Goal: Task Accomplishment & Management: Complete application form

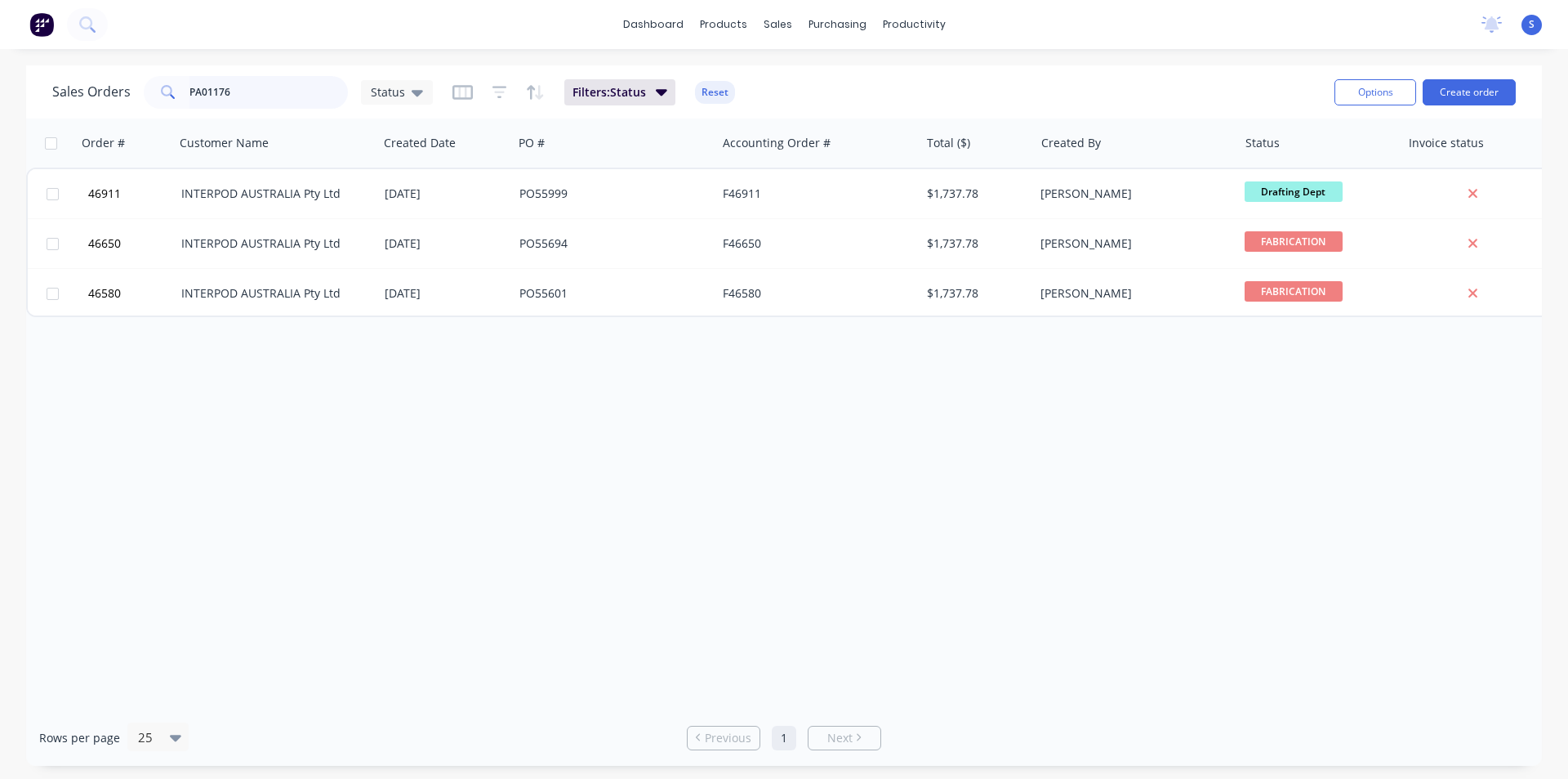
click at [250, 90] on input "PA01176" at bounding box center [269, 92] width 159 height 33
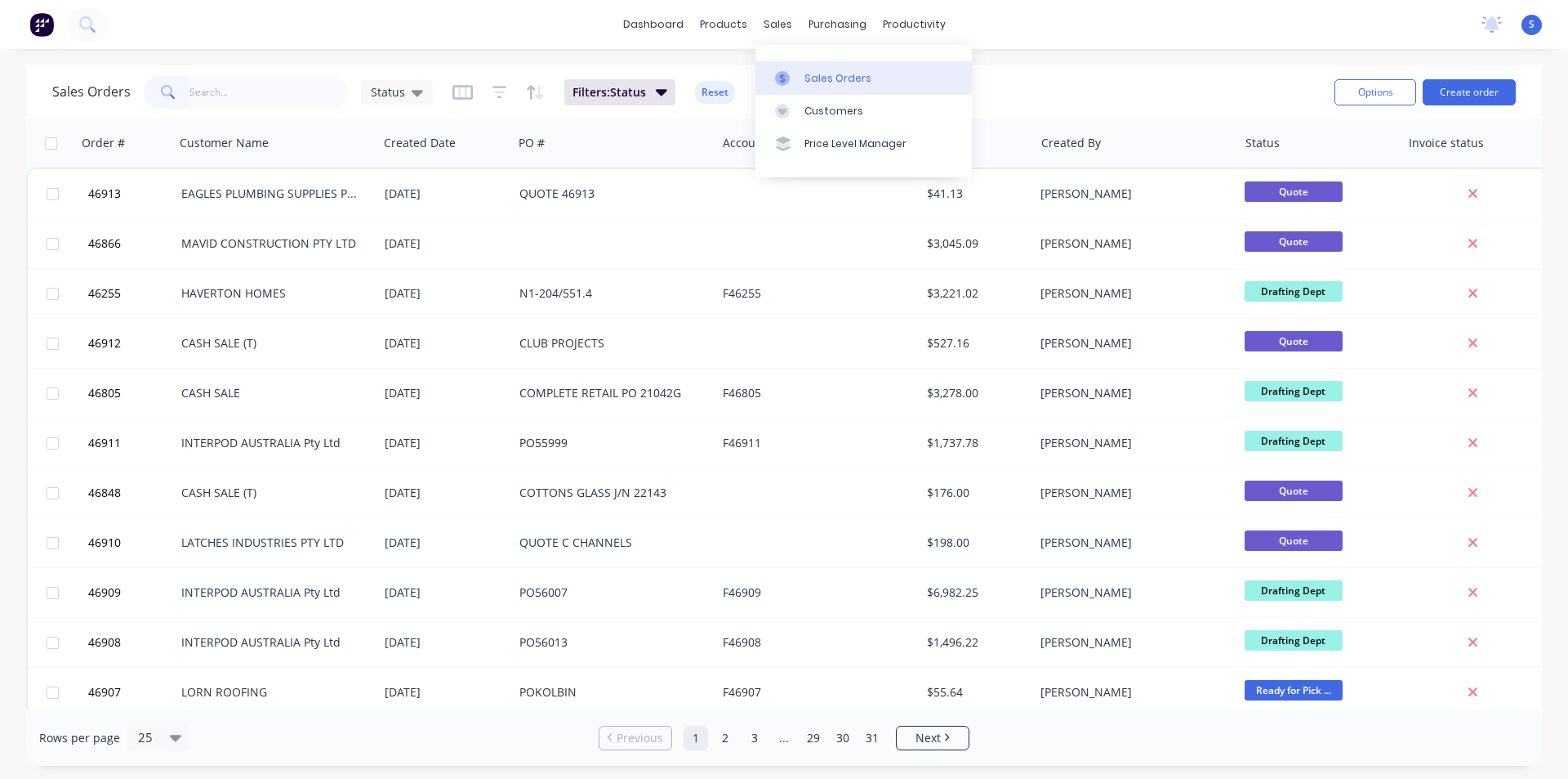
click at [817, 72] on div "Sales Orders" at bounding box center [837, 78] width 67 height 15
click at [804, 102] on link "Customers" at bounding box center [863, 111] width 216 height 33
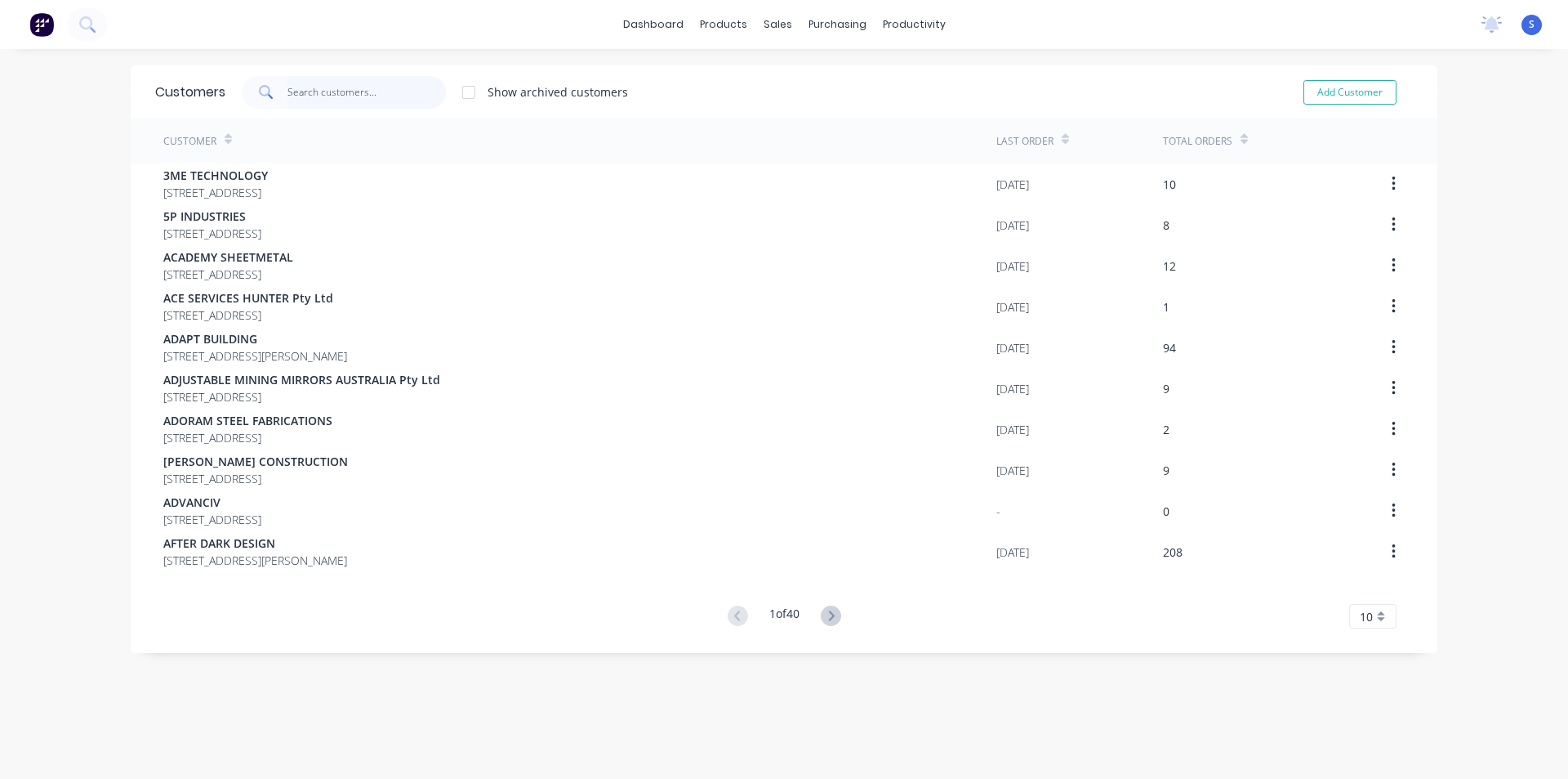
click at [354, 89] on input "text" at bounding box center [367, 92] width 159 height 33
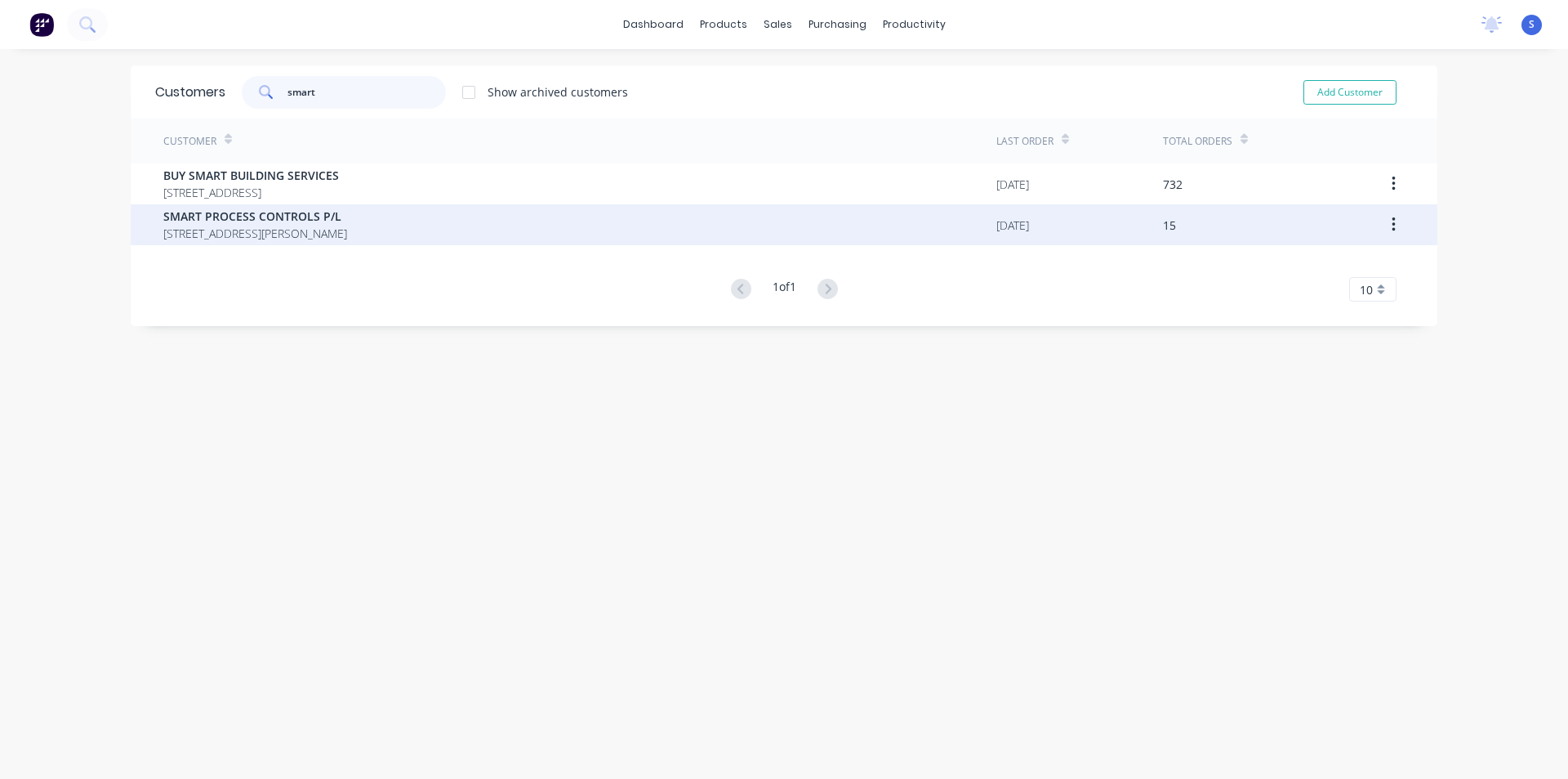
type input "smart"
click at [275, 225] on span "[STREET_ADDRESS][PERSON_NAME]" at bounding box center [255, 232] width 183 height 17
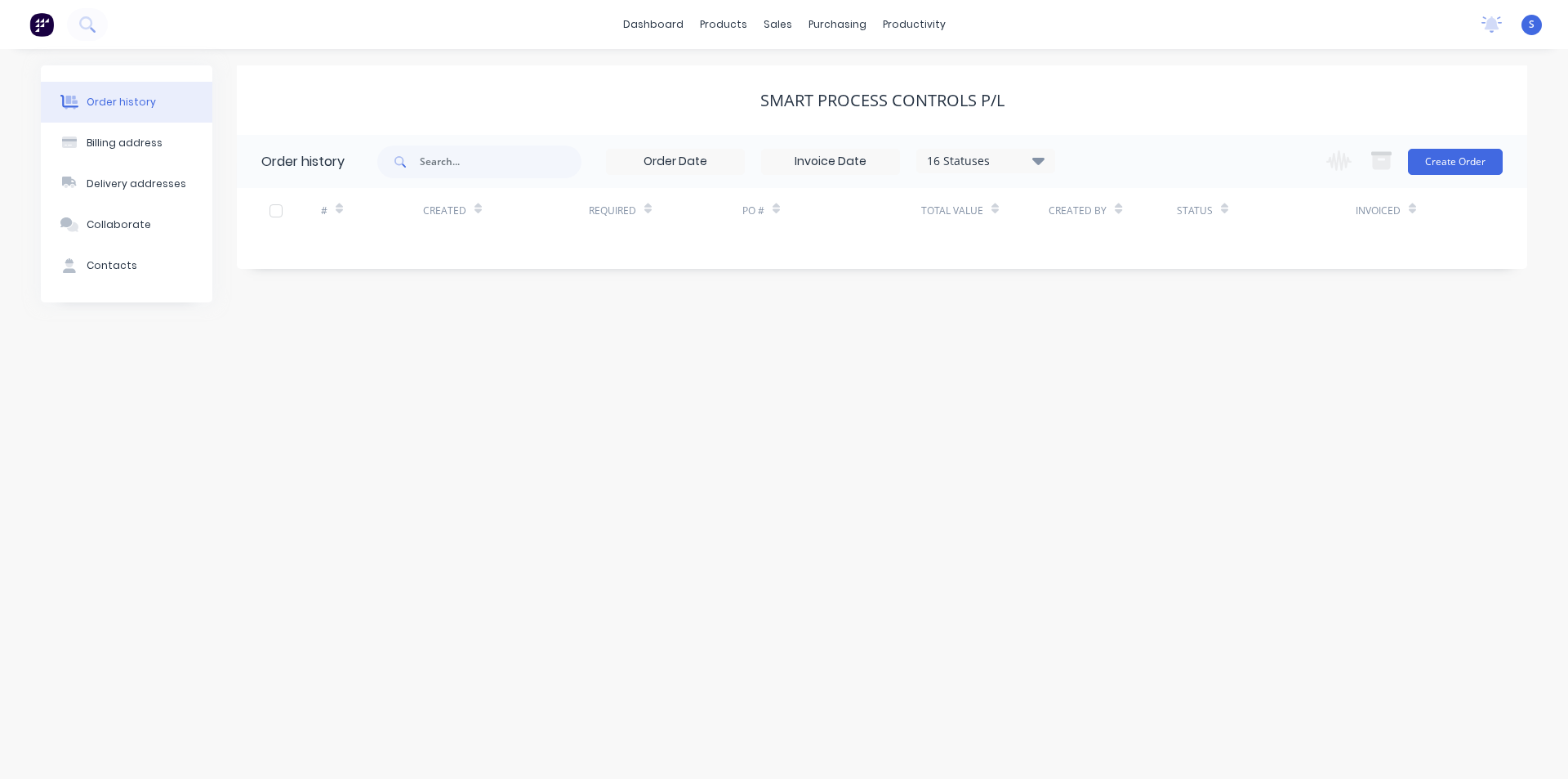
click at [975, 166] on div "16 Statuses" at bounding box center [986, 161] width 138 height 18
click at [1120, 349] on label at bounding box center [1120, 349] width 0 height 0
click at [1120, 356] on input "checkbox" at bounding box center [1126, 357] width 13 height 16
checkbox input "true"
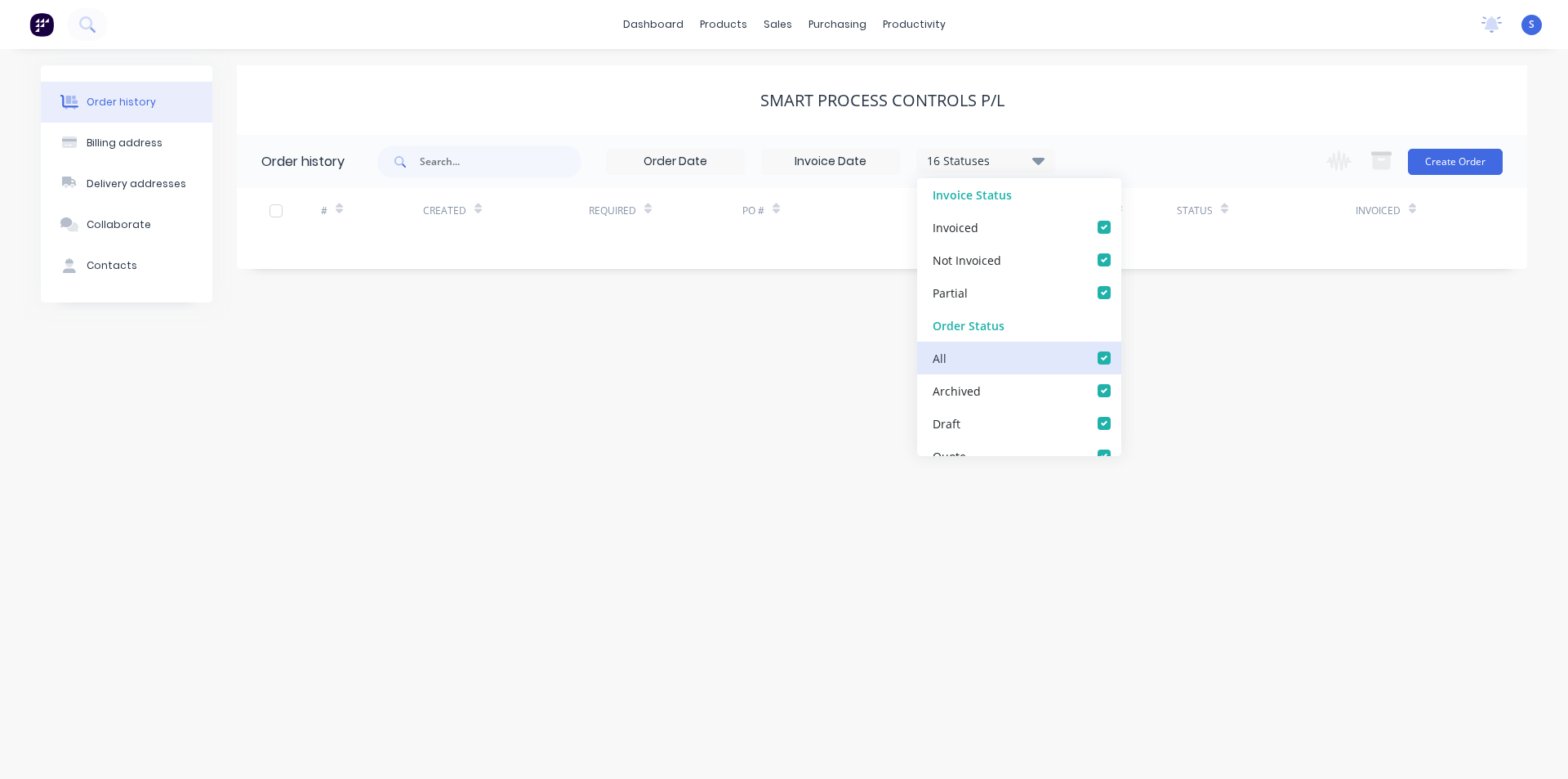
checkbox input "true"
click at [1120, 349] on label at bounding box center [1120, 349] width 0 height 0
click at [1120, 358] on input "checkbox" at bounding box center [1126, 357] width 13 height 16
checkbox input "false"
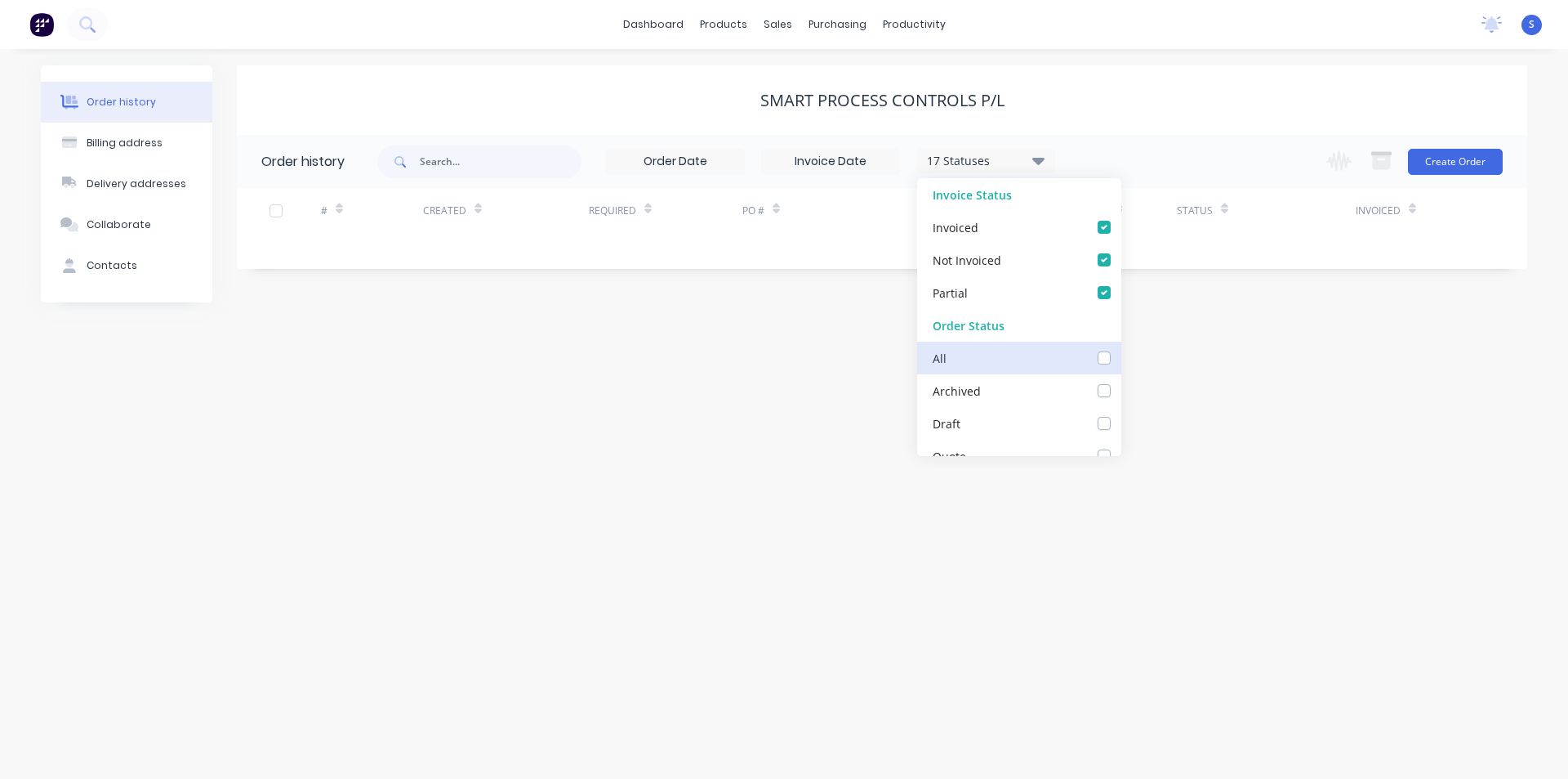
checkbox input "false"
checkbox Dept_checkbox_c497519b-6c2e-4de3-a8fe-dff7ae6b3170undefined "false"
checkbox DETAIL_checkbox_98770c71-40f1-4542-815e-b729aedd4a8aundefined "false"
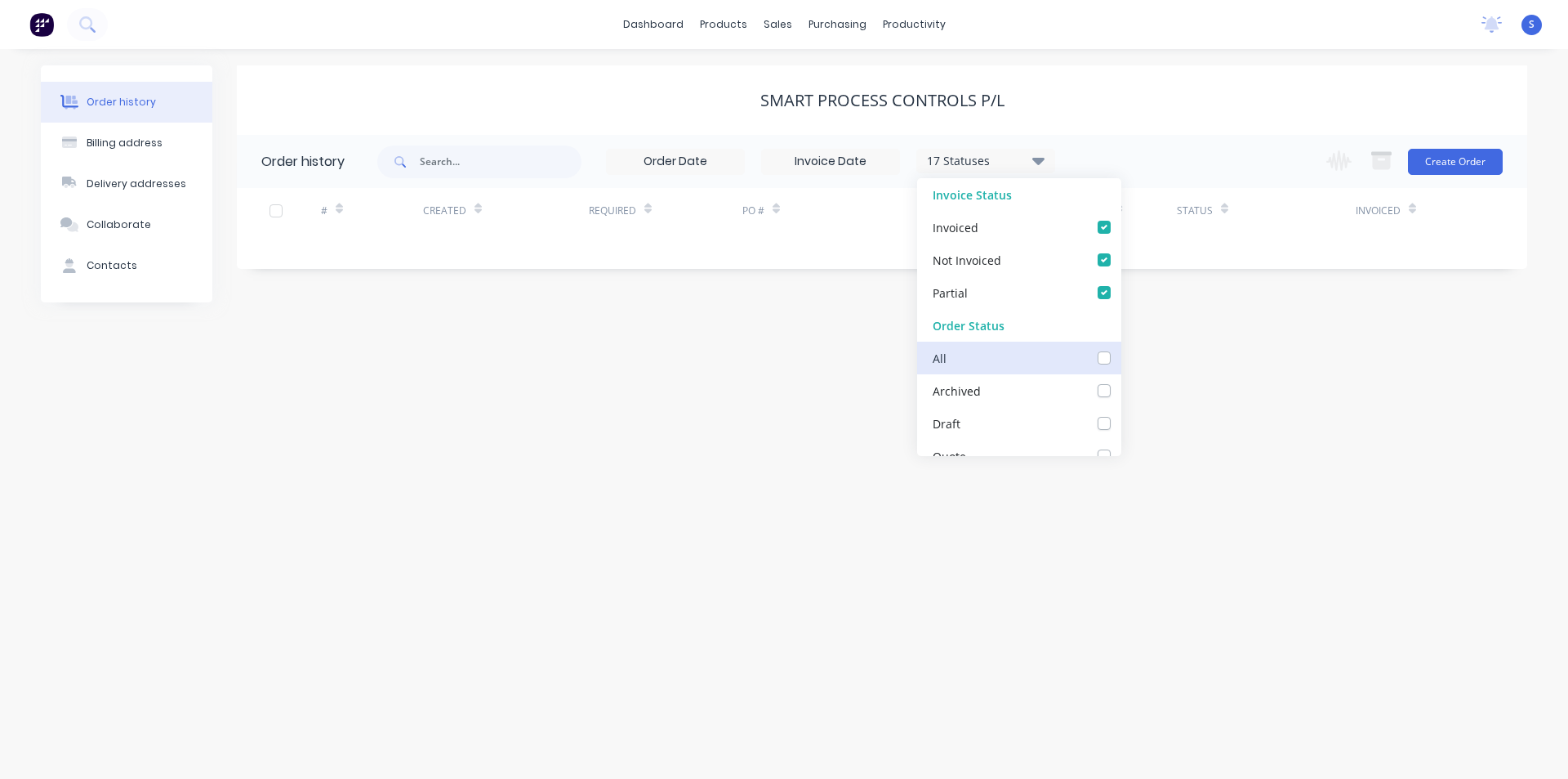
checkbox input "false"
checkbox Up_checkbox_74ab0f41-041f-4191-99df-ac26c8a7dea1undefined "false"
checkbox Delivery_checkbox_b960ef1b-a307-4dae-a0fe-64f7fd6bb771undefined "false"
checkbox Queue_checkbox_db0fc282-a8aa-49e3-8b82-03aa207dd4e6undefined "false"
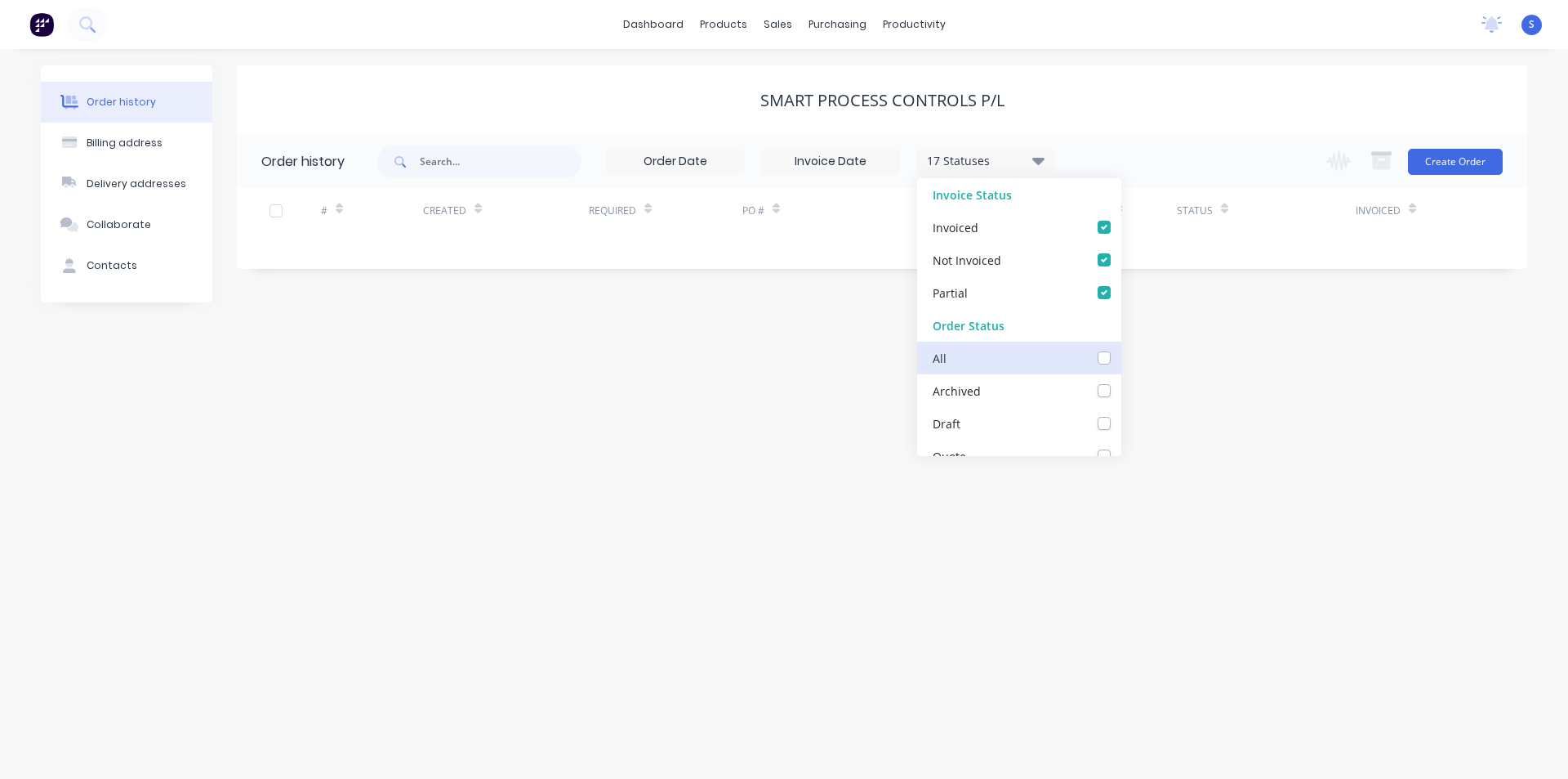
checkbox input "false"
checkbox Up_checkbox_typohdundefined "false"
click at [1120, 382] on label at bounding box center [1120, 382] width 0 height 0
click at [1120, 386] on input "checkbox" at bounding box center [1126, 390] width 13 height 16
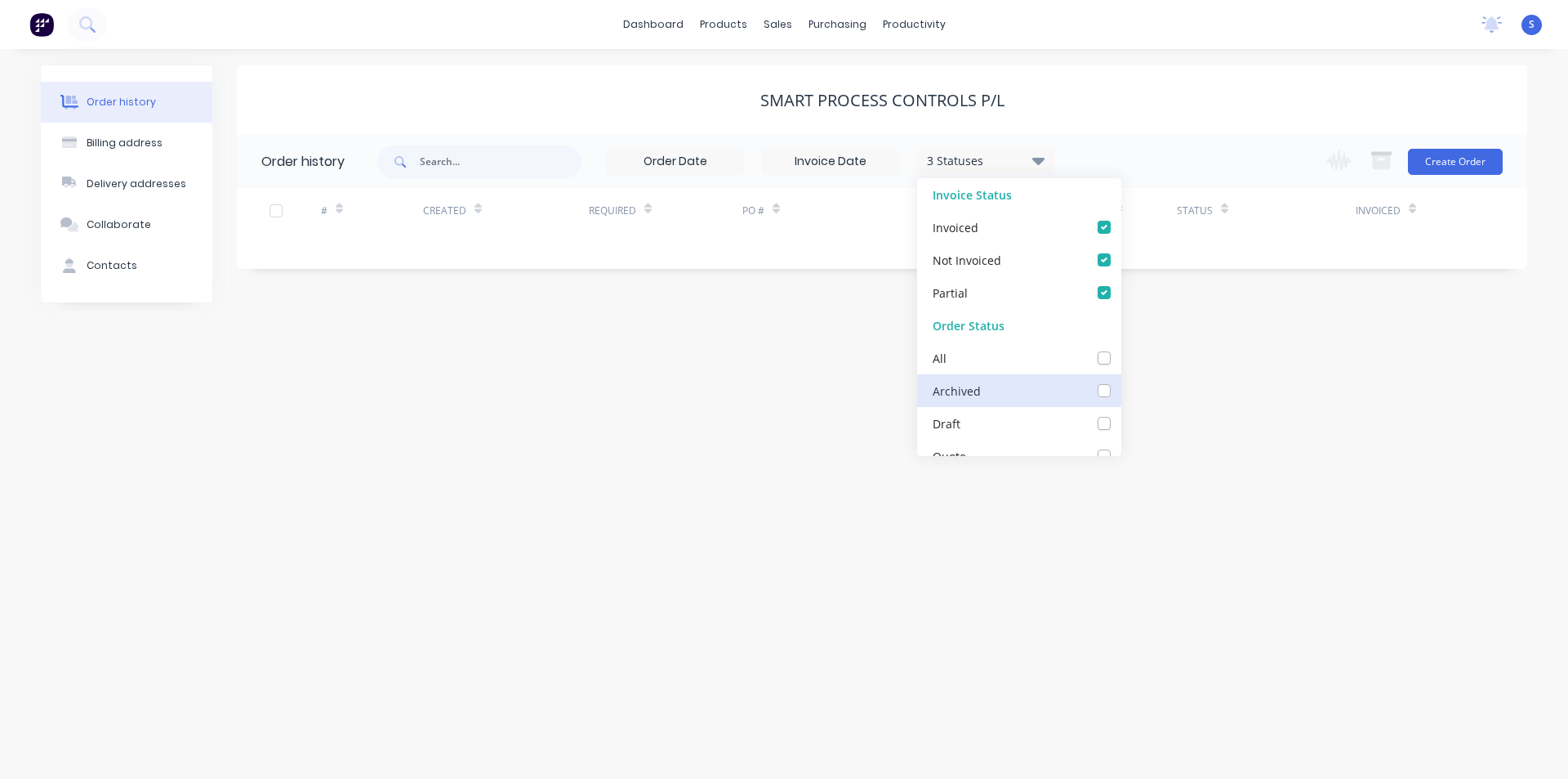
checkbox input "true"
click at [1189, 119] on div "SMART PROCESS CONTROLS P/L" at bounding box center [882, 101] width 1290 height 70
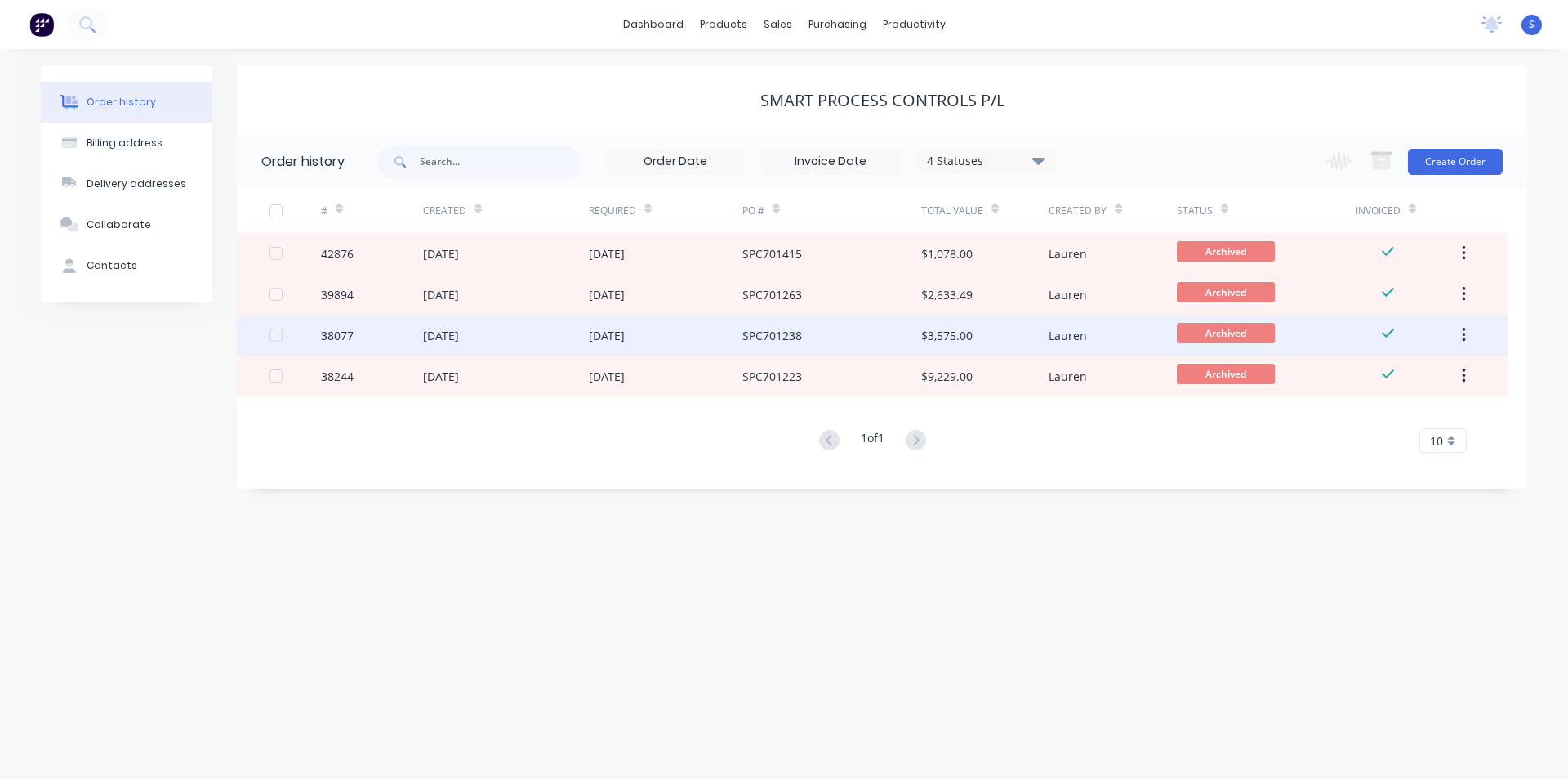
click at [778, 339] on div "SPC701238" at bounding box center [773, 335] width 60 height 17
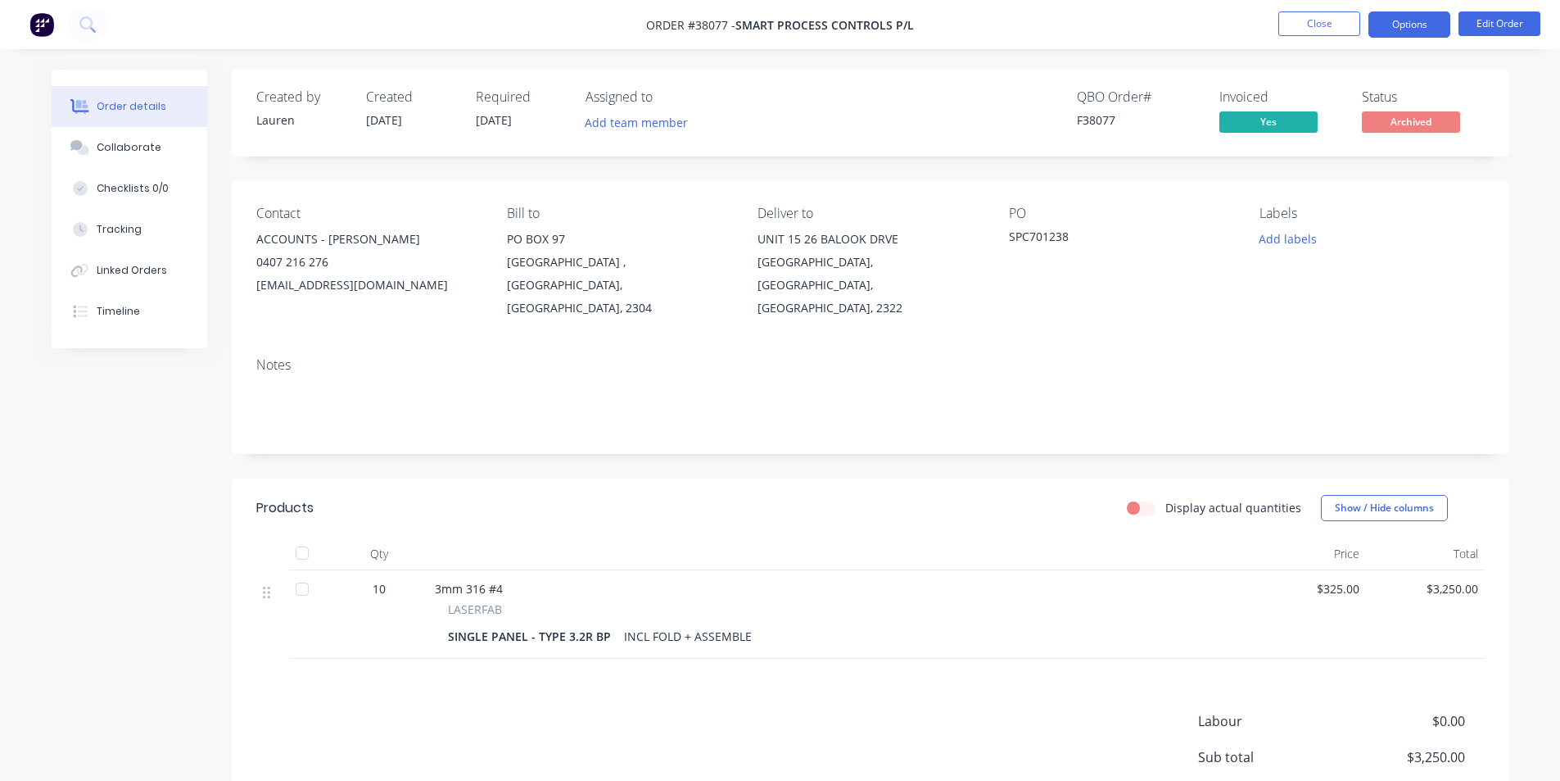
click at [1406, 25] on button "Options" at bounding box center [1410, 24] width 82 height 26
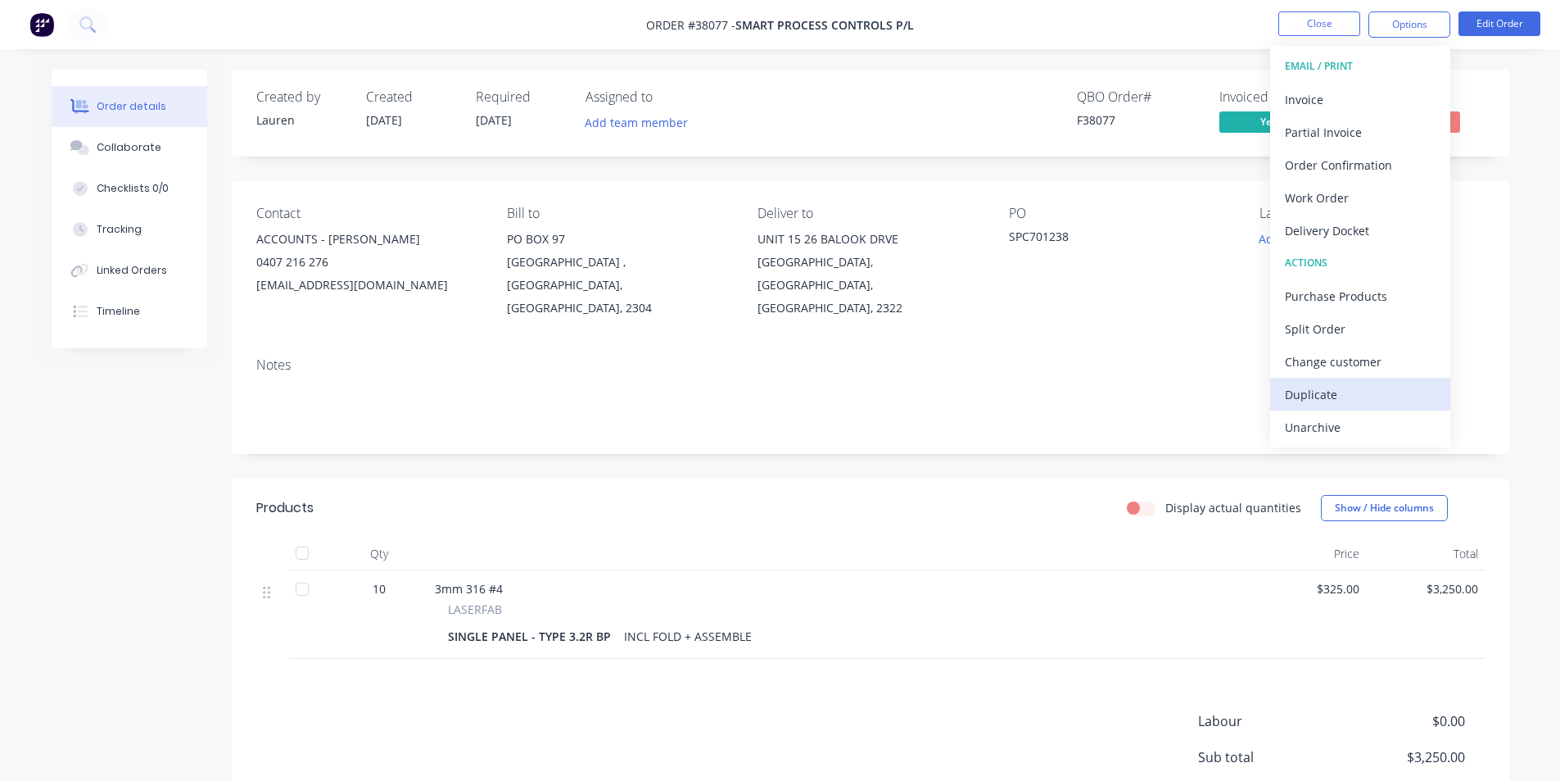
click at [1330, 400] on div "Duplicate" at bounding box center [1360, 395] width 151 height 24
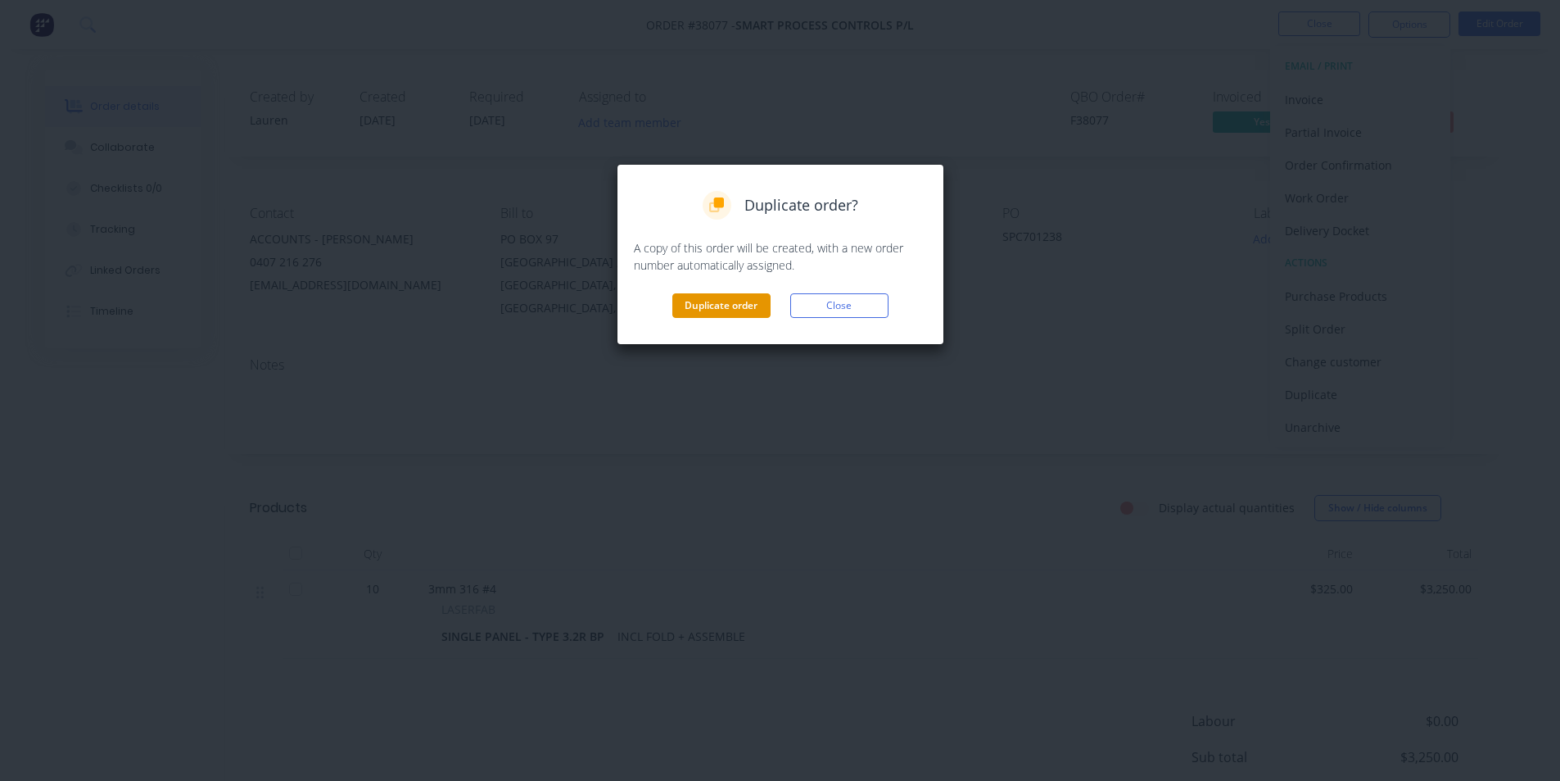
click at [720, 308] on button "Duplicate order" at bounding box center [721, 305] width 98 height 25
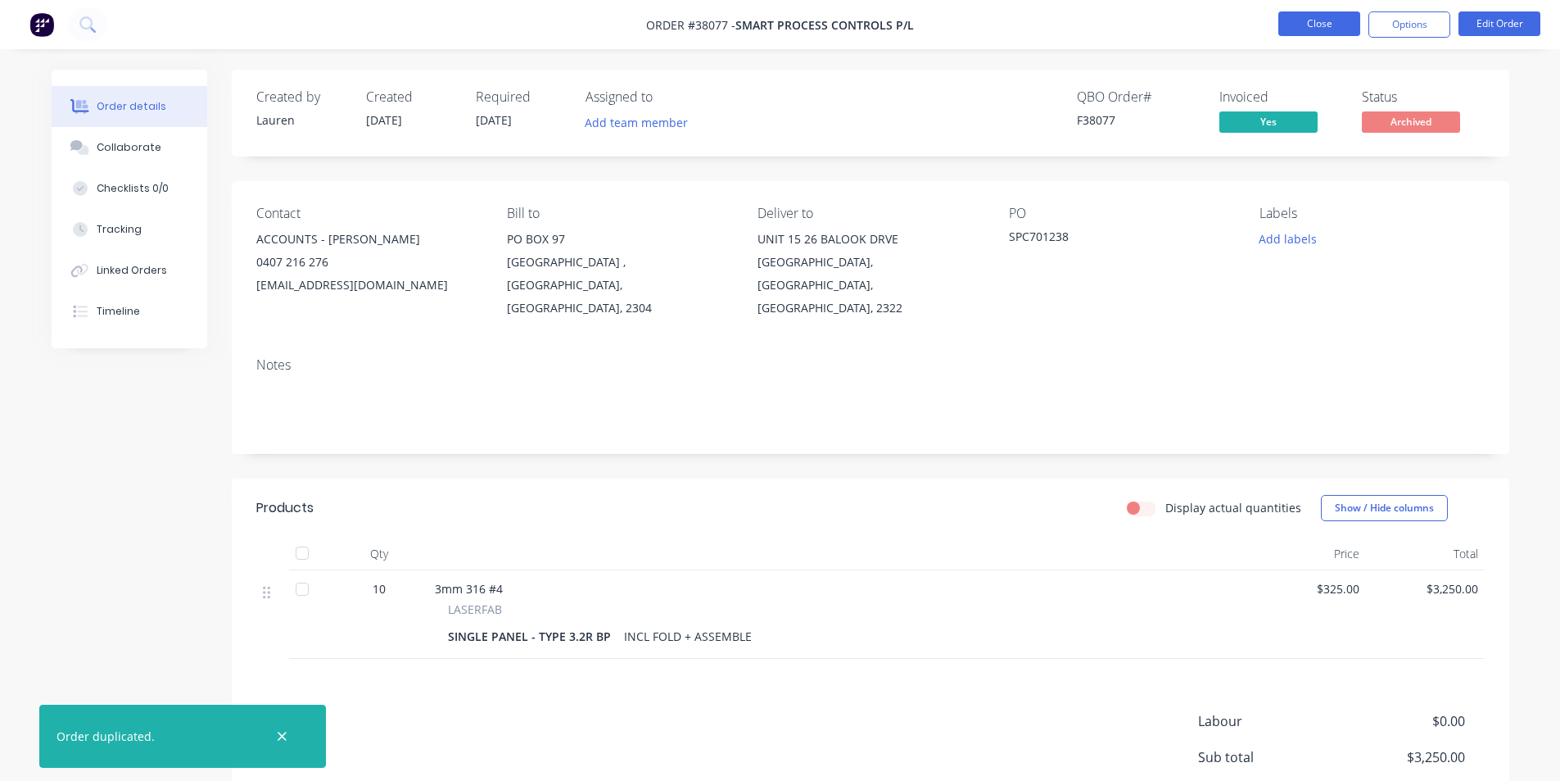
click at [1299, 30] on button "Close" at bounding box center [1320, 23] width 82 height 25
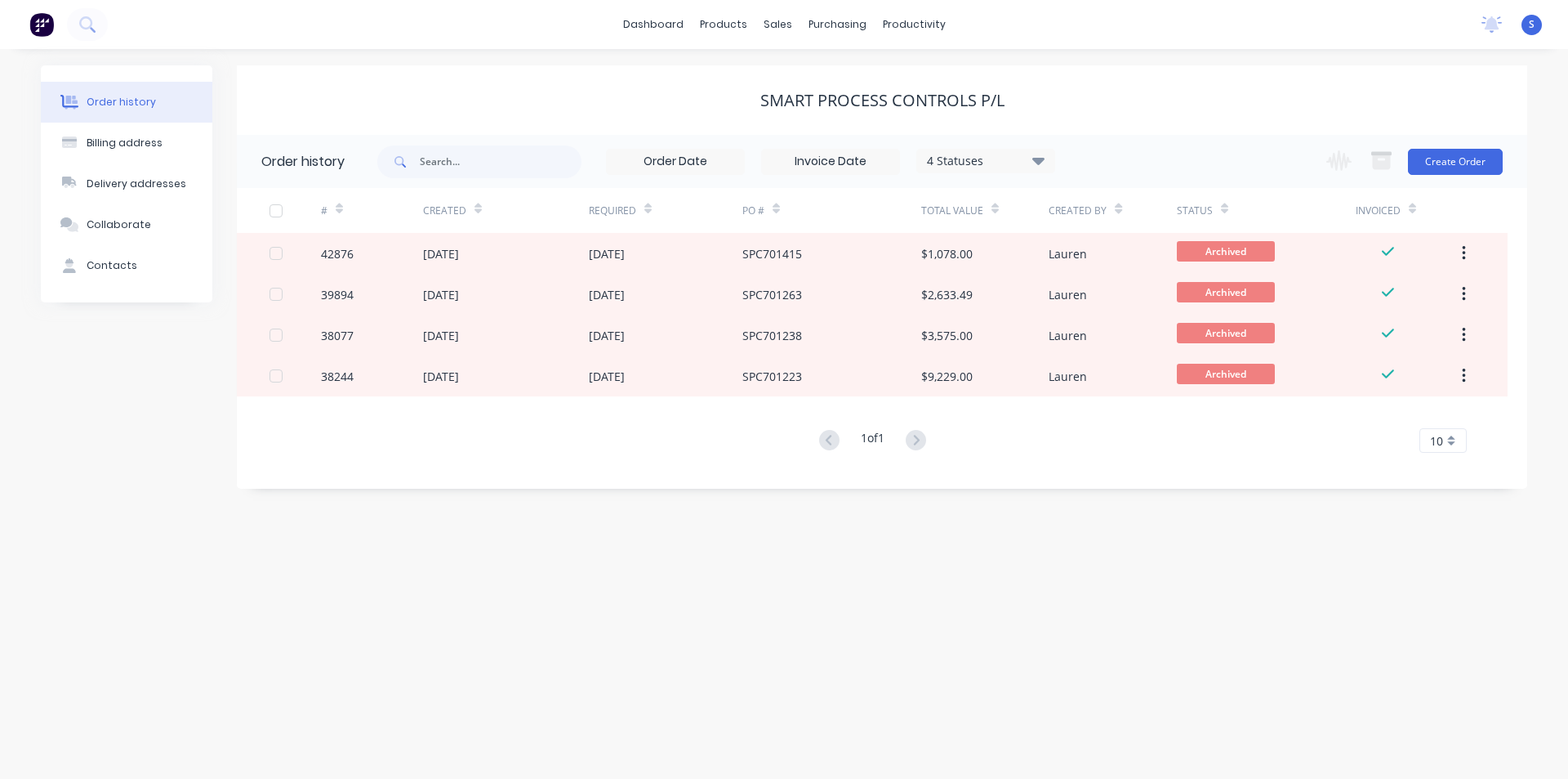
click at [1032, 153] on div "4 Statuses" at bounding box center [986, 161] width 138 height 18
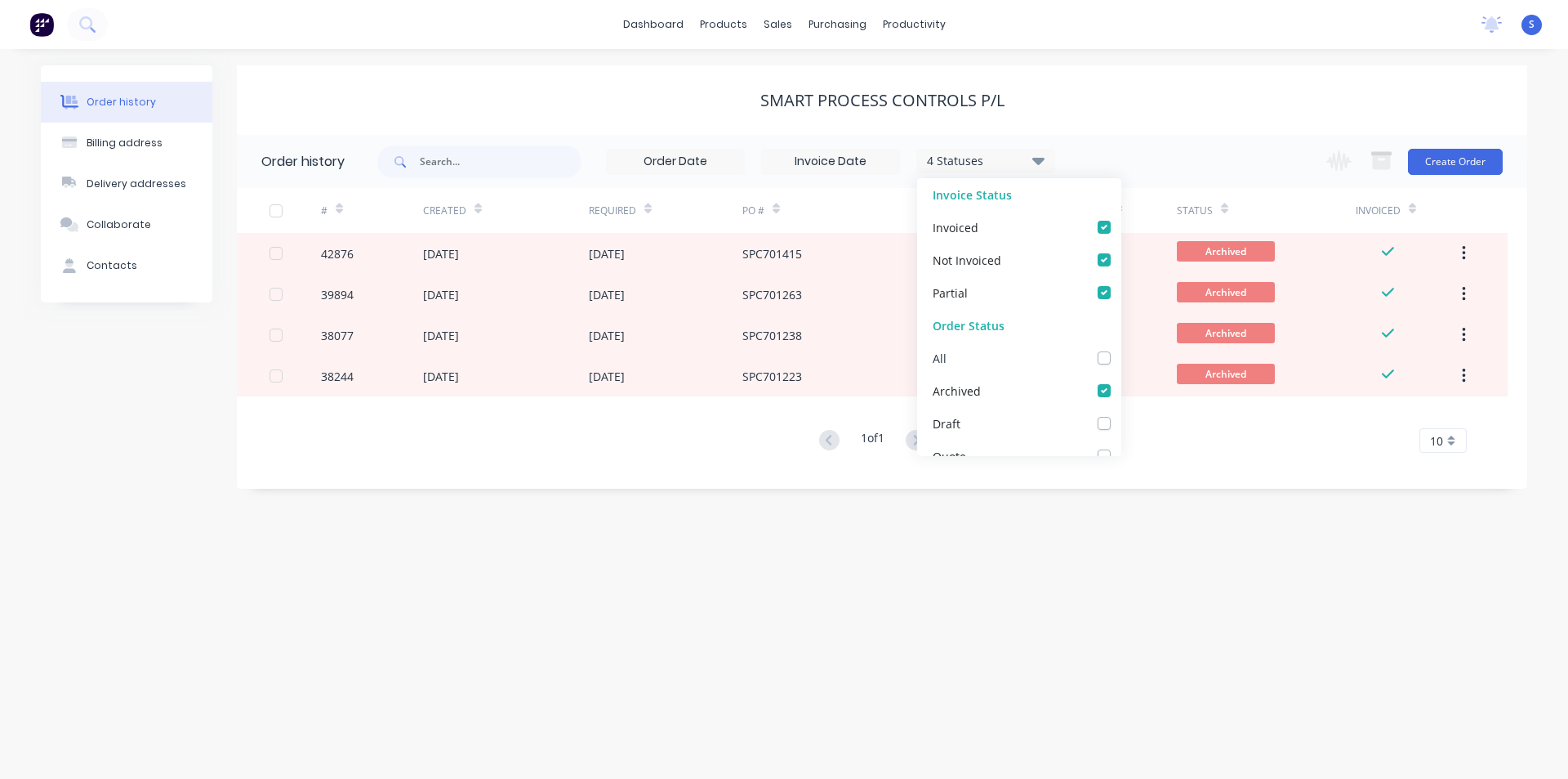
click at [1120, 349] on label at bounding box center [1120, 349] width 0 height 0
click at [1120, 360] on input "checkbox" at bounding box center [1126, 357] width 13 height 16
checkbox input "true"
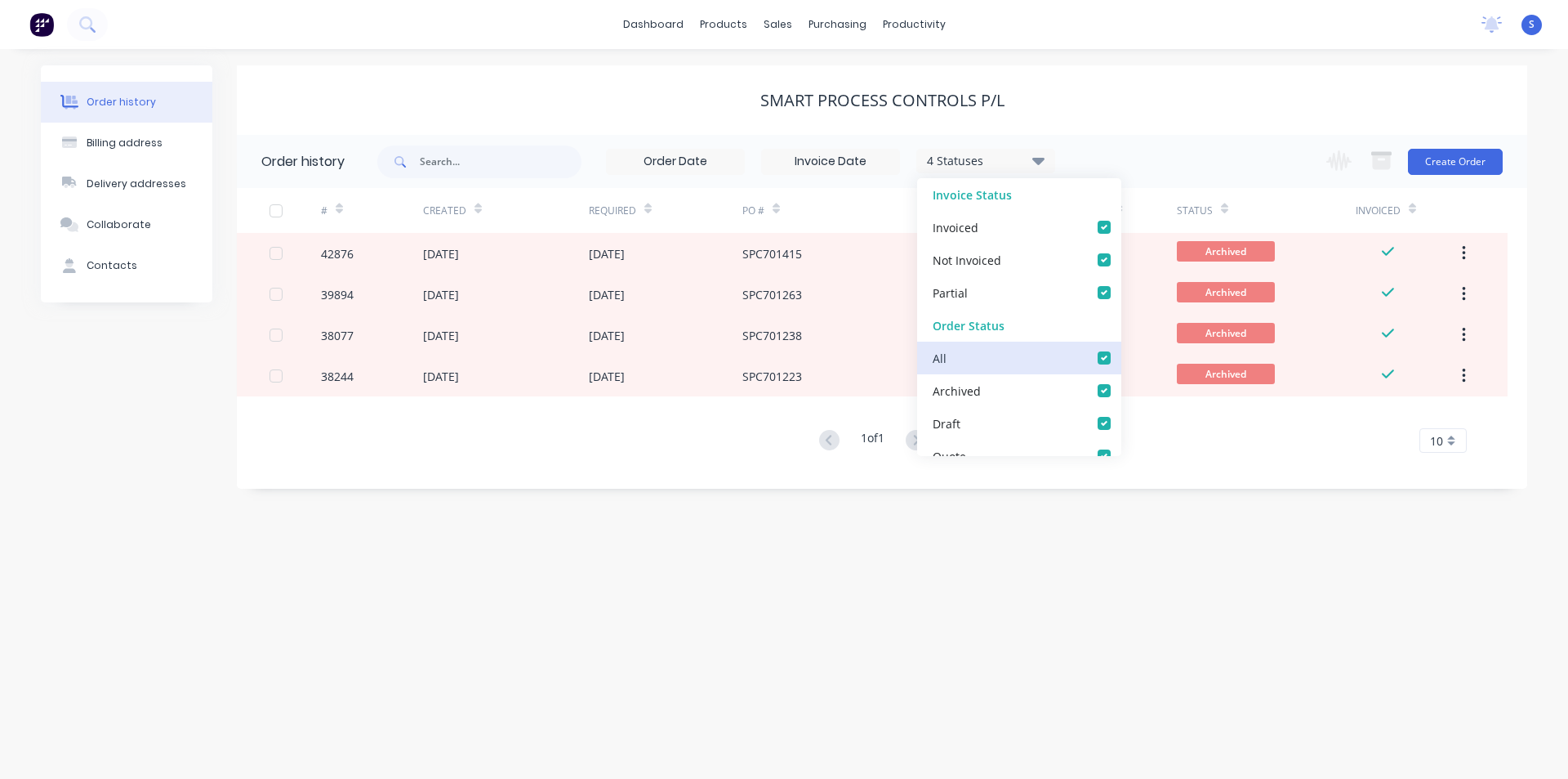
checkbox input "true"
checkbox Dept_checkbox_c497519b-6c2e-4de3-a8fe-dff7ae6b3170undefined "true"
checkbox DETAIL_checkbox_98770c71-40f1-4542-815e-b729aedd4a8aundefined "true"
checkbox input "true"
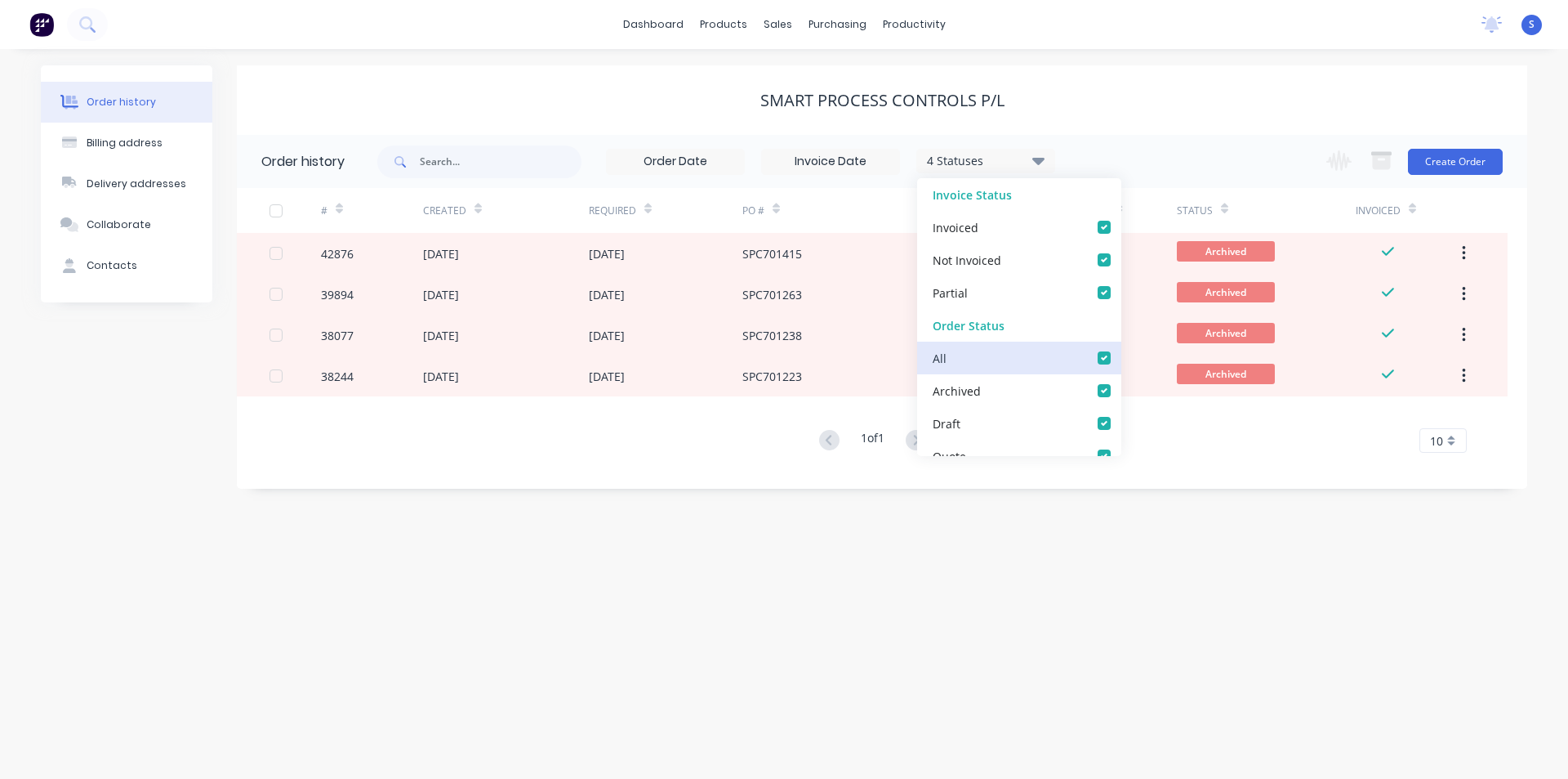
checkbox Up_checkbox_74ab0f41-041f-4191-99df-ac26c8a7dea1undefined "true"
checkbox Delivery_checkbox_b960ef1b-a307-4dae-a0fe-64f7fd6bb771undefined "true"
checkbox Queue_checkbox_db0fc282-a8aa-49e3-8b82-03aa207dd4e6undefined "true"
checkbox input "true"
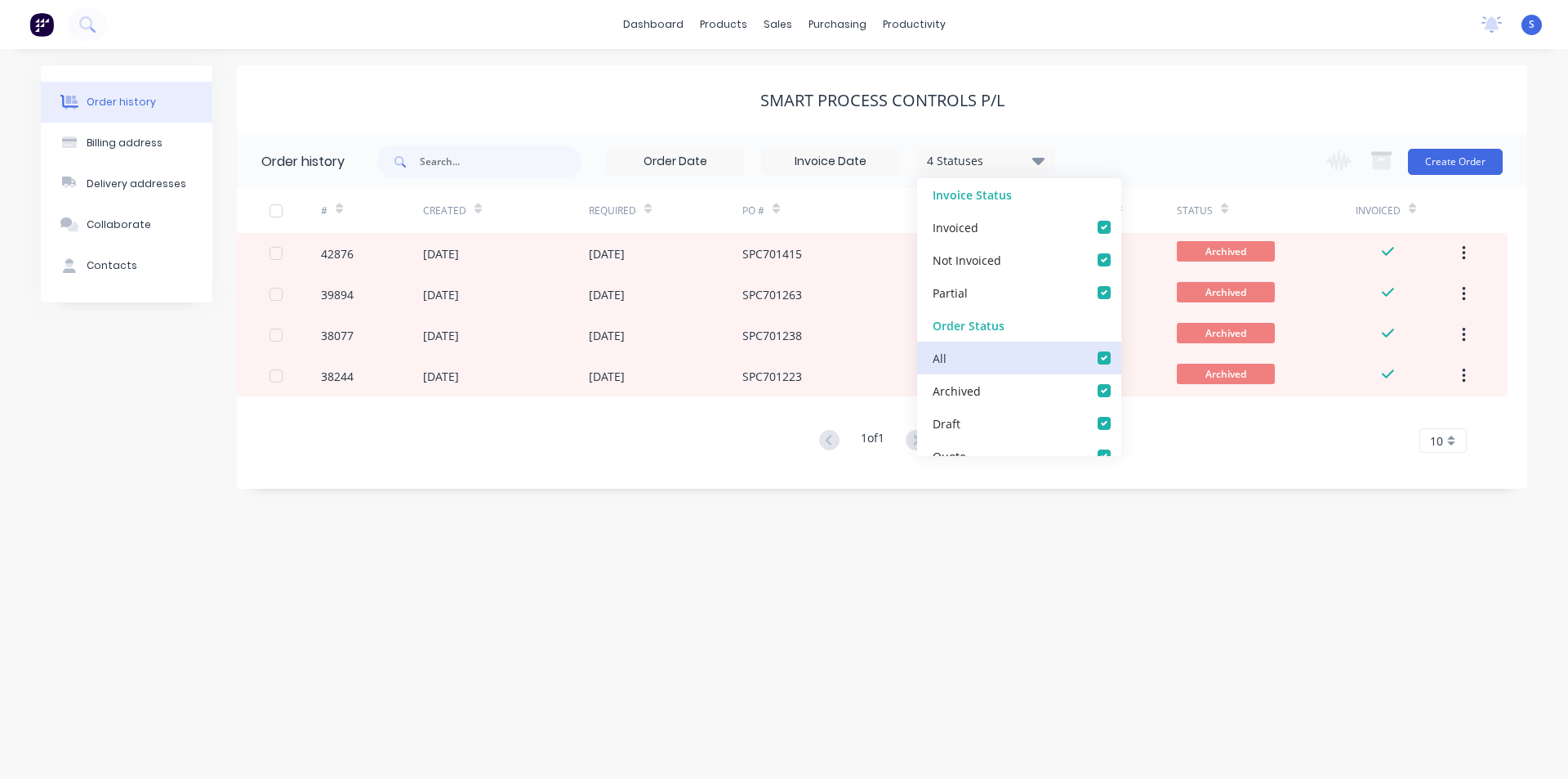
checkbox Up_checkbox_tuu9peundefined "true"
click at [1120, 349] on label at bounding box center [1120, 349] width 0 height 0
click at [1120, 361] on input "checkbox" at bounding box center [1126, 357] width 13 height 16
checkbox input "false"
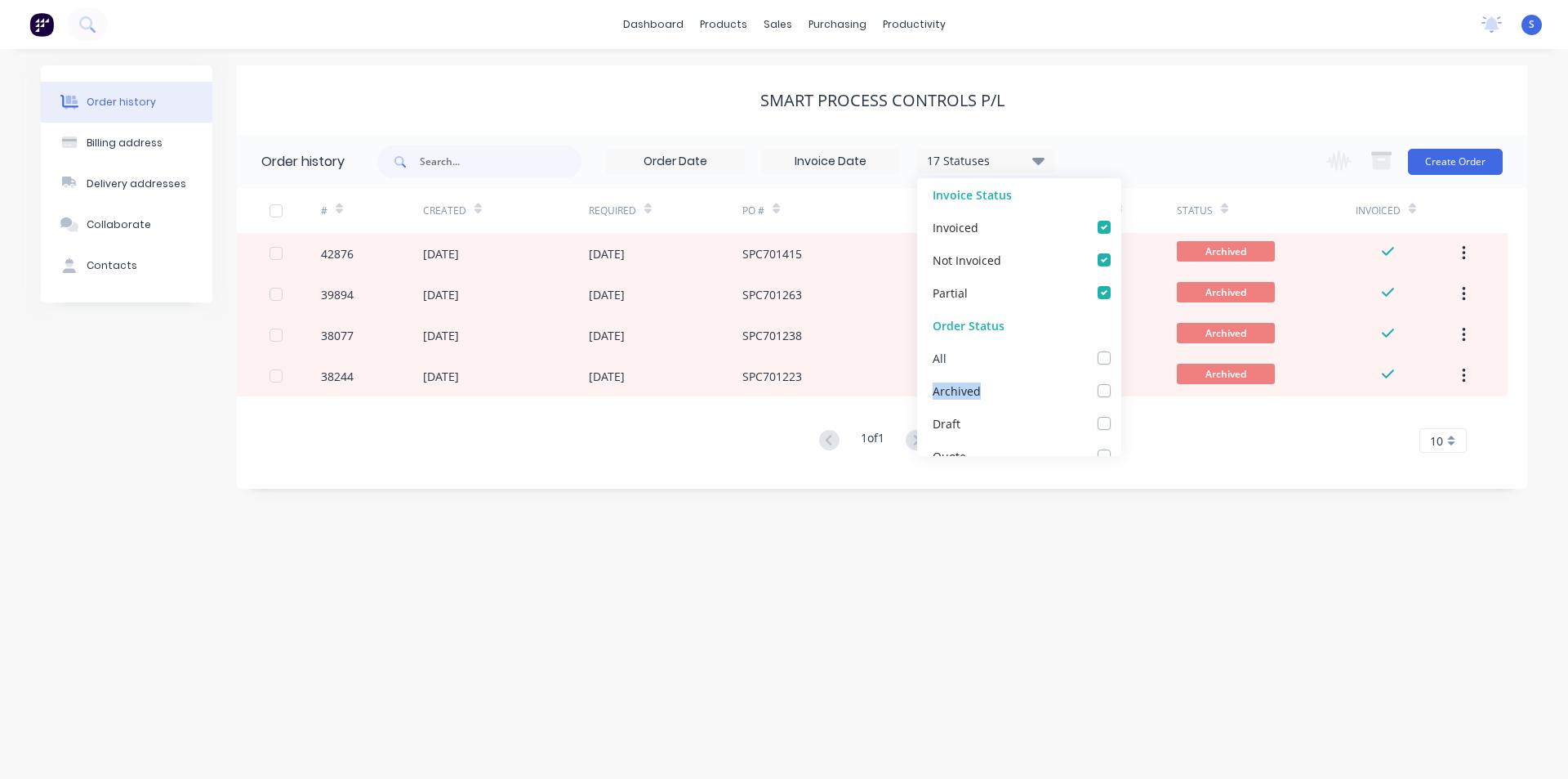
checkbox input "false"
checkbox Dept_checkbox_c497519b-6c2e-4de3-a8fe-dff7ae6b3170undefined "false"
checkbox DETAIL_checkbox_98770c71-40f1-4542-815e-b729aedd4a8aundefined "false"
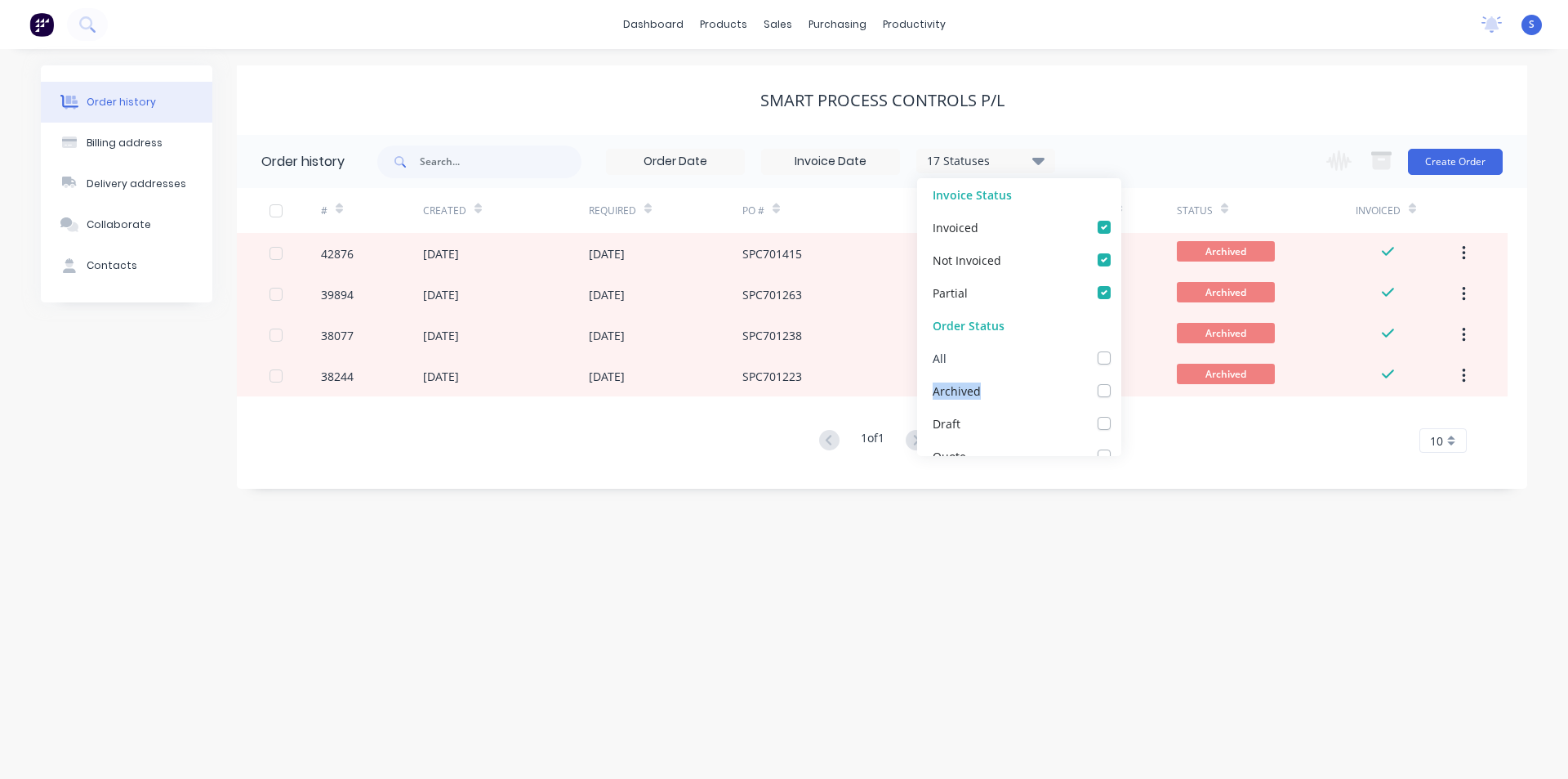
checkbox input "false"
checkbox Up_checkbox_74ab0f41-041f-4191-99df-ac26c8a7dea1undefined "false"
checkbox Delivery_checkbox_b960ef1b-a307-4dae-a0fe-64f7fd6bb771undefined "false"
checkbox Queue_checkbox_db0fc282-a8aa-49e3-8b82-03aa207dd4e6undefined "false"
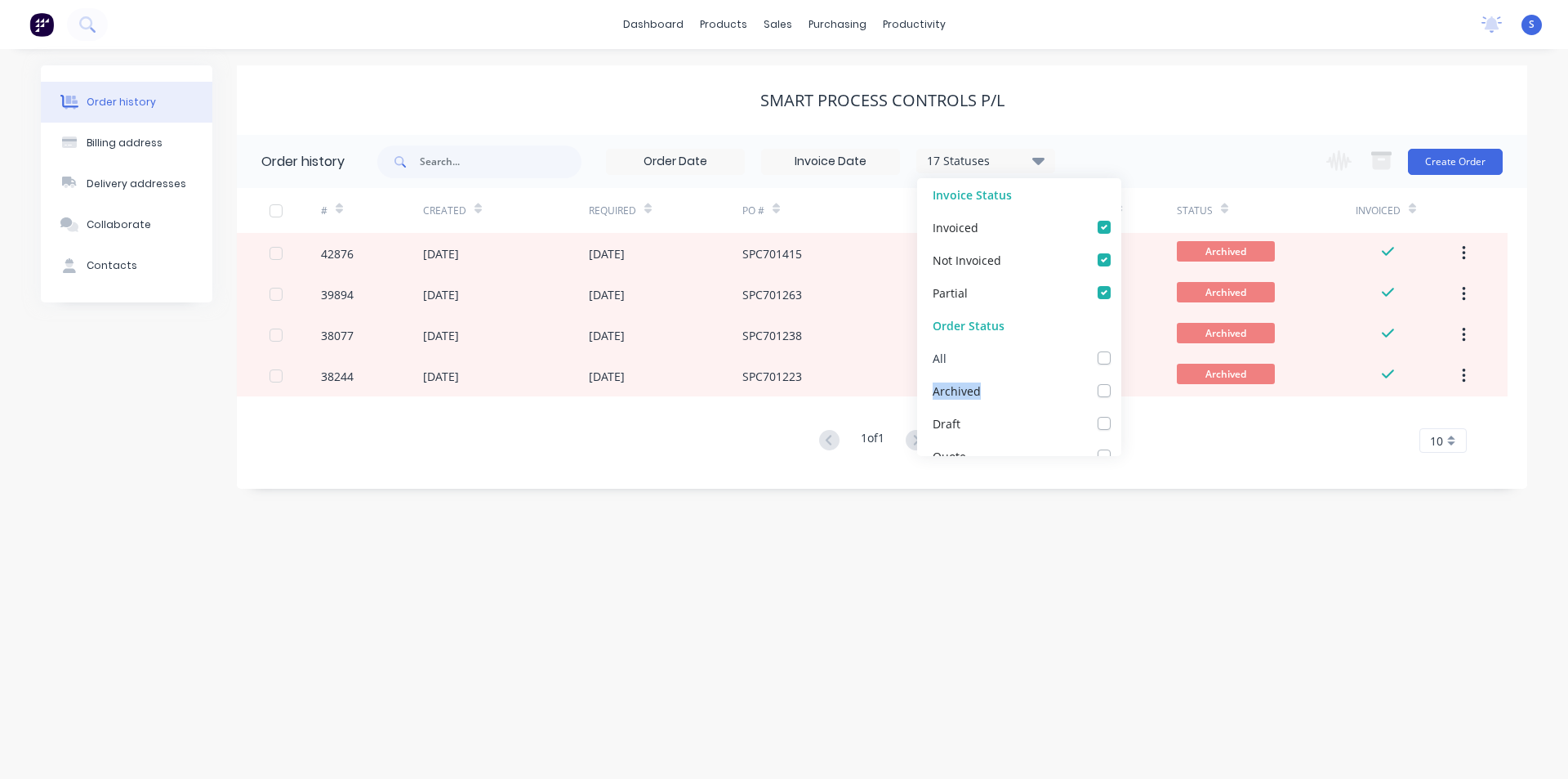
checkbox input "false"
checkbox Up_checkbox_tuu9peundefined "false"
click at [1120, 349] on label at bounding box center [1120, 349] width 0 height 0
click at [1120, 354] on input "checkbox" at bounding box center [1126, 357] width 13 height 16
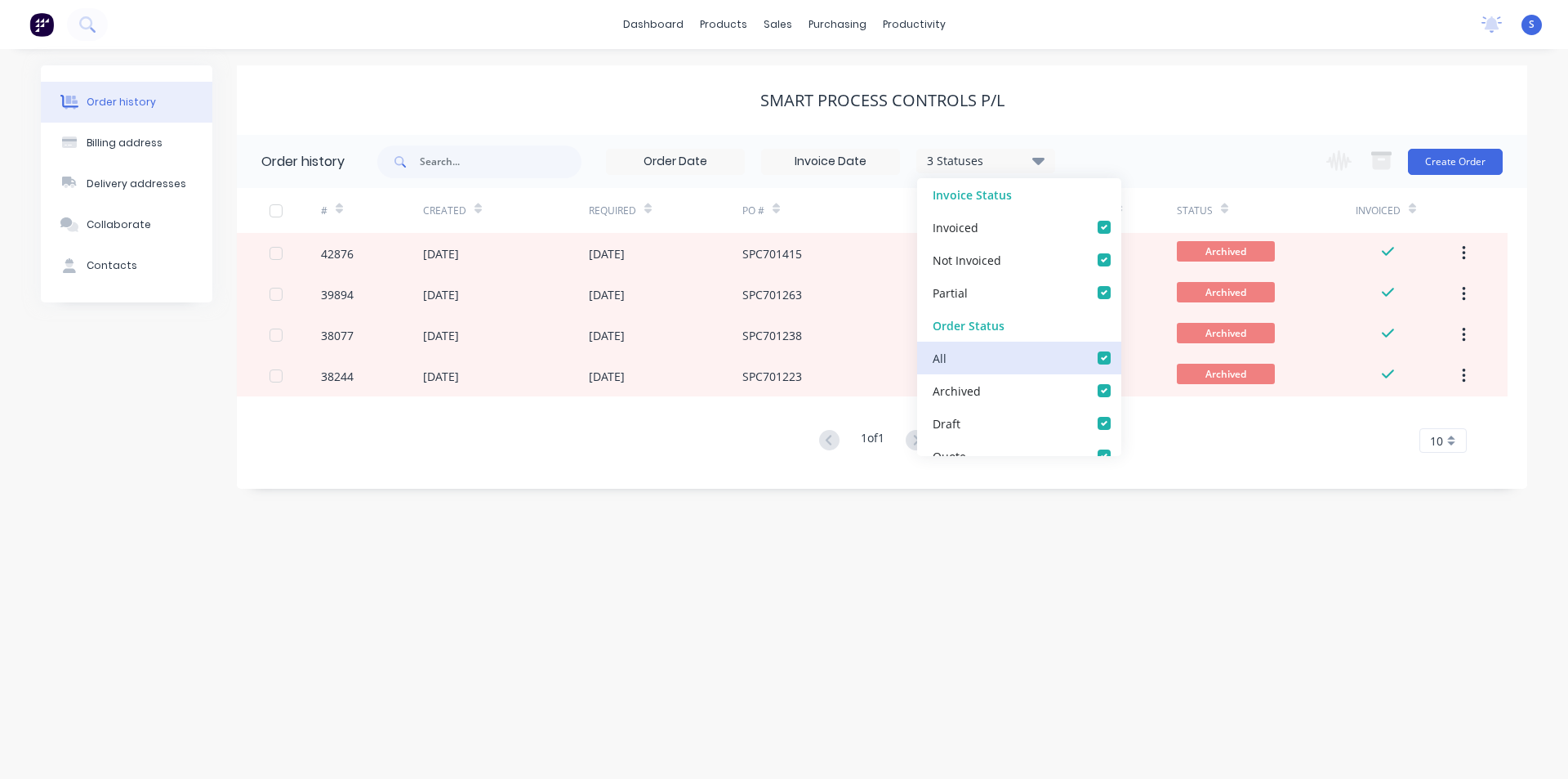
checkbox input "true"
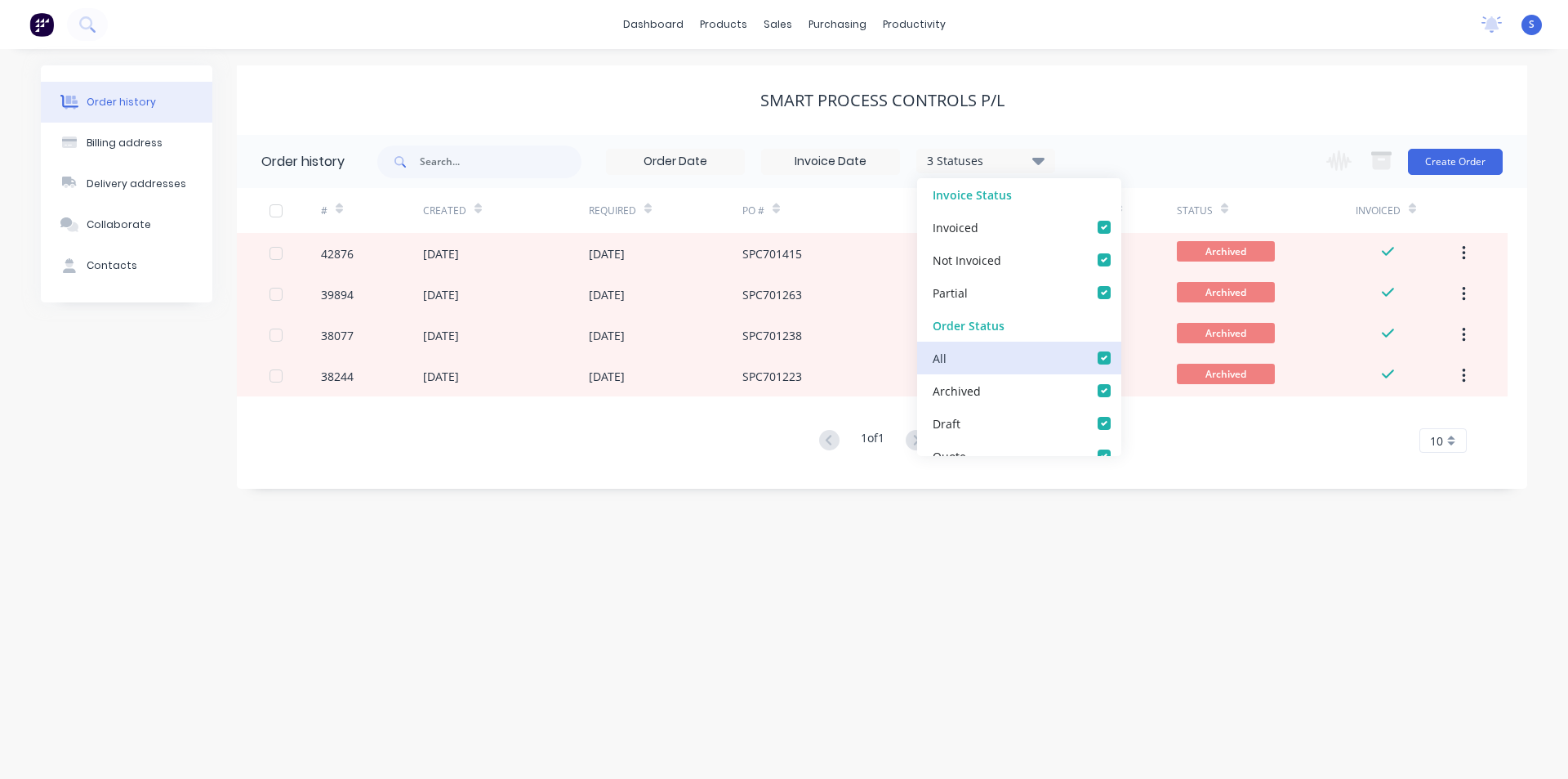
checkbox Dept_checkbox_c497519b-6c2e-4de3-a8fe-dff7ae6b3170undefined "true"
checkbox DETAIL_checkbox_98770c71-40f1-4542-815e-b729aedd4a8aundefined "true"
checkbox input "true"
checkbox Up_checkbox_74ab0f41-041f-4191-99df-ac26c8a7dea1undefined "true"
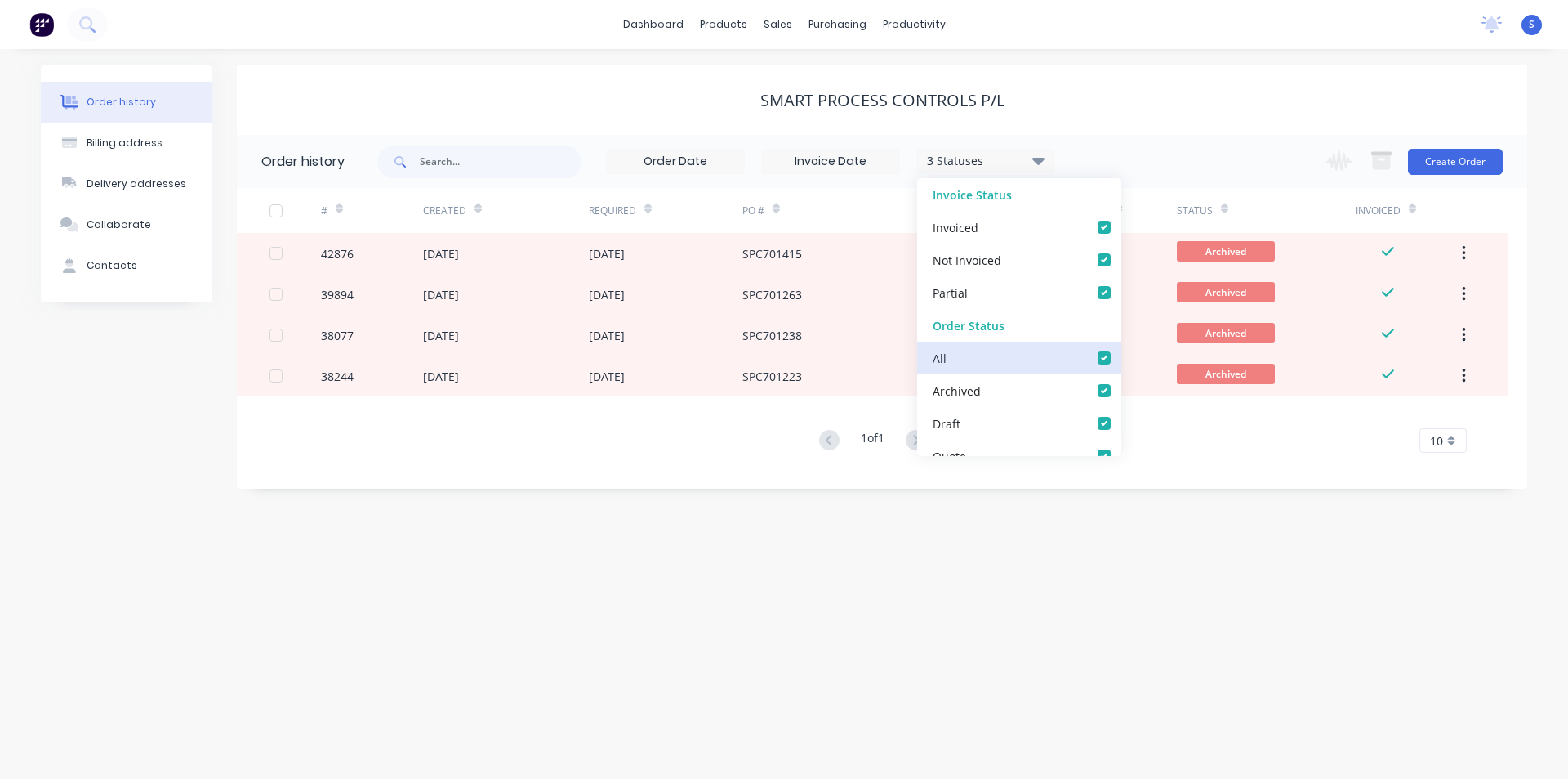
checkbox Delivery_checkbox_b960ef1b-a307-4dae-a0fe-64f7fd6bb771undefined "true"
checkbox Queue_checkbox_db0fc282-a8aa-49e3-8b82-03aa207dd4e6undefined "true"
checkbox input "true"
checkbox Up_checkbox_tuu9peundefined "true"
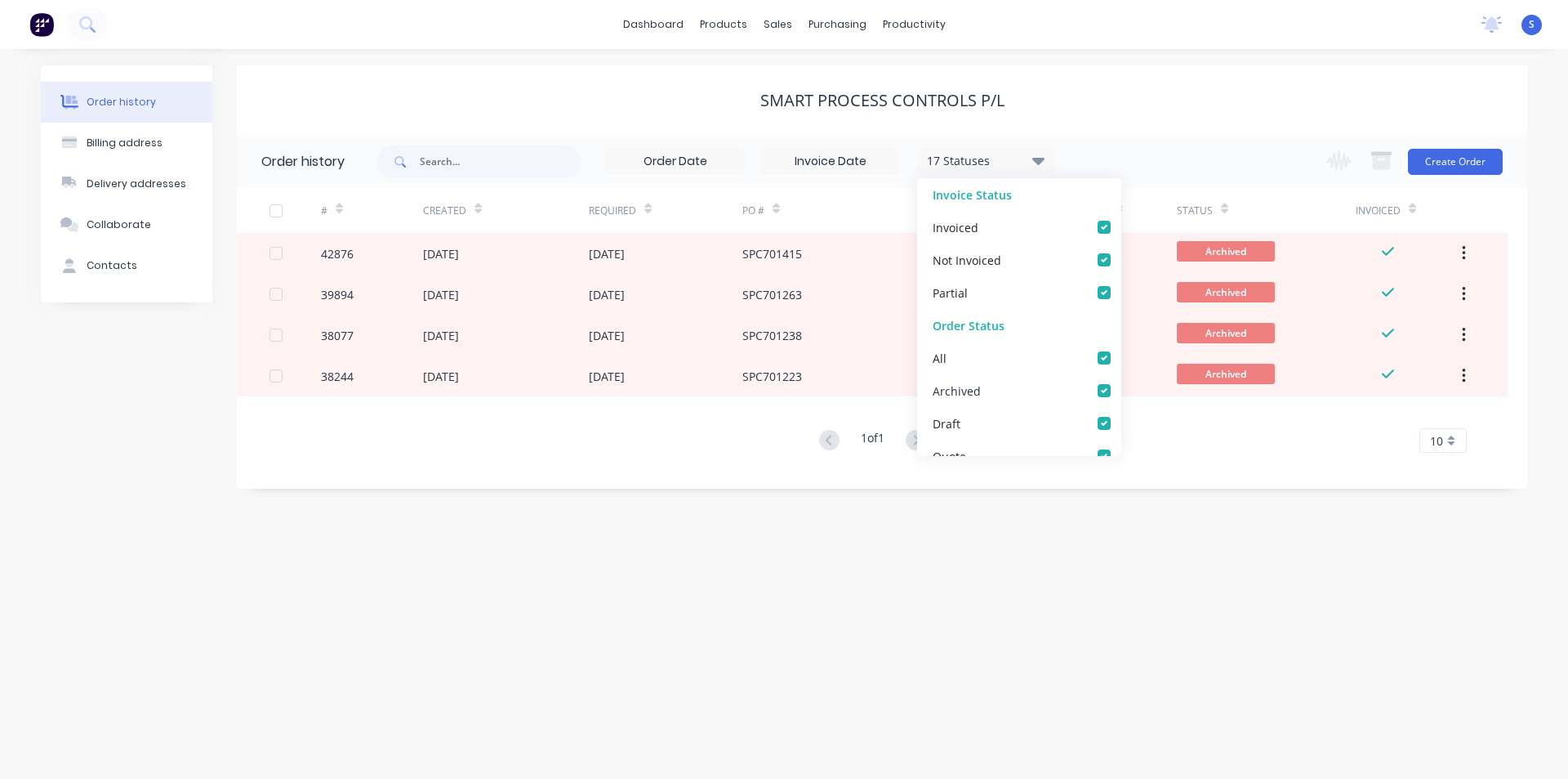
click at [1120, 382] on label at bounding box center [1120, 382] width 0 height 0
click at [1120, 393] on input "checkbox" at bounding box center [1126, 390] width 13 height 16
checkbox input "false"
drag, startPoint x: 1190, startPoint y: 106, endPoint x: 1186, endPoint y: 188, distance: 82.1
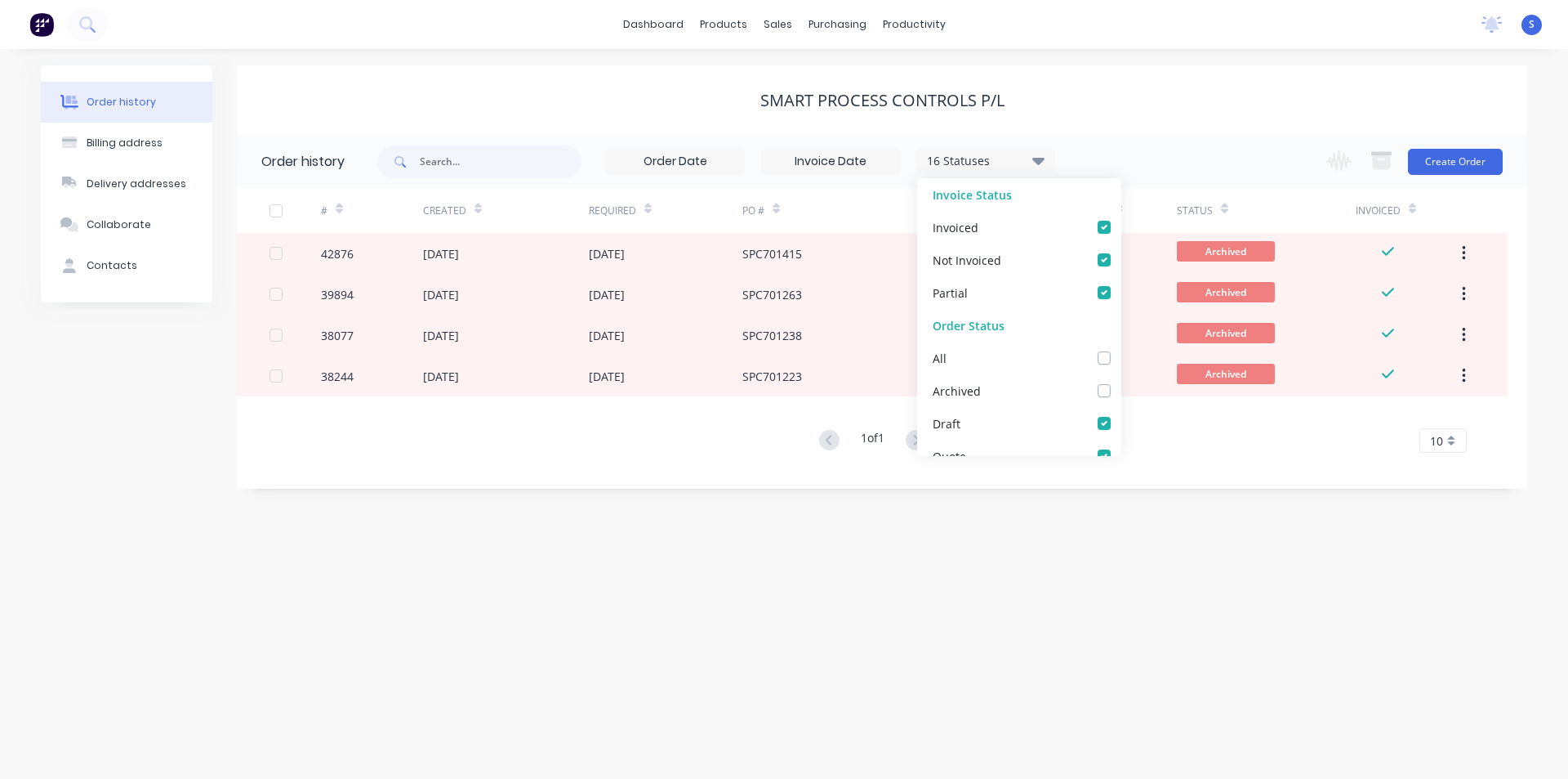
click at [1190, 105] on div "SMART PROCESS CONTROLS P/L" at bounding box center [882, 101] width 1290 height 20
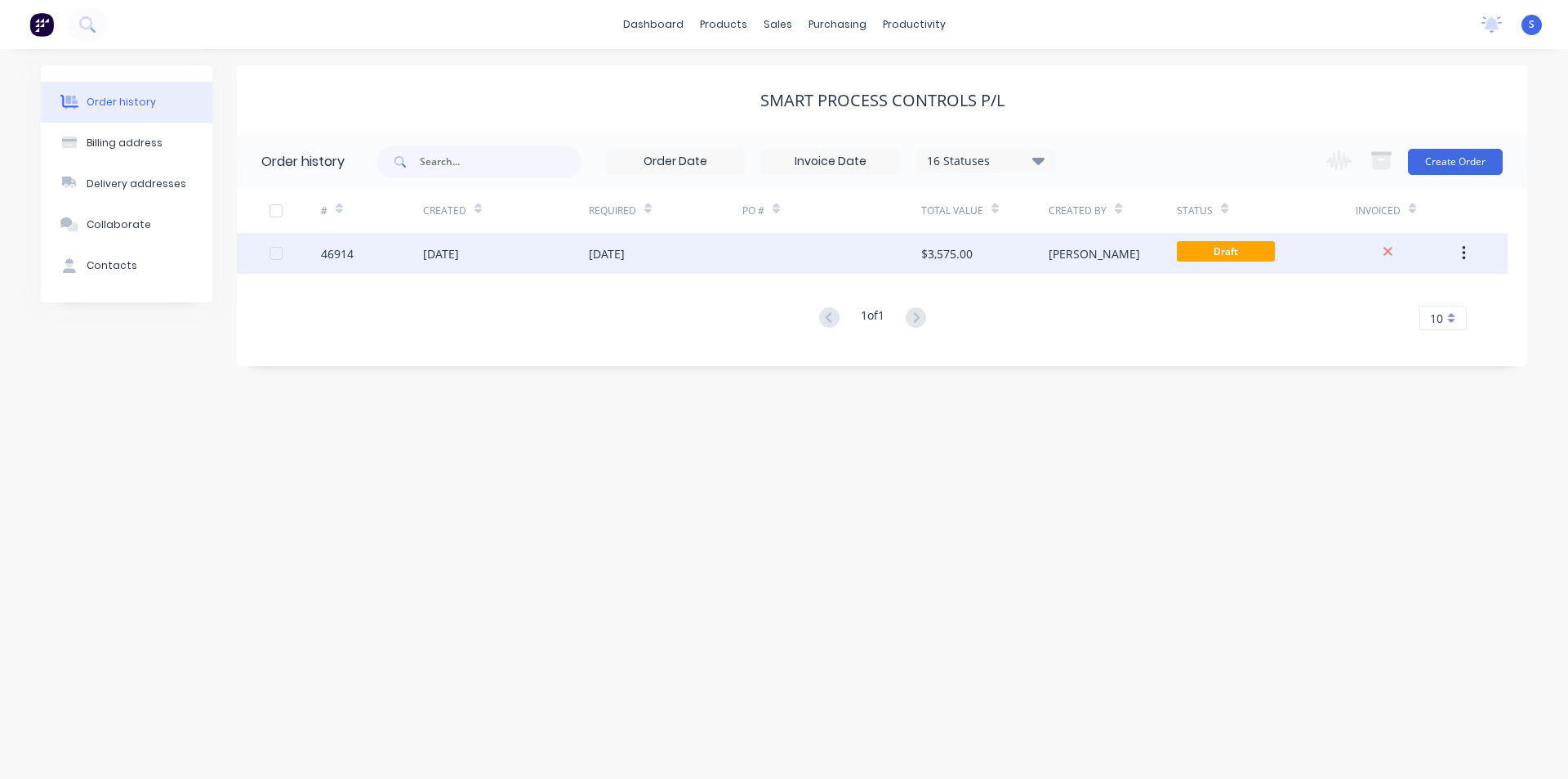
click at [1077, 246] on div "[PERSON_NAME]" at bounding box center [1095, 253] width 92 height 17
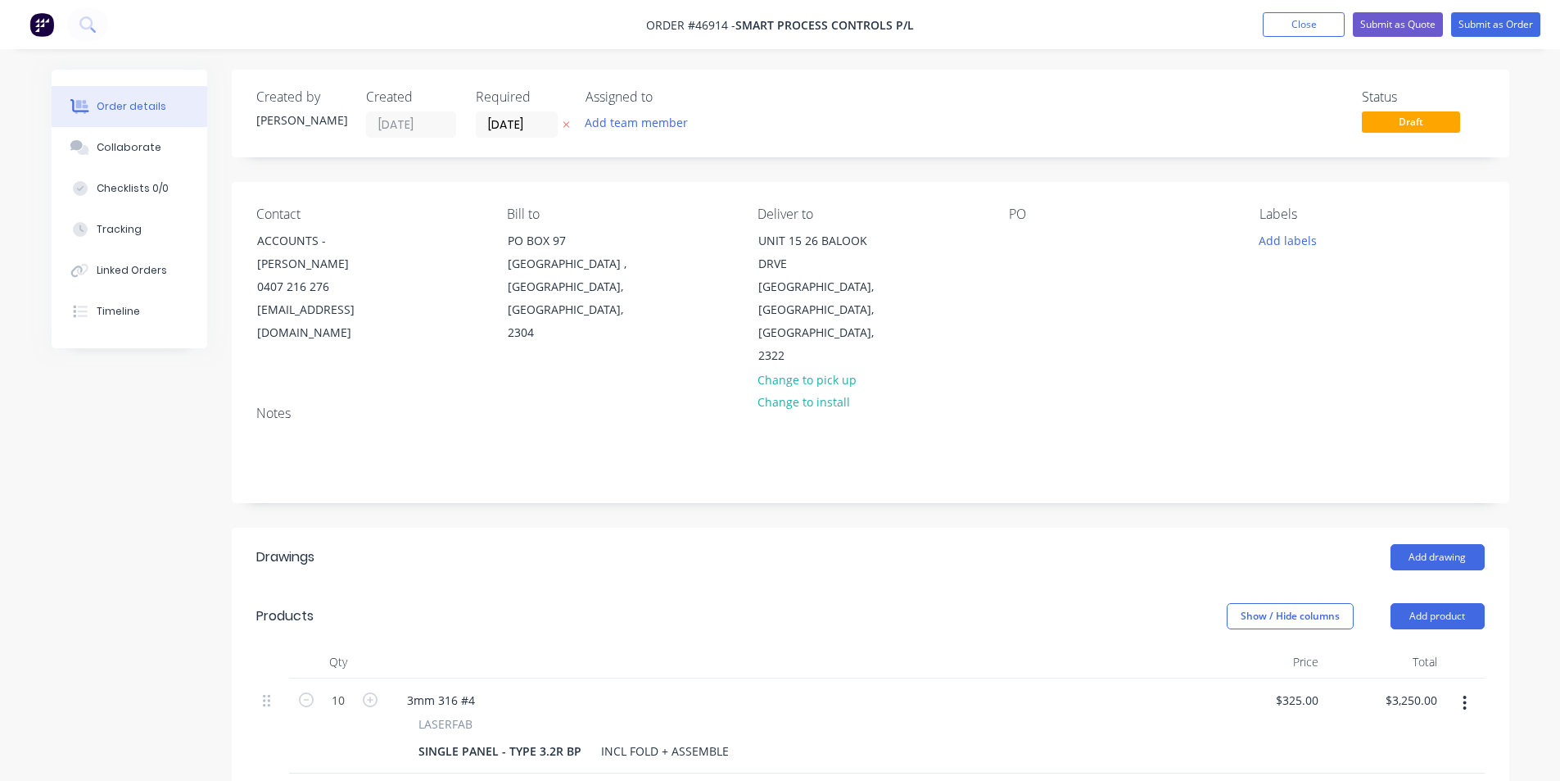
scroll to position [246, 0]
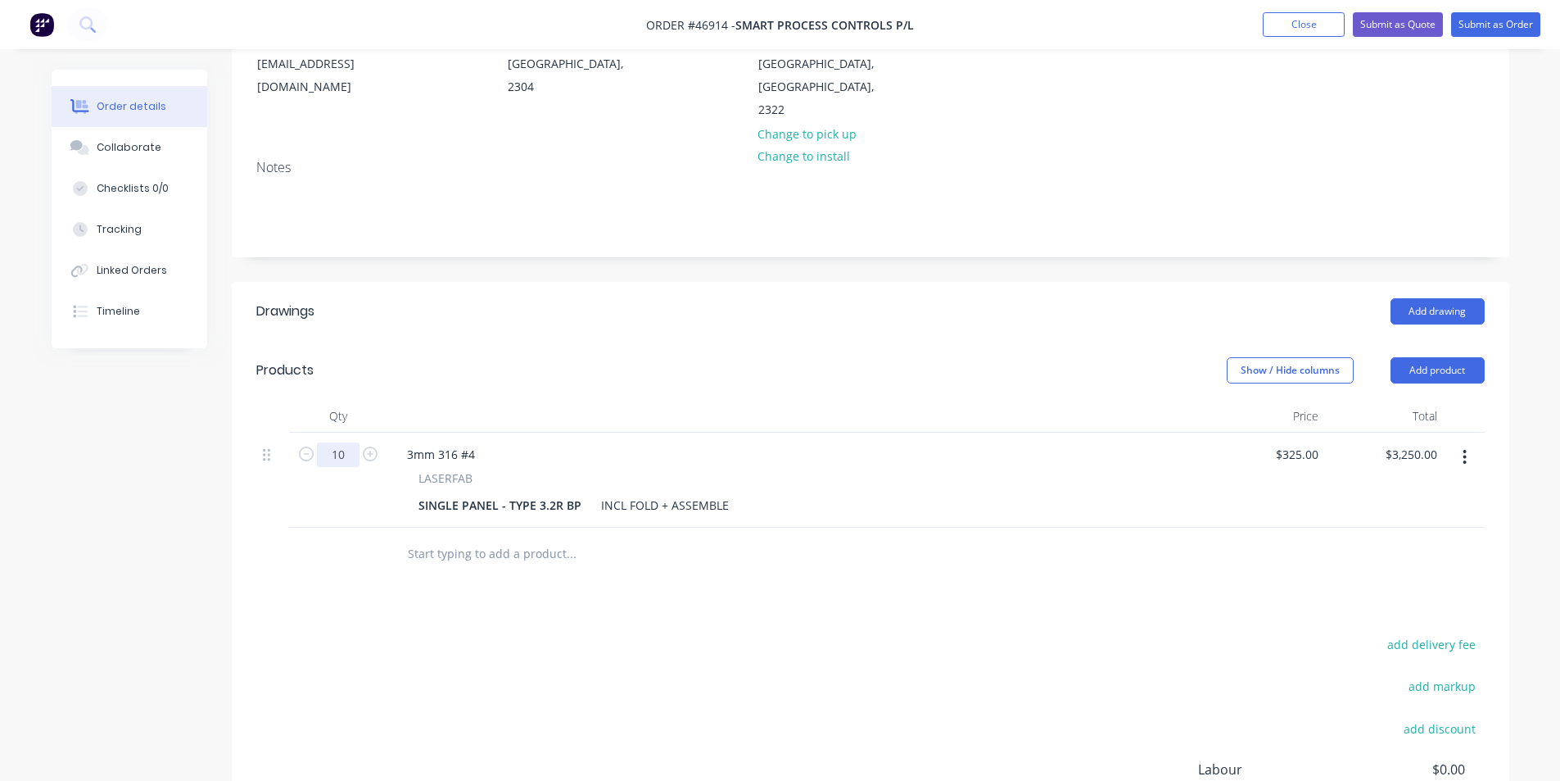
click at [334, 442] on input "10" at bounding box center [338, 454] width 43 height 25
type input "5"
type input "$1,625.00"
click at [179, 500] on div "Created by [PERSON_NAME] Created [DATE] Required [DATE] Assigned to Add team me…" at bounding box center [781, 393] width 1458 height 1139
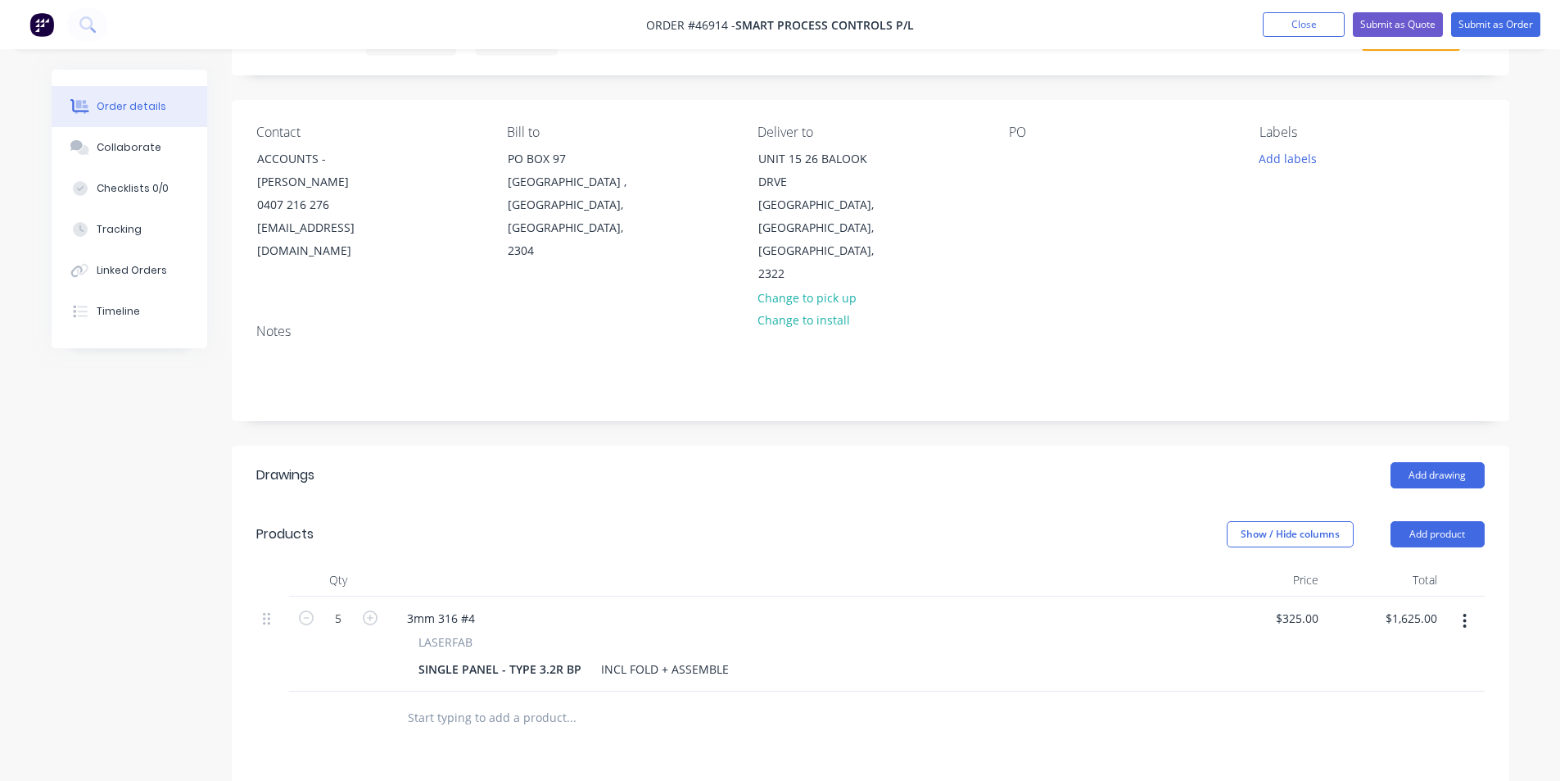
scroll to position [0, 0]
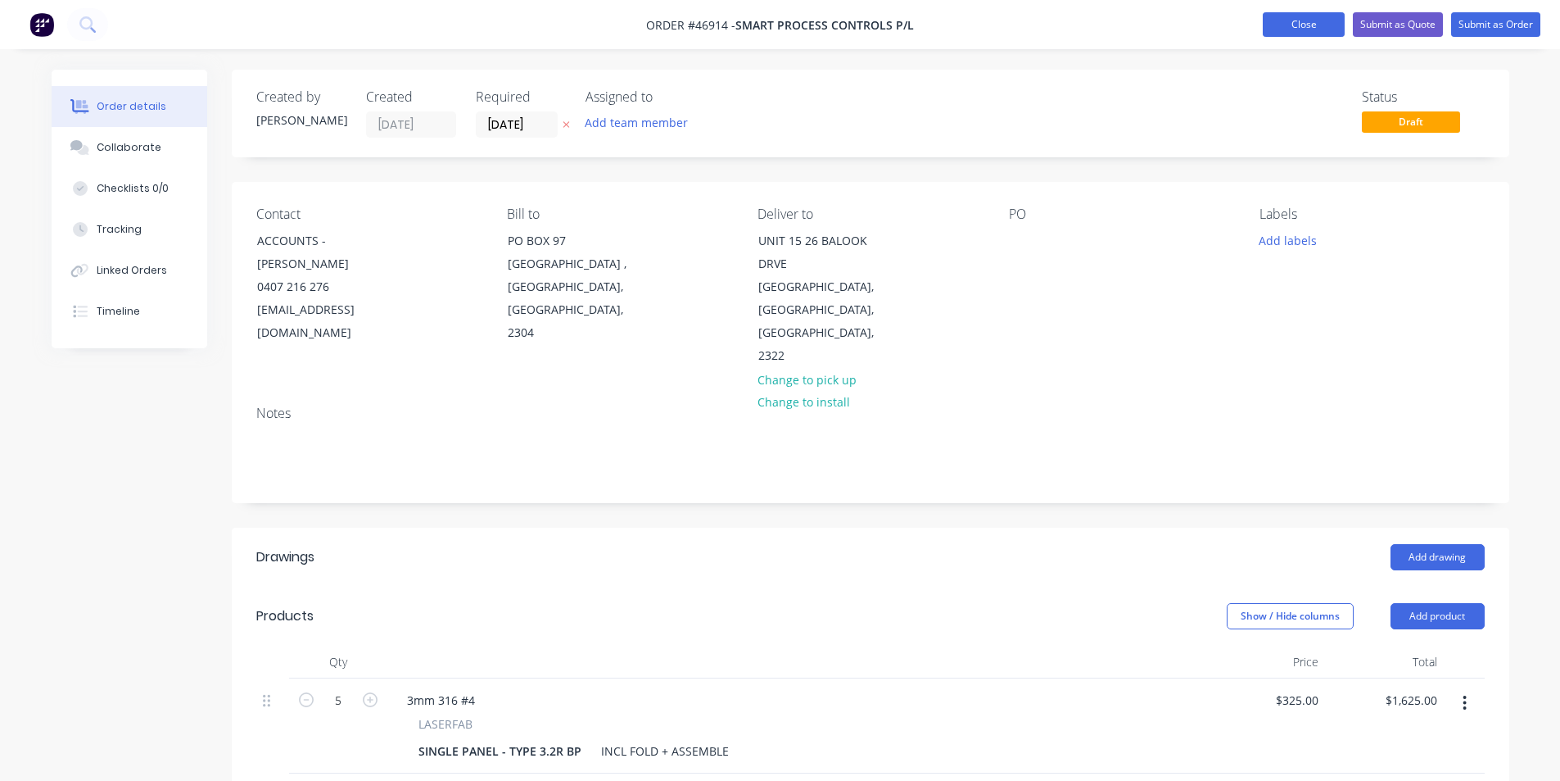
click at [1297, 24] on button "Close" at bounding box center [1304, 24] width 82 height 25
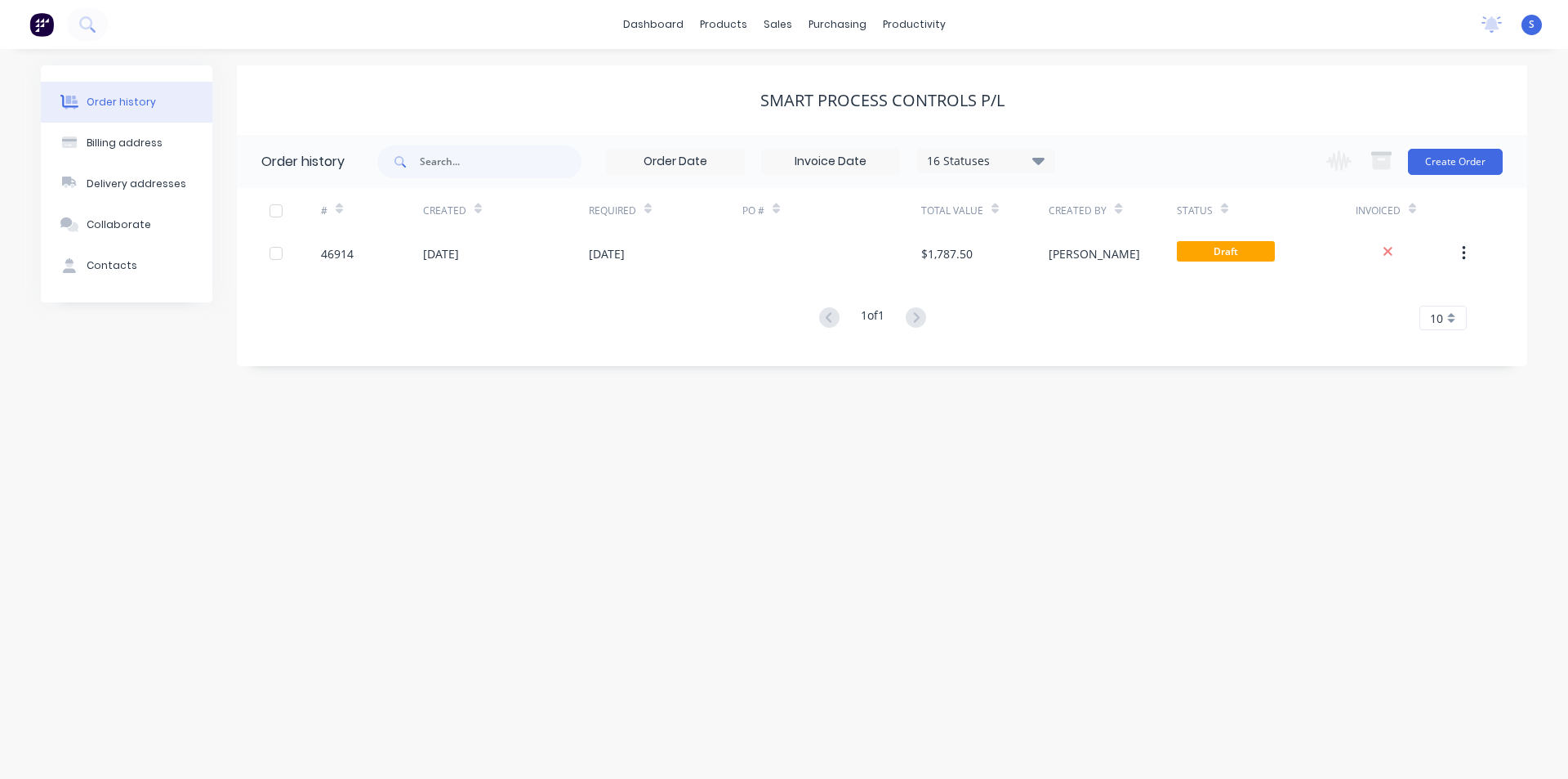
click at [1027, 162] on div "16 Statuses" at bounding box center [986, 161] width 138 height 18
click at [1120, 349] on label at bounding box center [1120, 349] width 0 height 0
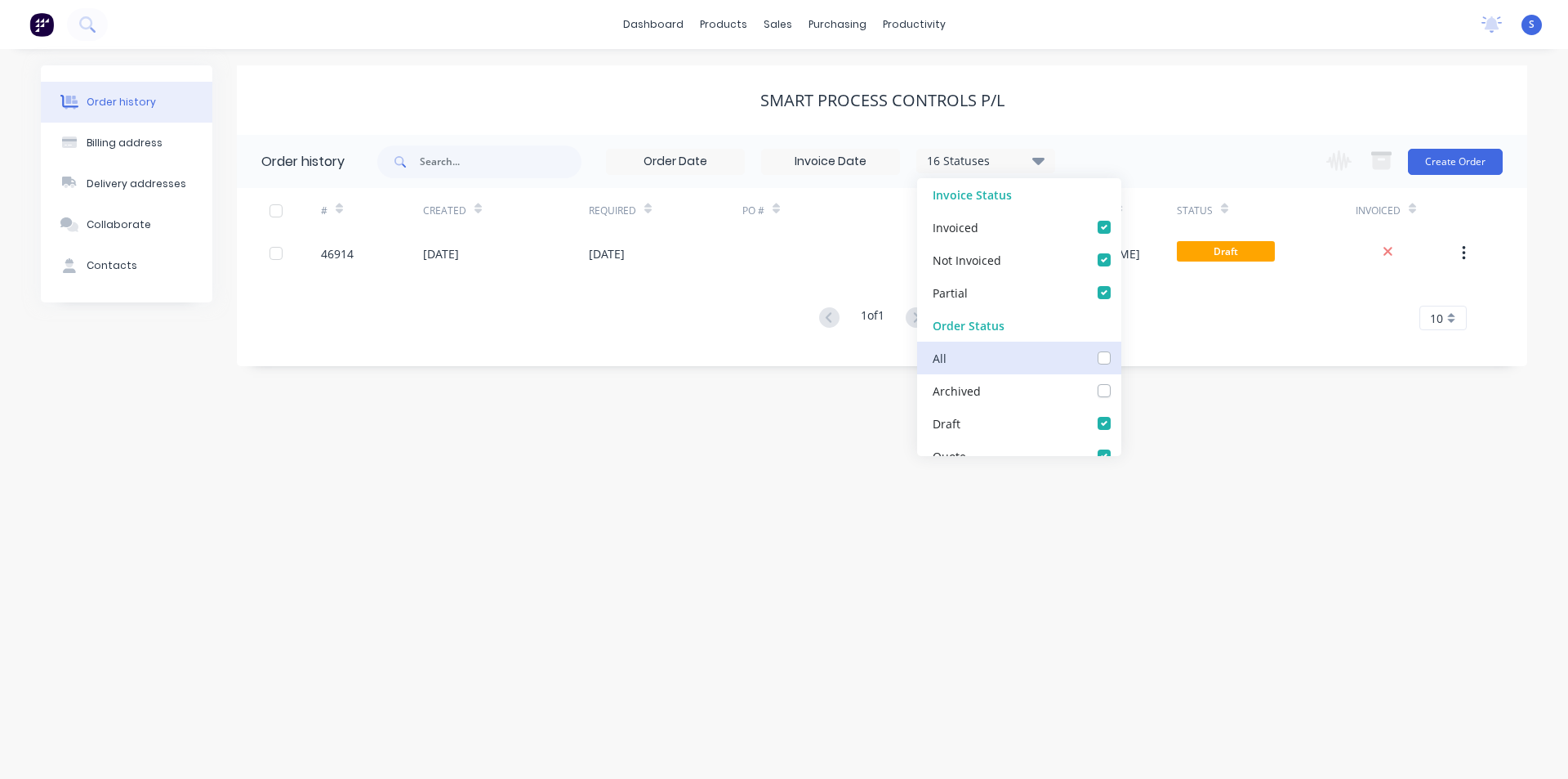
click at [1120, 359] on input "checkbox" at bounding box center [1126, 357] width 13 height 16
checkbox input "true"
click at [1225, 399] on div "Order history Billing address Delivery addresses Collaborate Contacts SMART PRO…" at bounding box center [784, 413] width 1568 height 729
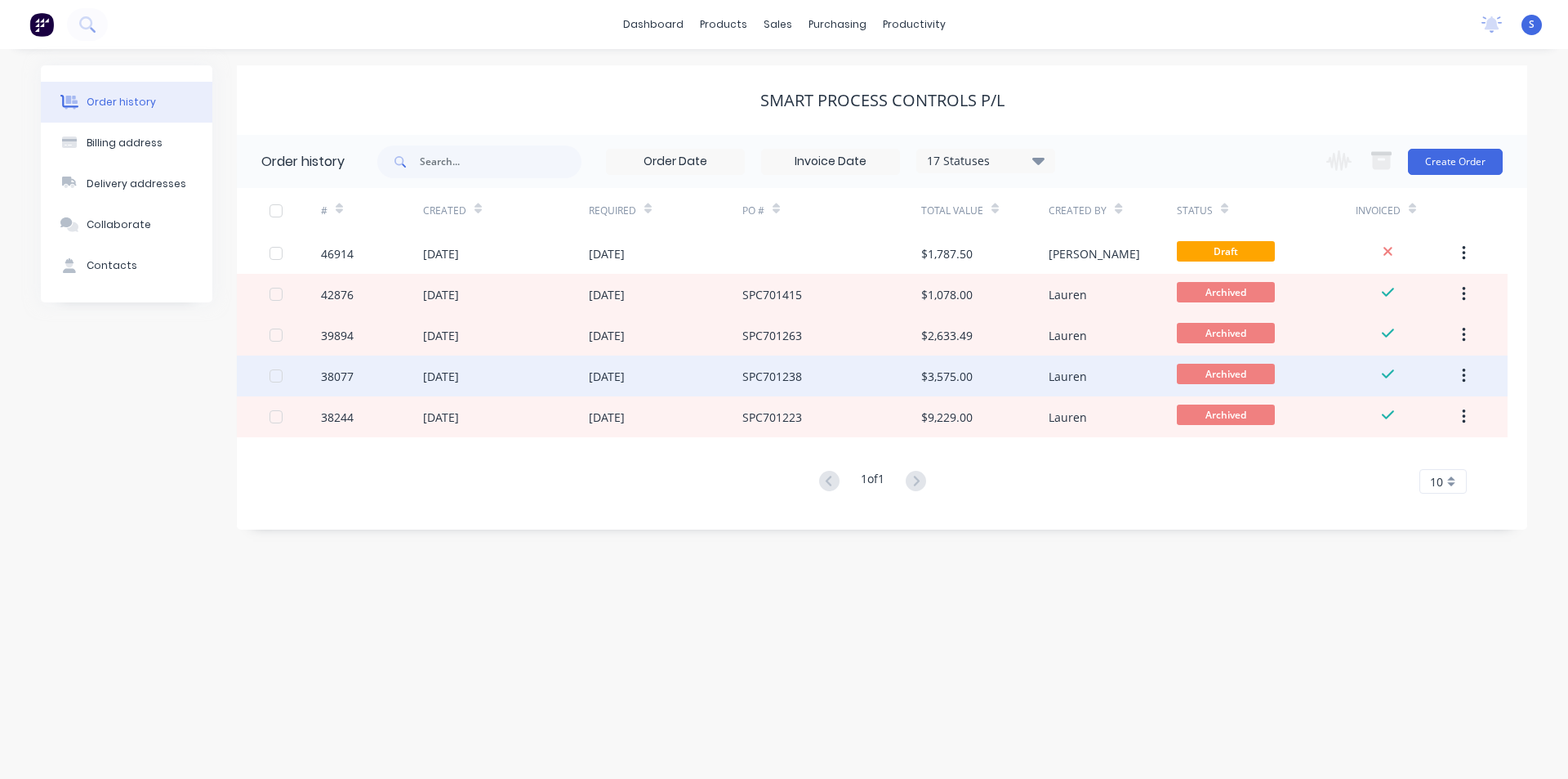
click at [560, 371] on div "[DATE]" at bounding box center [505, 375] width 165 height 41
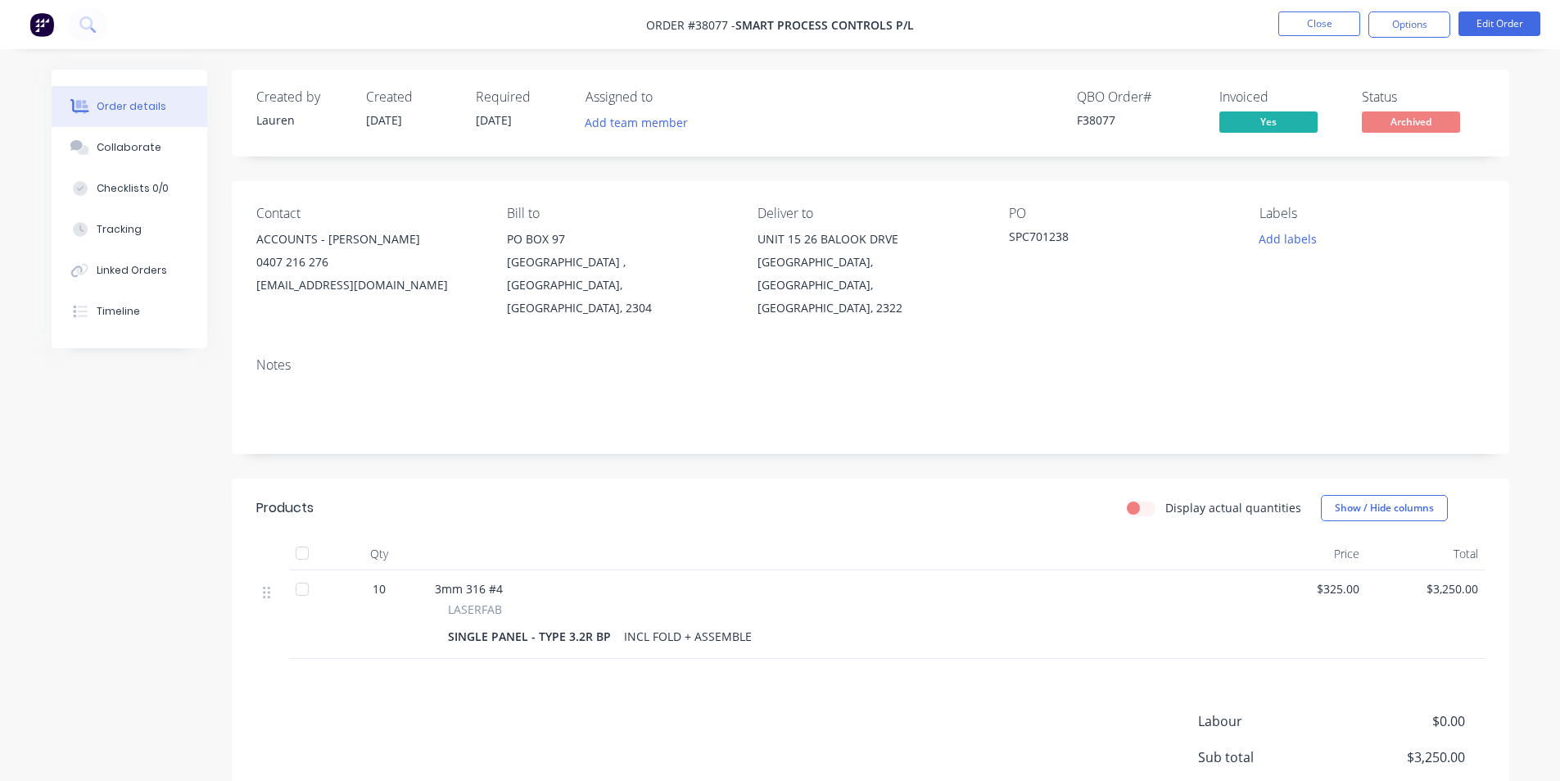
click at [706, 22] on span "Order #38077 -" at bounding box center [690, 25] width 89 height 16
copy span "38077"
click at [1342, 29] on button "Close" at bounding box center [1320, 23] width 82 height 25
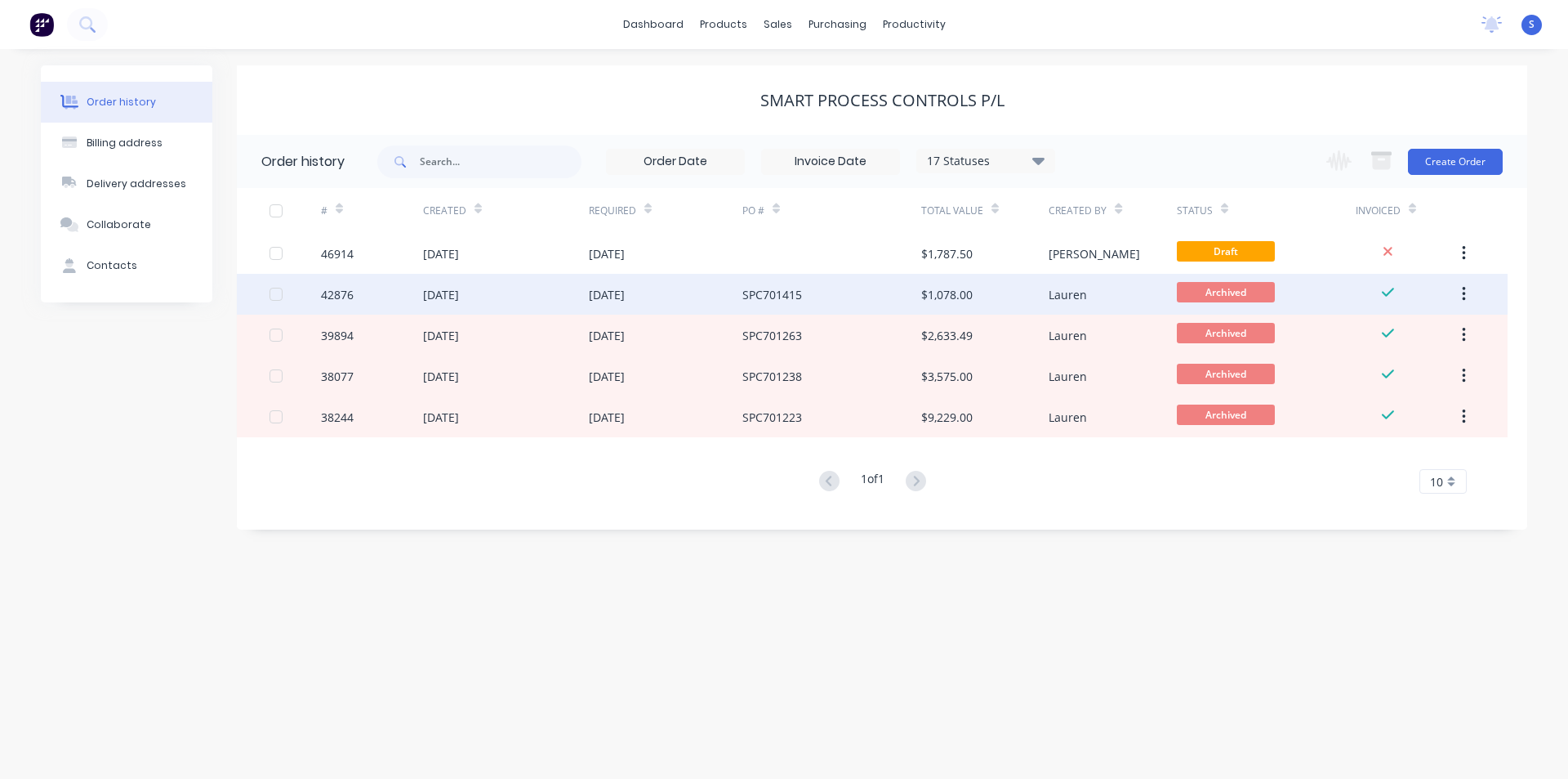
click at [1056, 300] on div "Lauren" at bounding box center [1068, 294] width 38 height 17
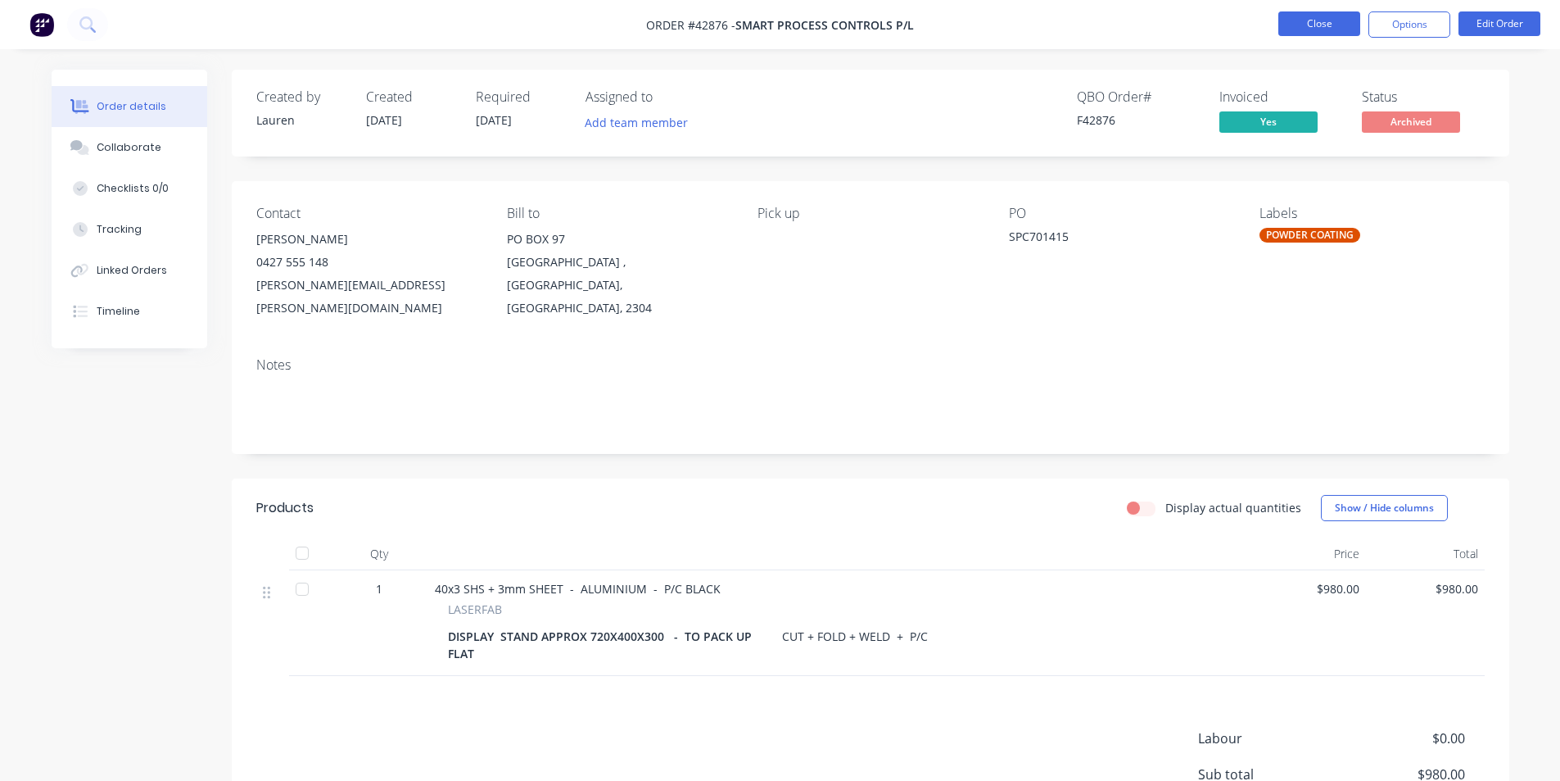
click at [1329, 11] on button "Close" at bounding box center [1320, 23] width 82 height 25
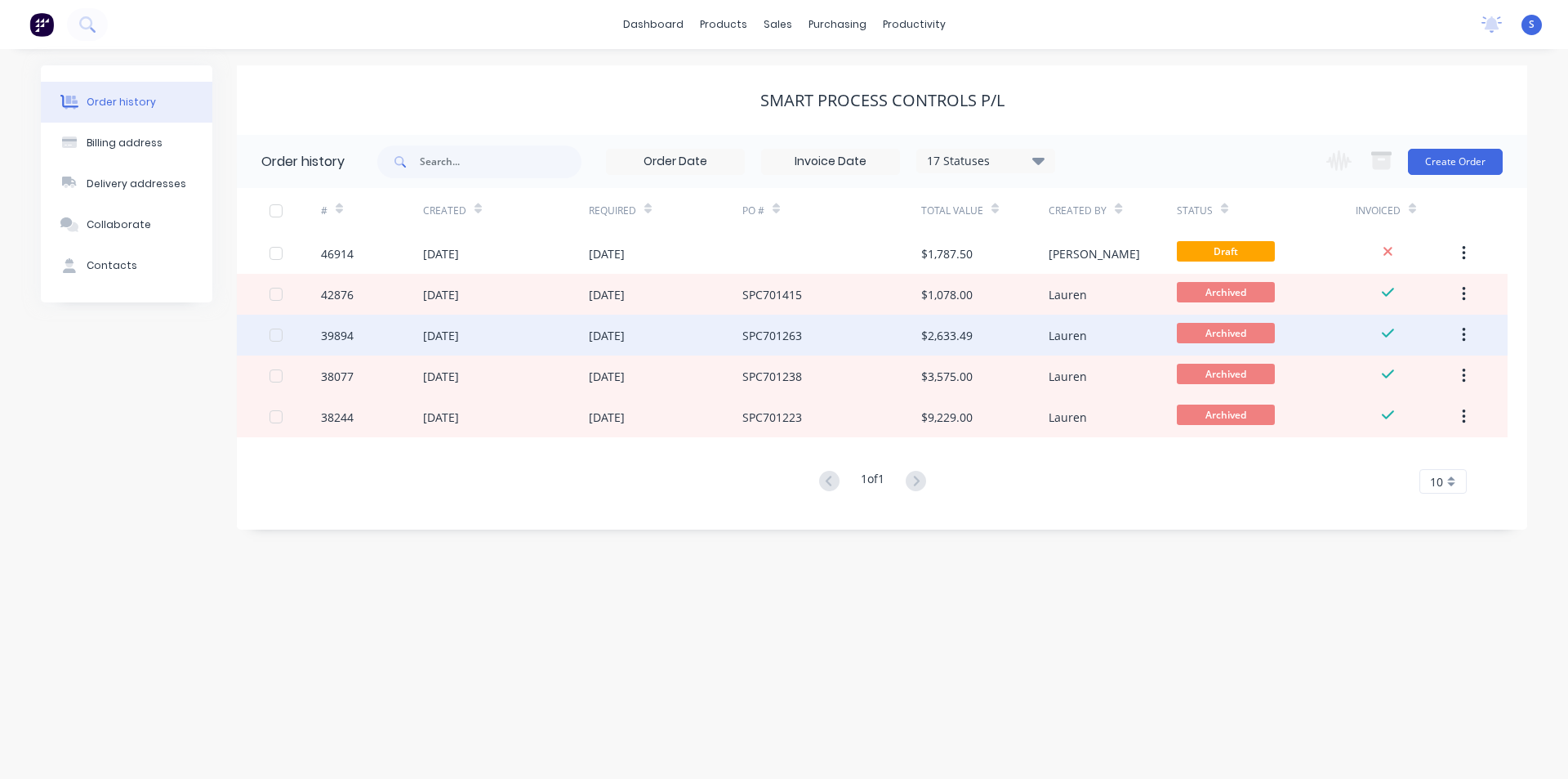
click at [1059, 334] on div "Lauren" at bounding box center [1068, 335] width 38 height 17
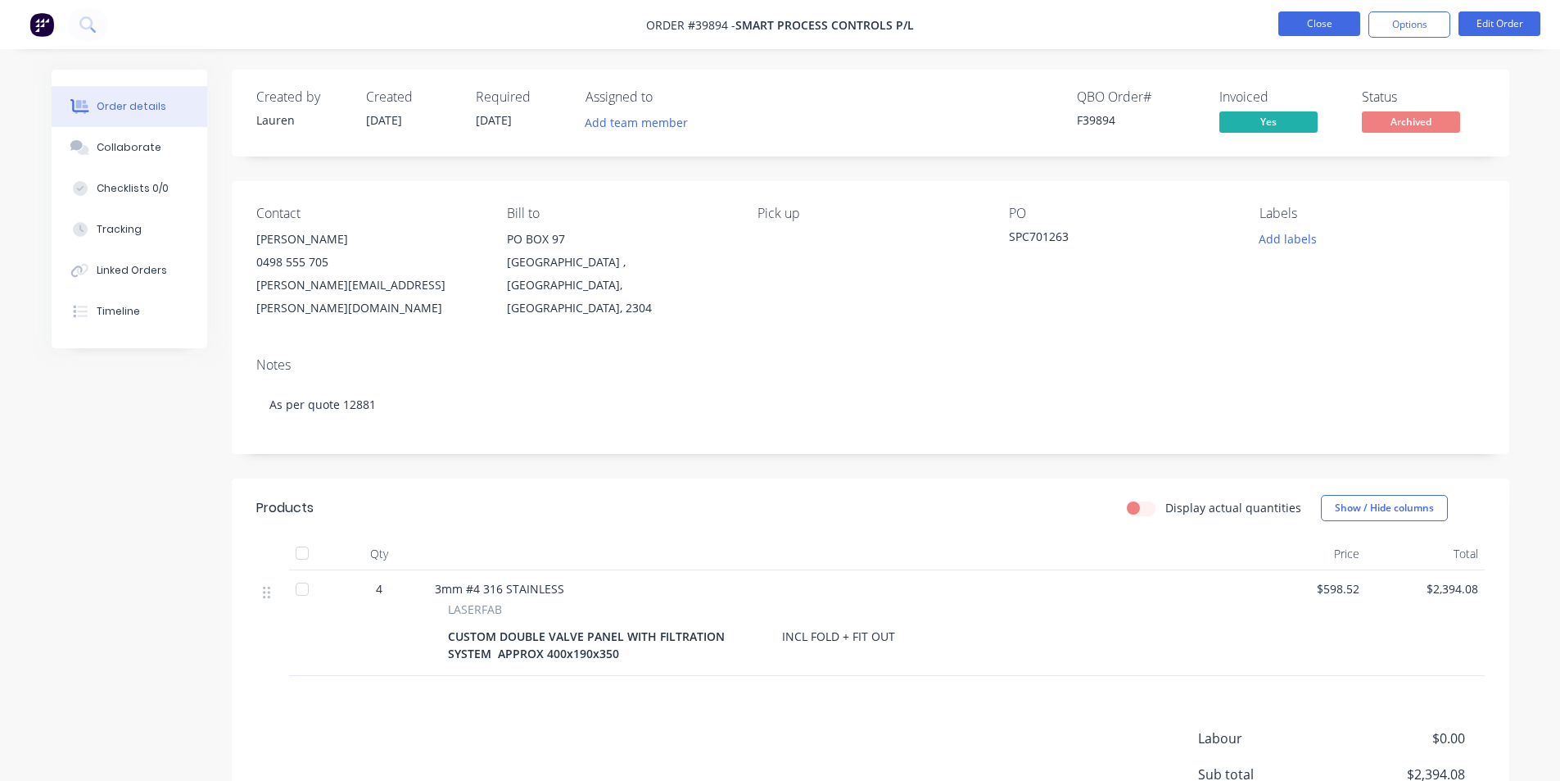
click at [1322, 20] on button "Close" at bounding box center [1320, 23] width 82 height 25
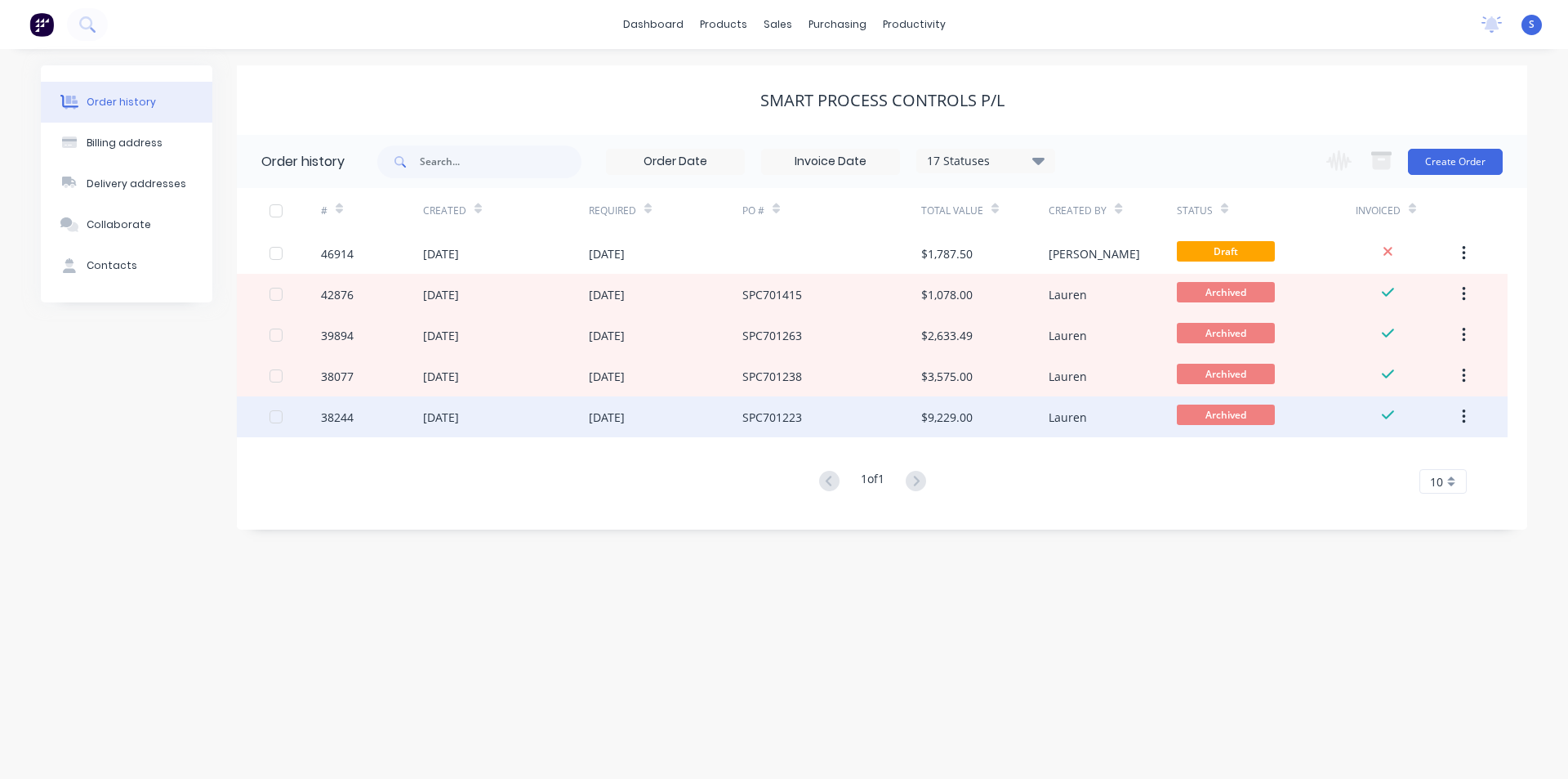
click at [1032, 416] on div "$9,229.00" at bounding box center [985, 416] width 128 height 41
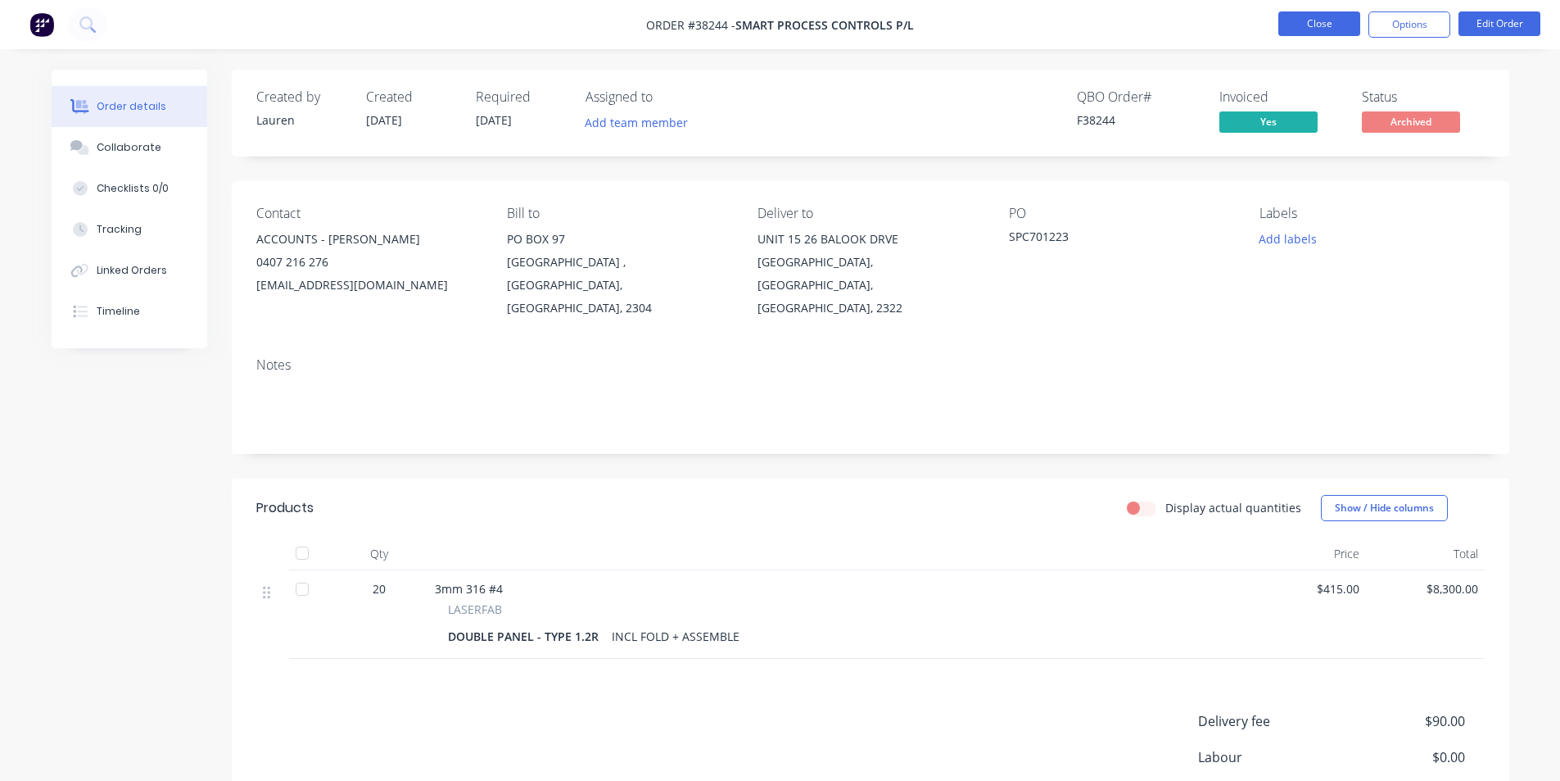
click at [1324, 27] on button "Close" at bounding box center [1320, 23] width 82 height 25
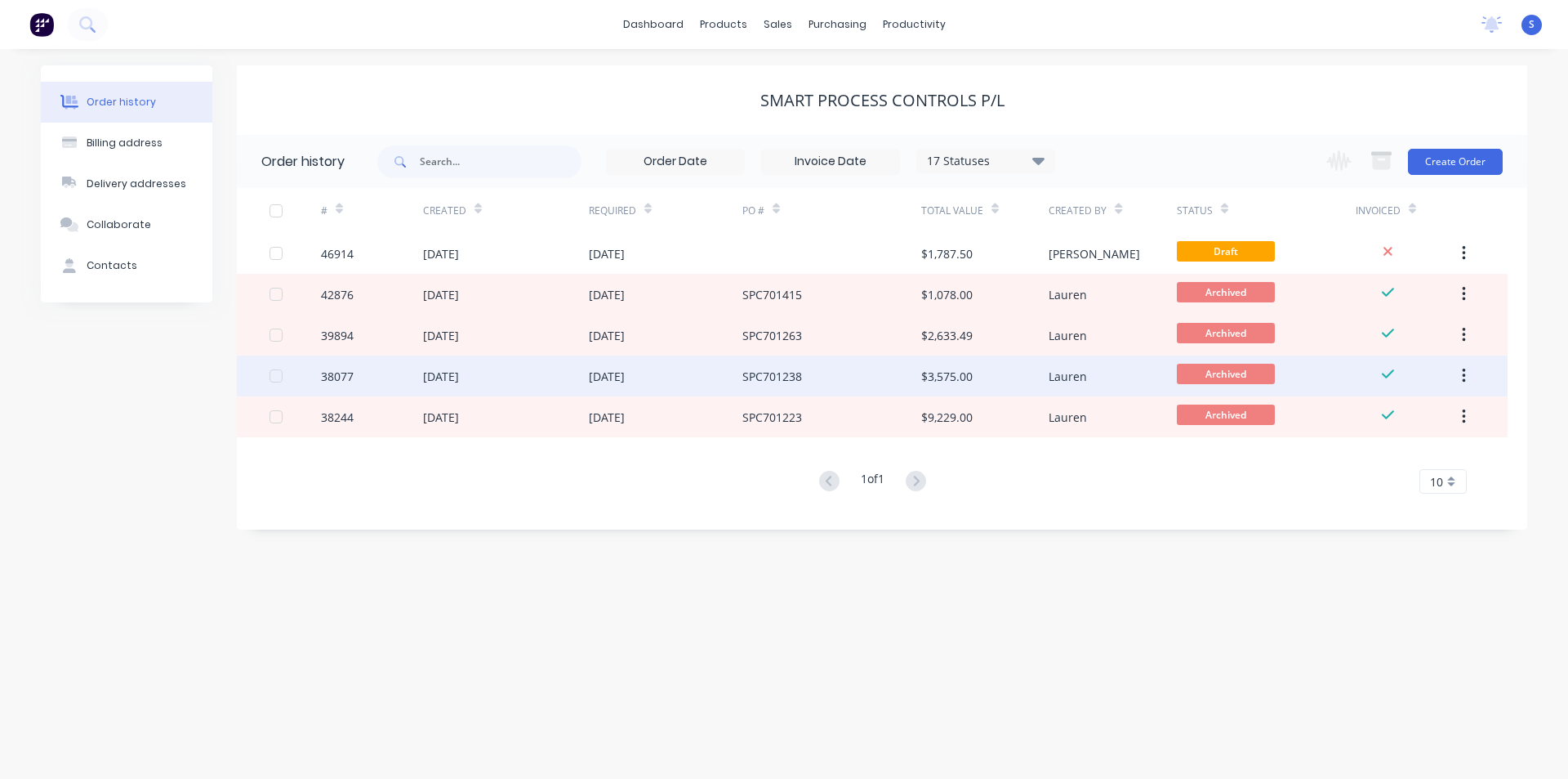
click at [1014, 389] on div "$3,575.00" at bounding box center [985, 375] width 128 height 41
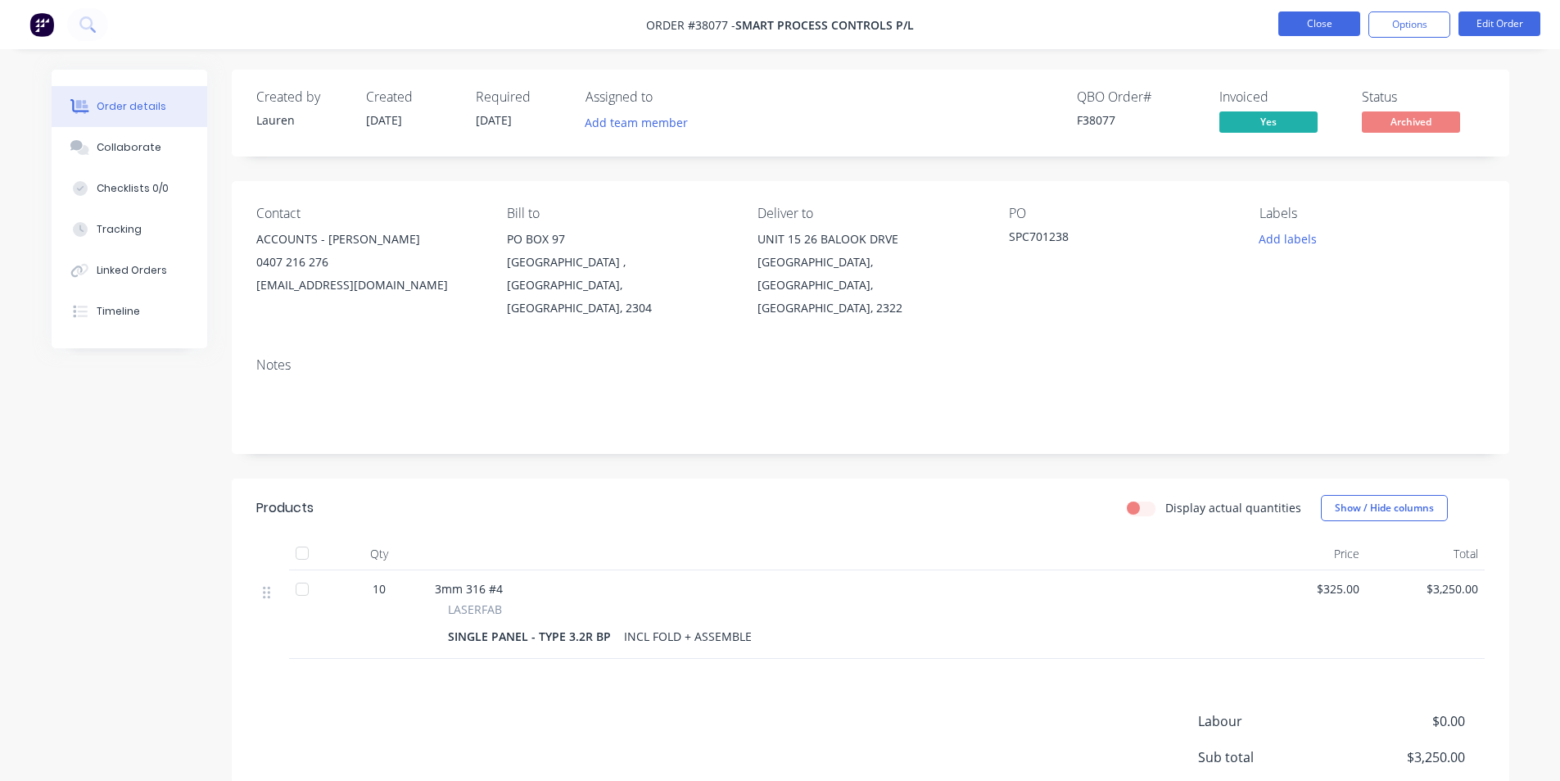
click at [1316, 20] on button "Close" at bounding box center [1320, 23] width 82 height 25
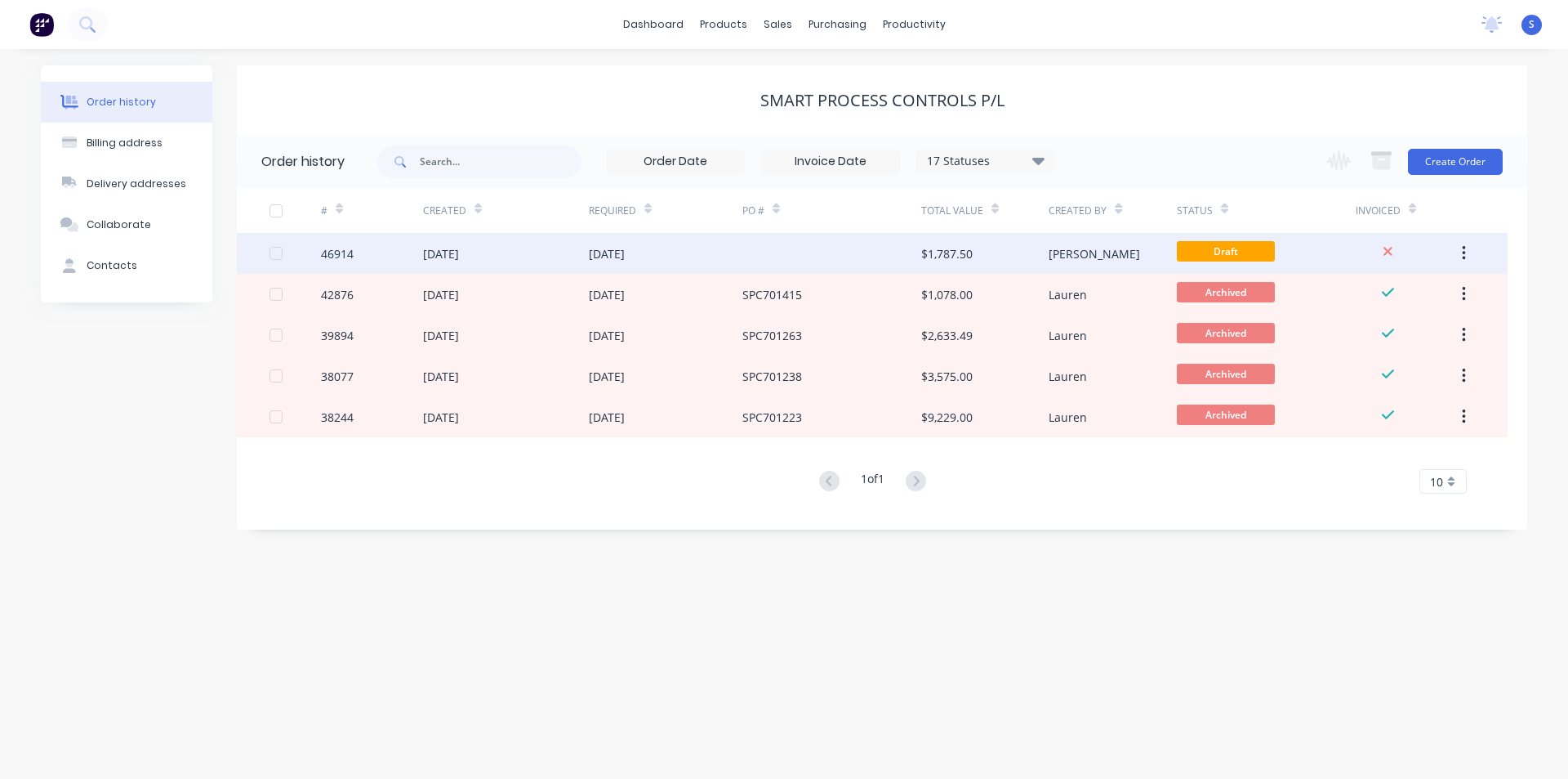
click at [918, 251] on div at bounding box center [831, 252] width 178 height 41
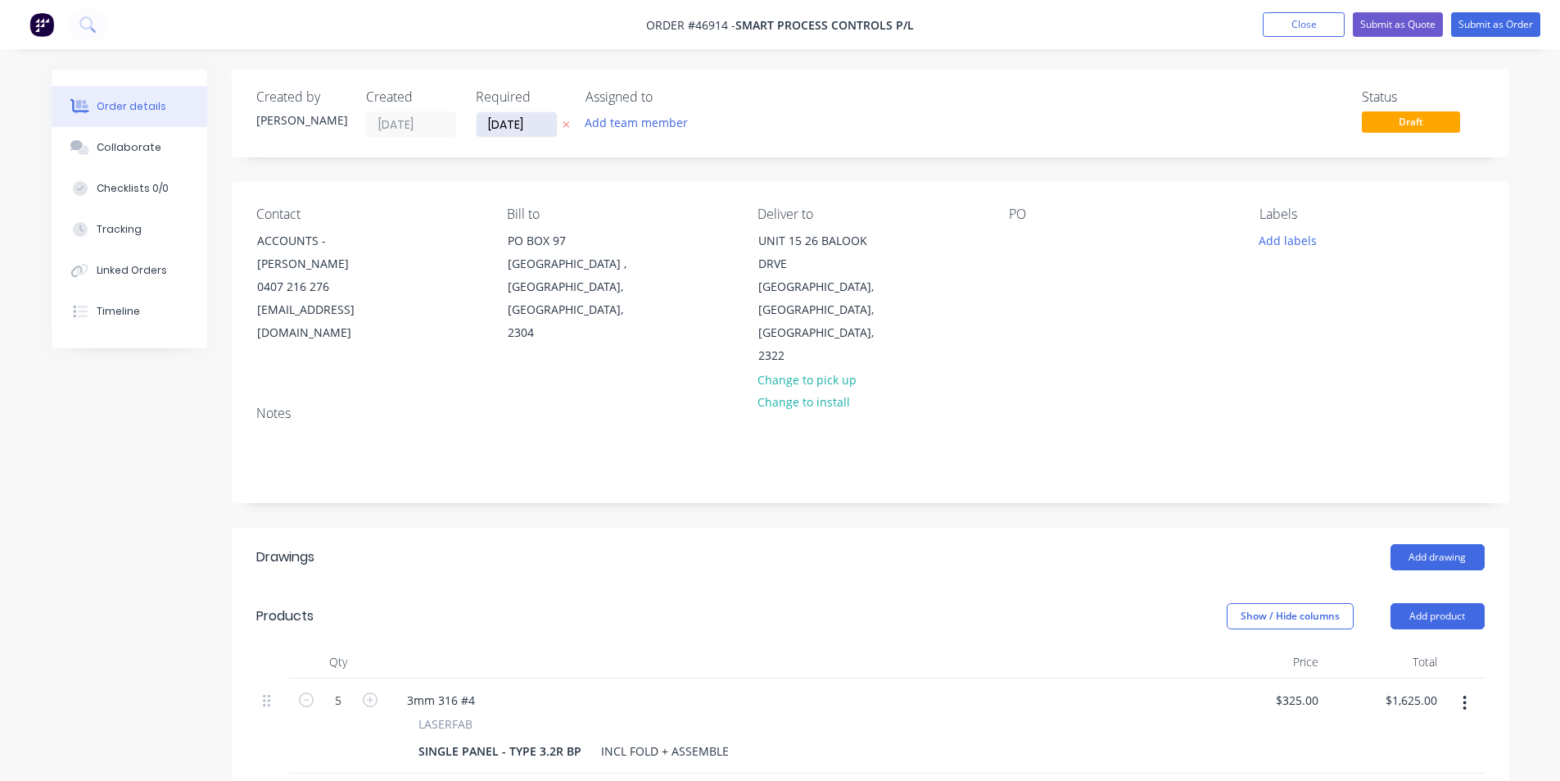
click at [528, 122] on input "[DATE]" at bounding box center [517, 124] width 80 height 25
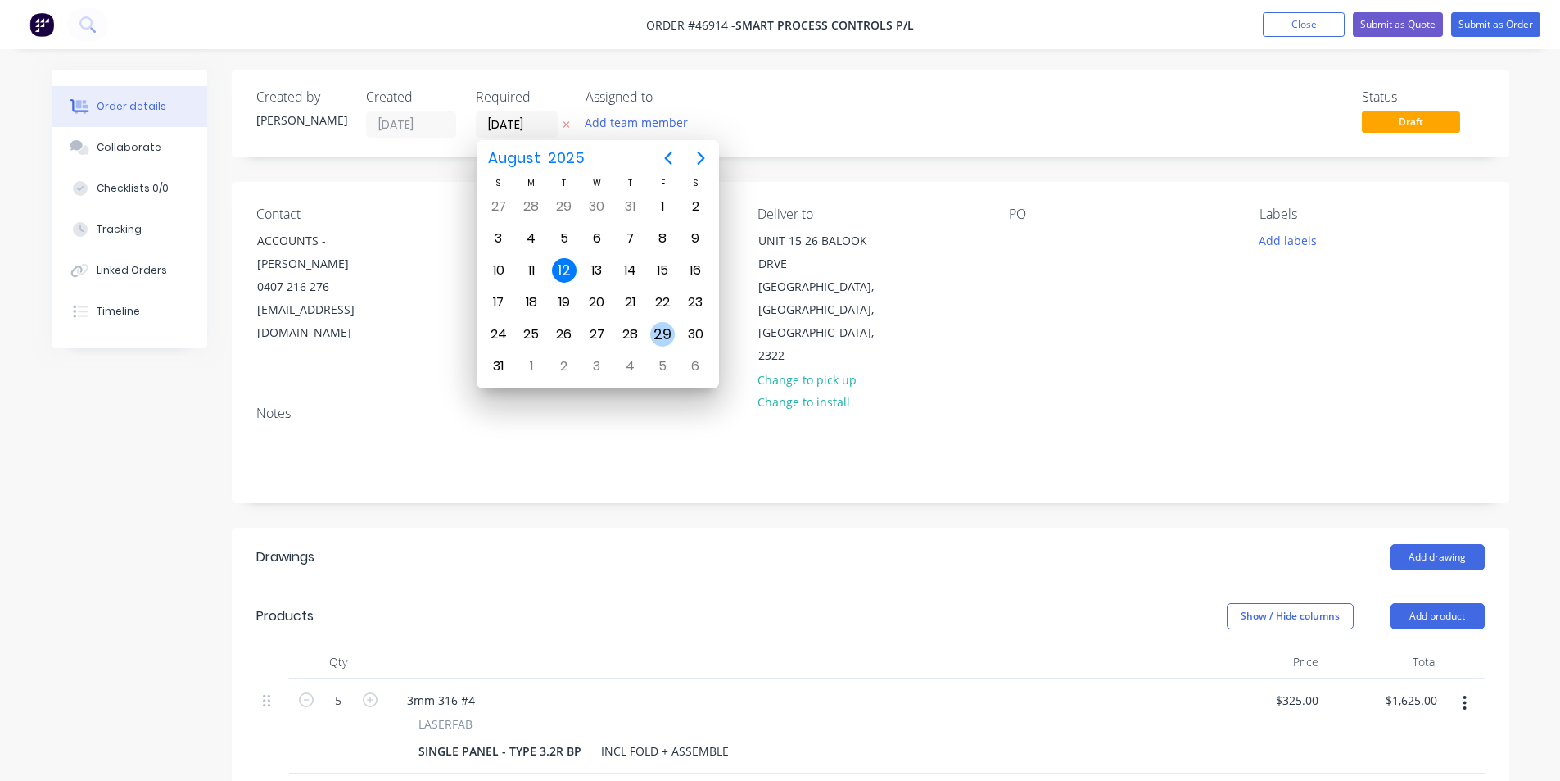
click at [672, 333] on div "29" at bounding box center [662, 334] width 25 height 25
type input "[DATE]"
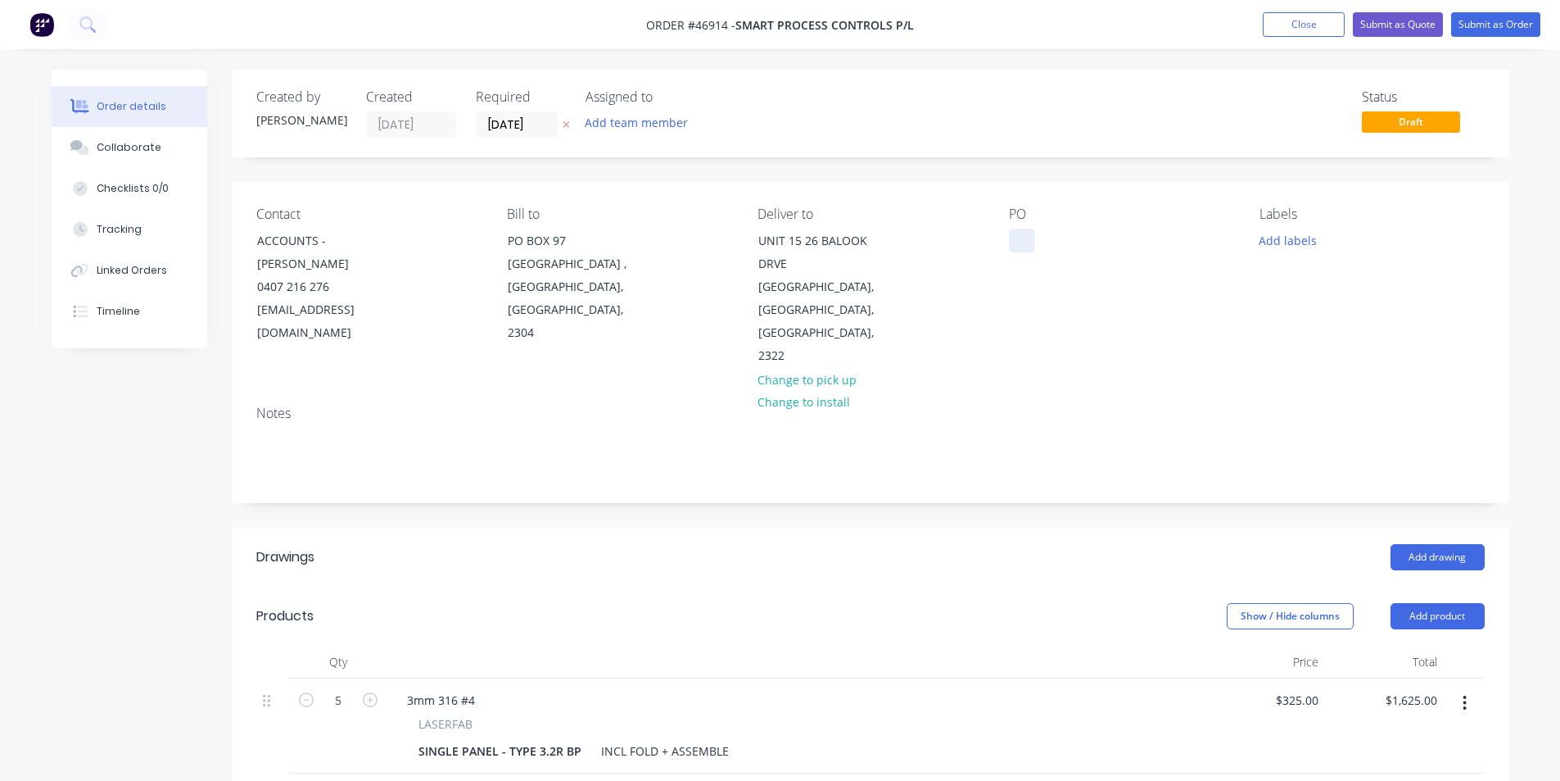
click at [1032, 240] on div at bounding box center [1022, 241] width 26 height 24
paste div
click at [636, 117] on button "Add team member" at bounding box center [636, 122] width 120 height 22
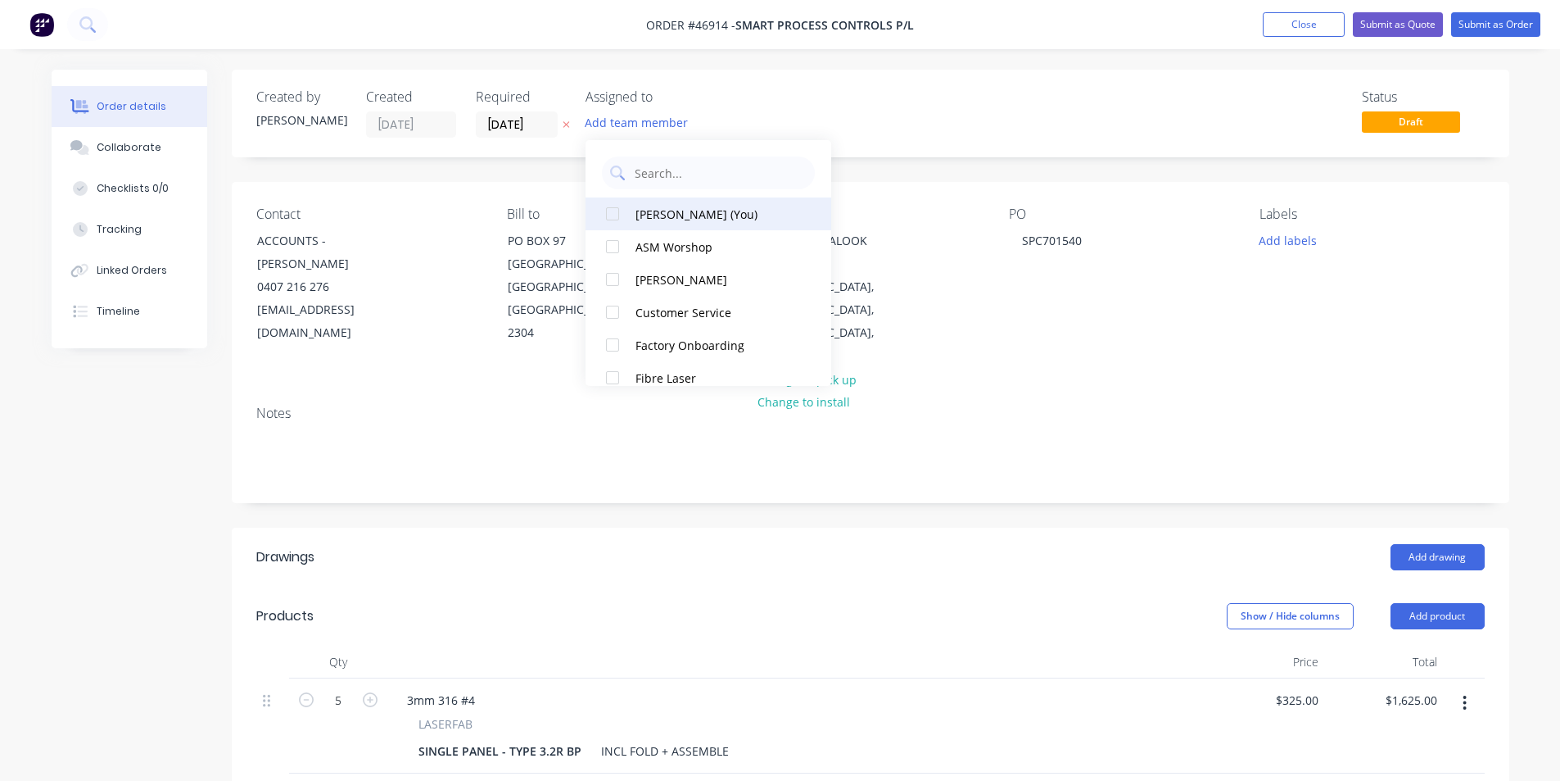
click at [615, 212] on div at bounding box center [612, 213] width 33 height 33
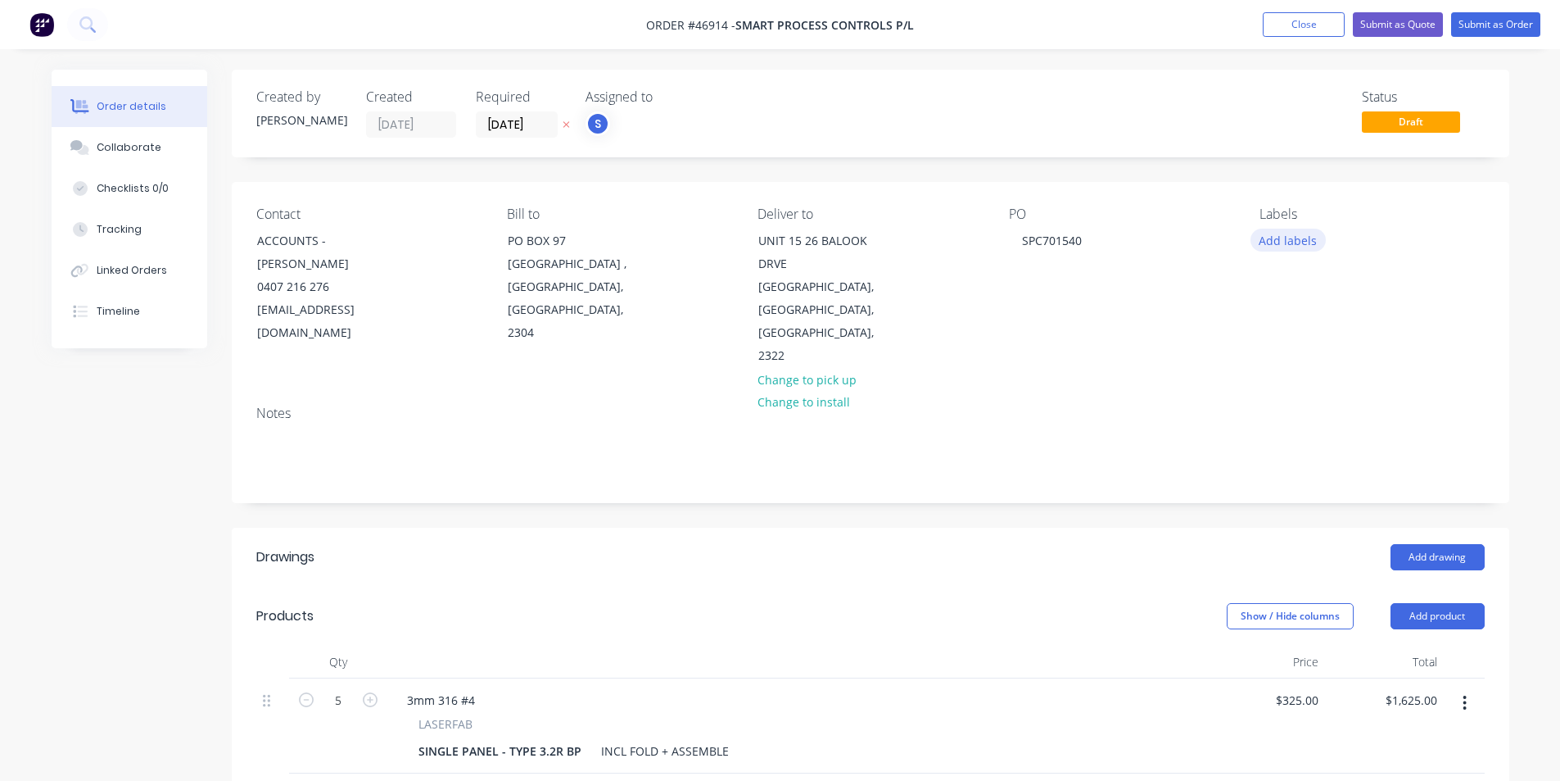
click at [1291, 251] on button "Add labels" at bounding box center [1288, 240] width 75 height 22
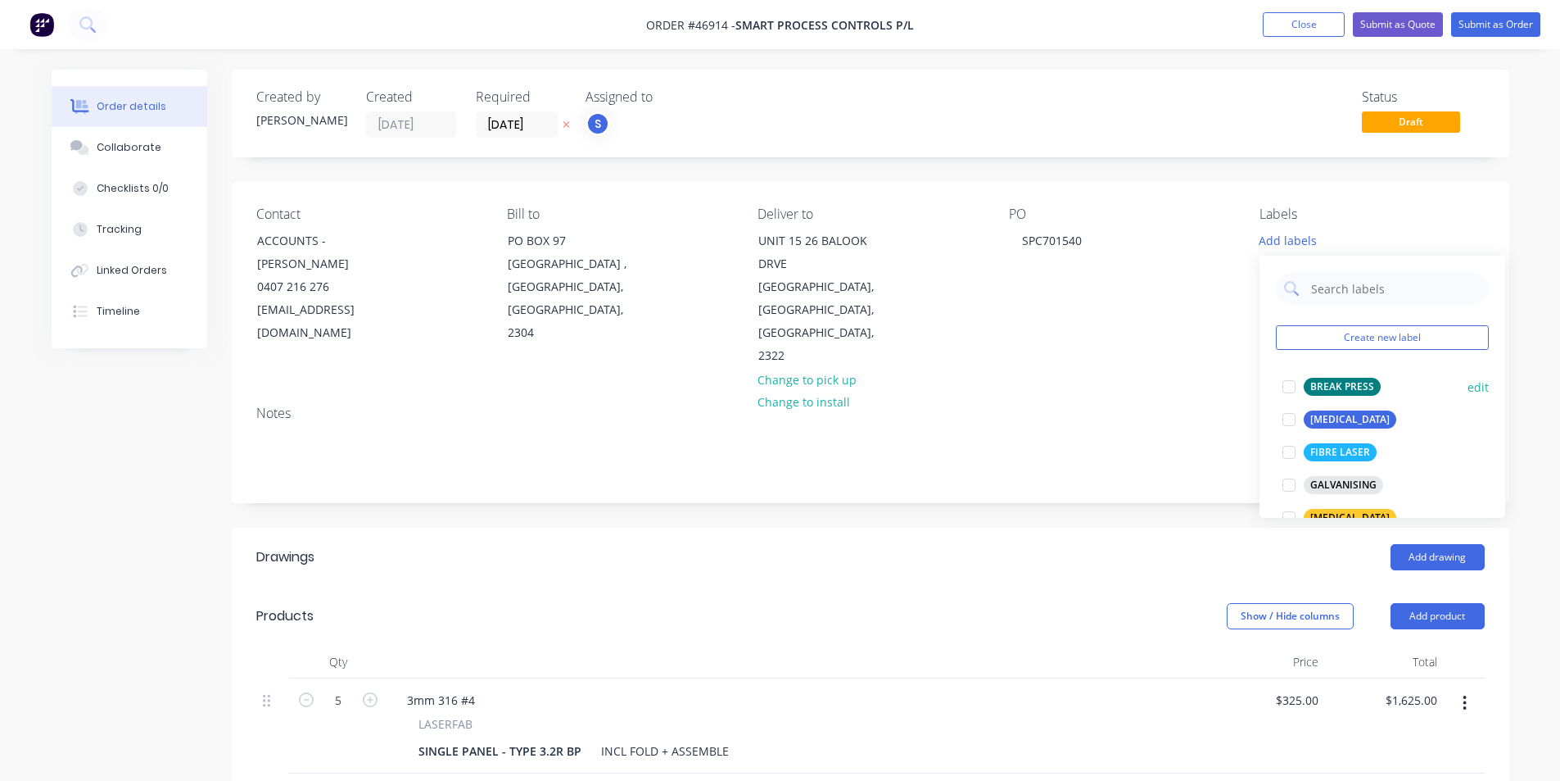
click at [1293, 379] on div at bounding box center [1289, 386] width 33 height 33
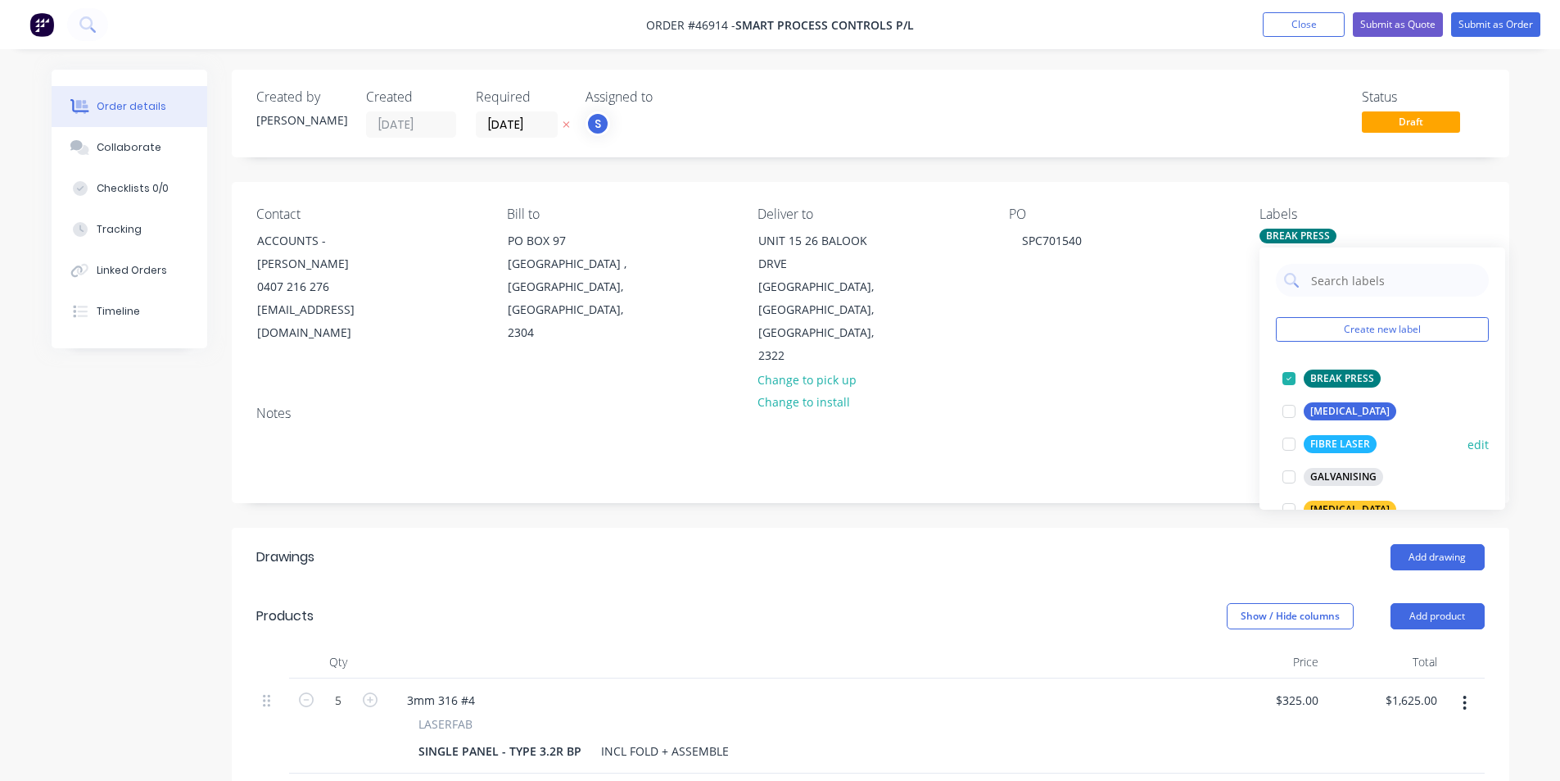
click at [1288, 448] on div at bounding box center [1289, 444] width 33 height 33
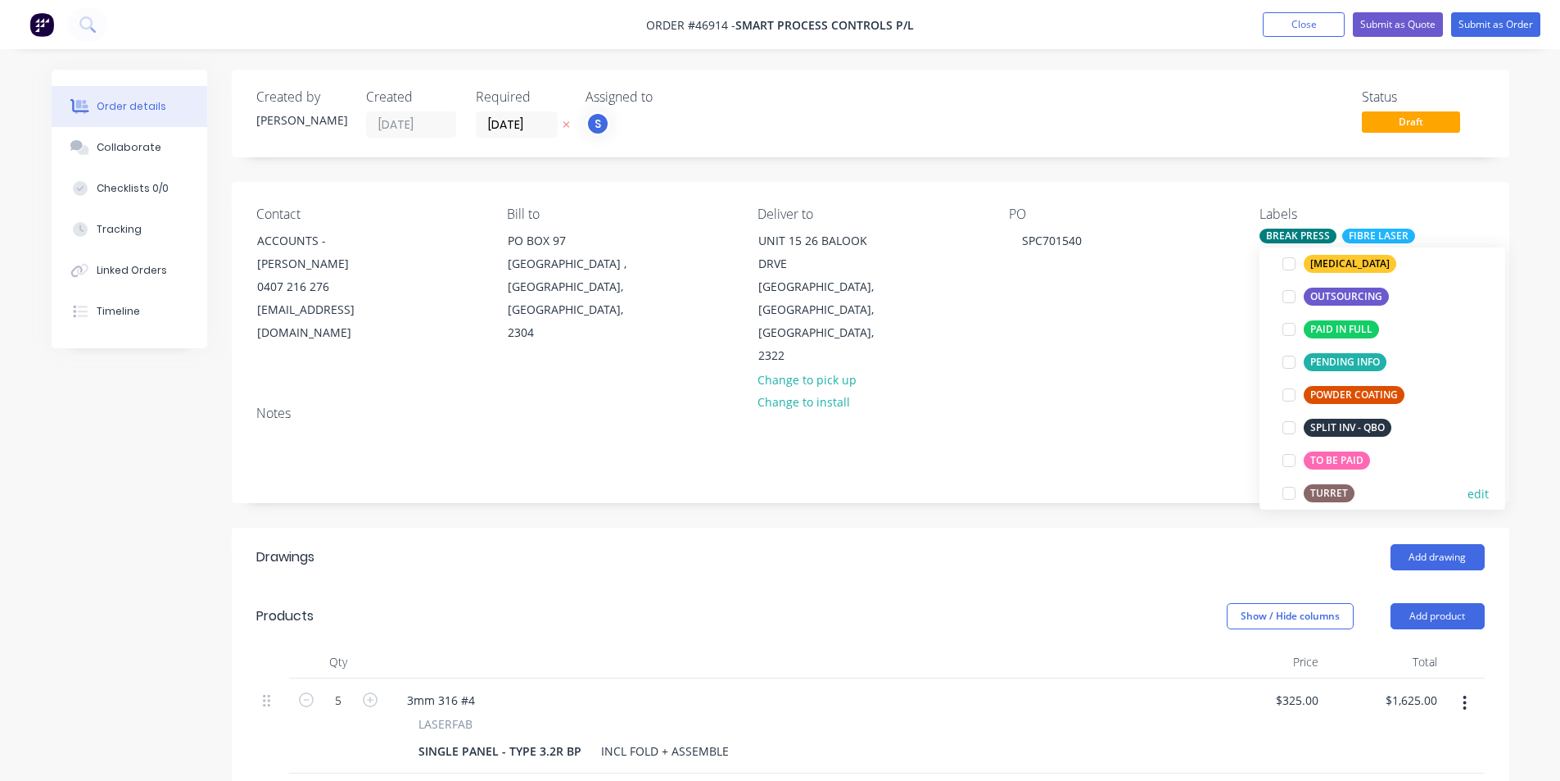
scroll to position [328, 0]
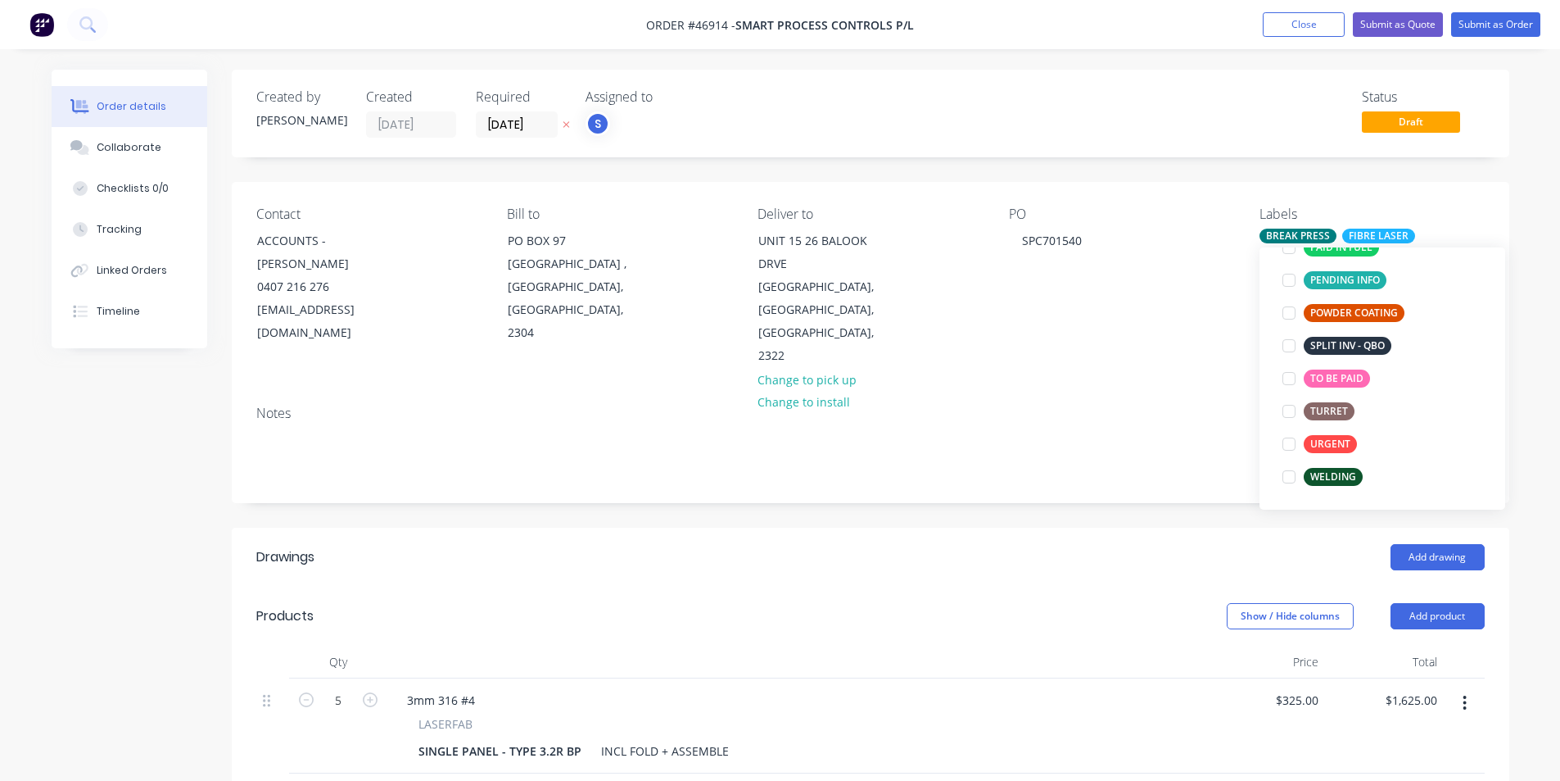
click at [1123, 527] on header "Drawings Add drawing" at bounding box center [871, 556] width 1278 height 59
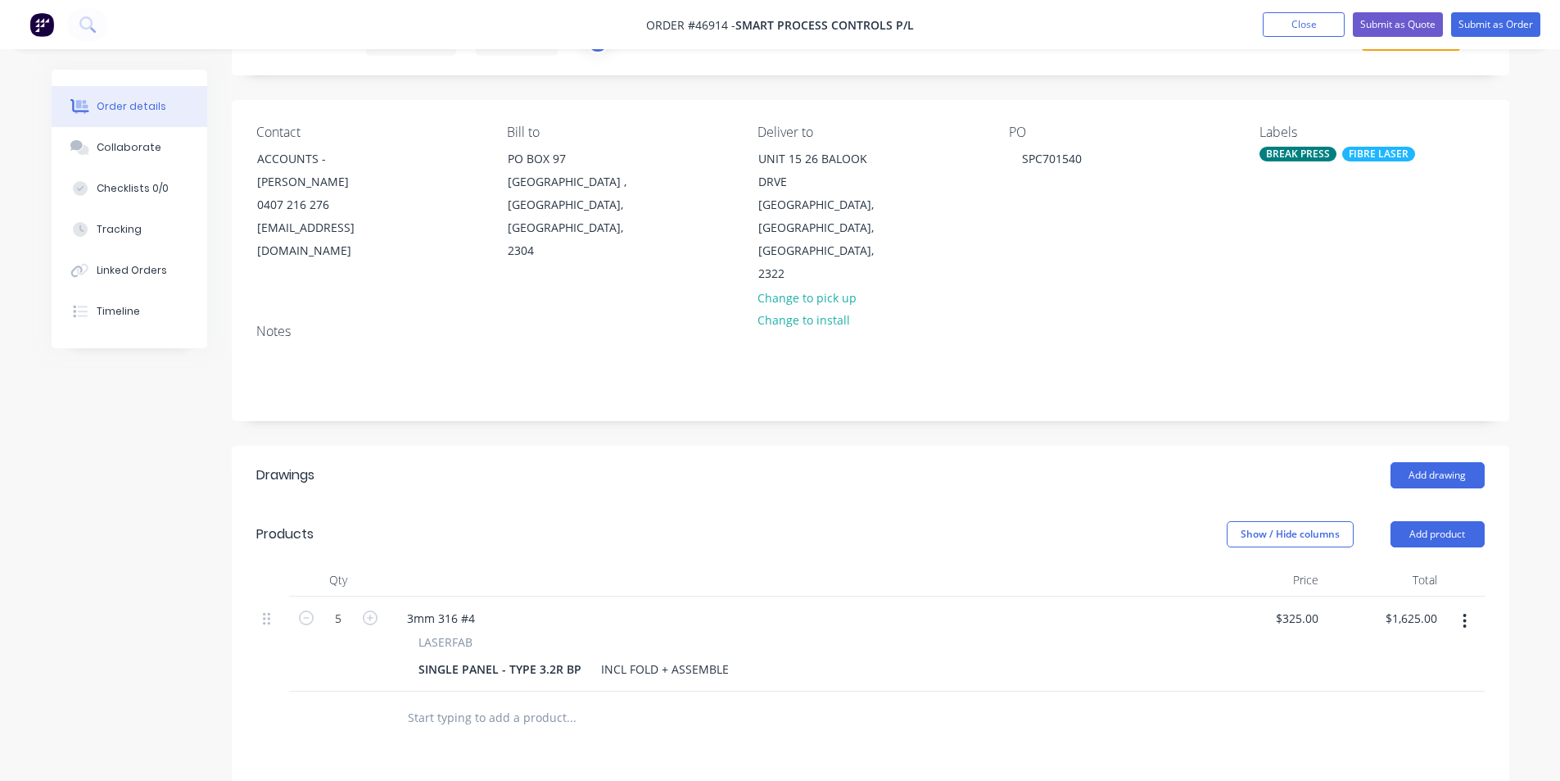
scroll to position [0, 0]
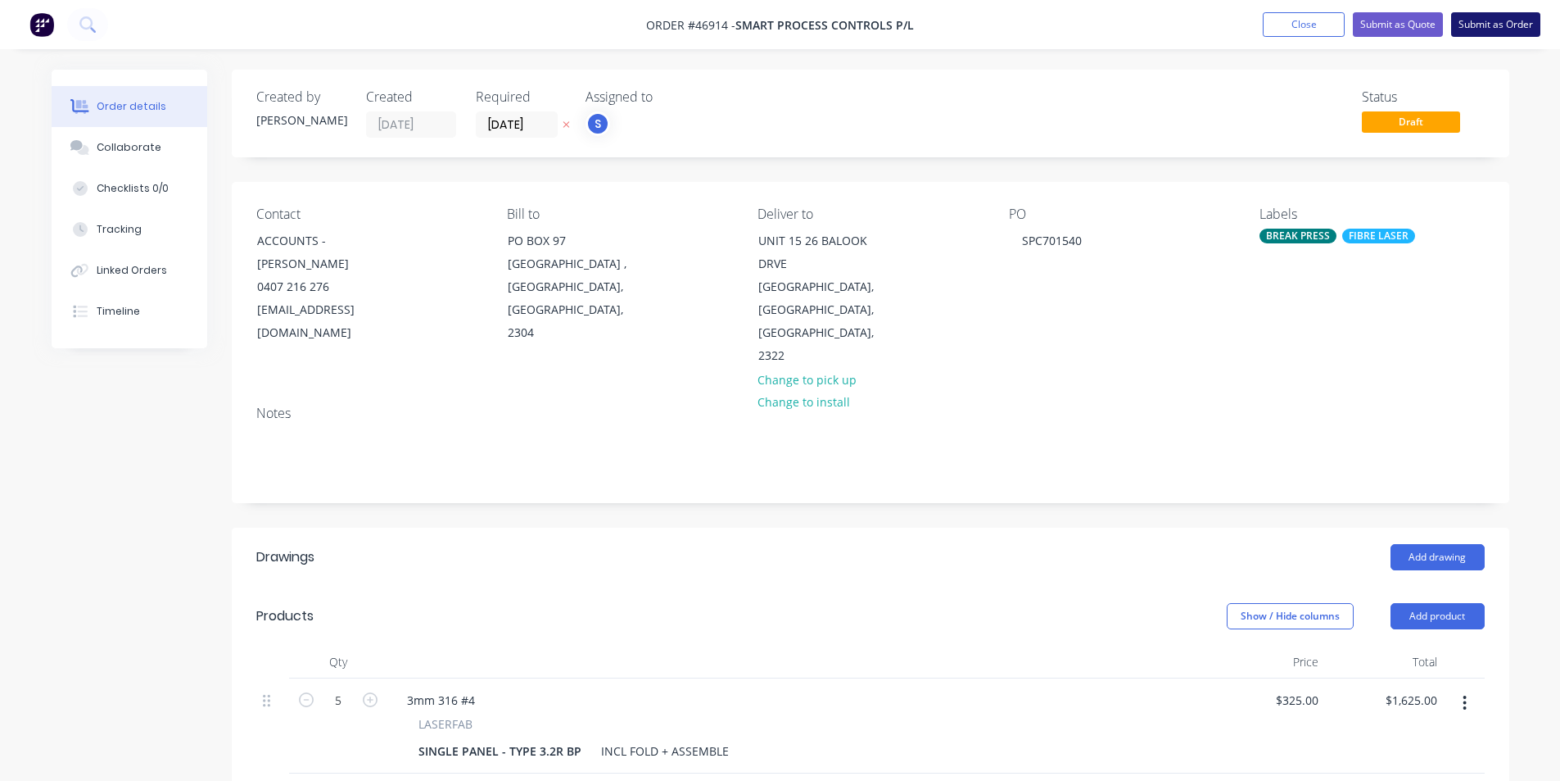
click at [1509, 22] on button "Submit as Order" at bounding box center [1495, 24] width 89 height 25
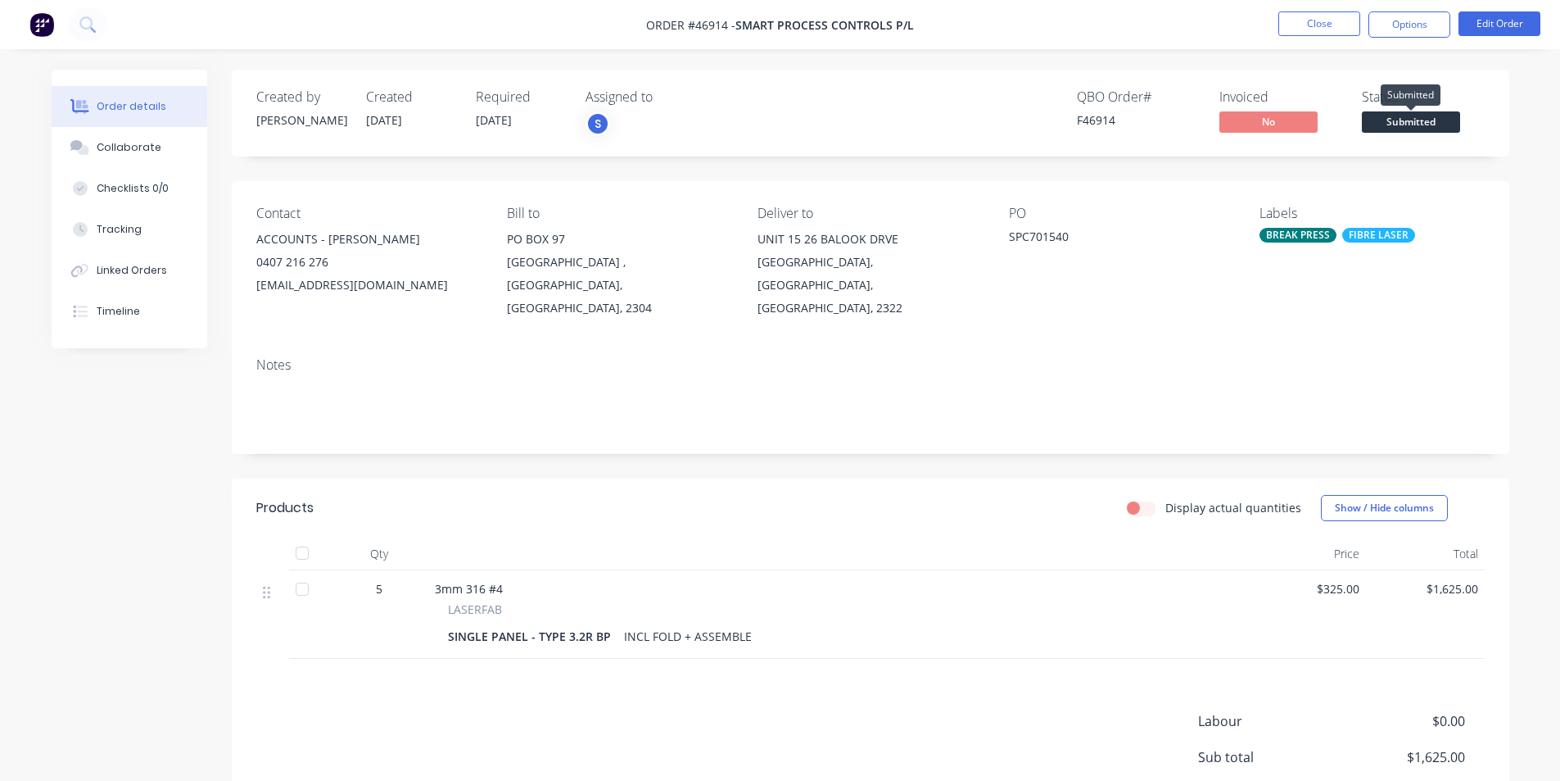
click at [1427, 124] on span "Submitted" at bounding box center [1411, 121] width 98 height 20
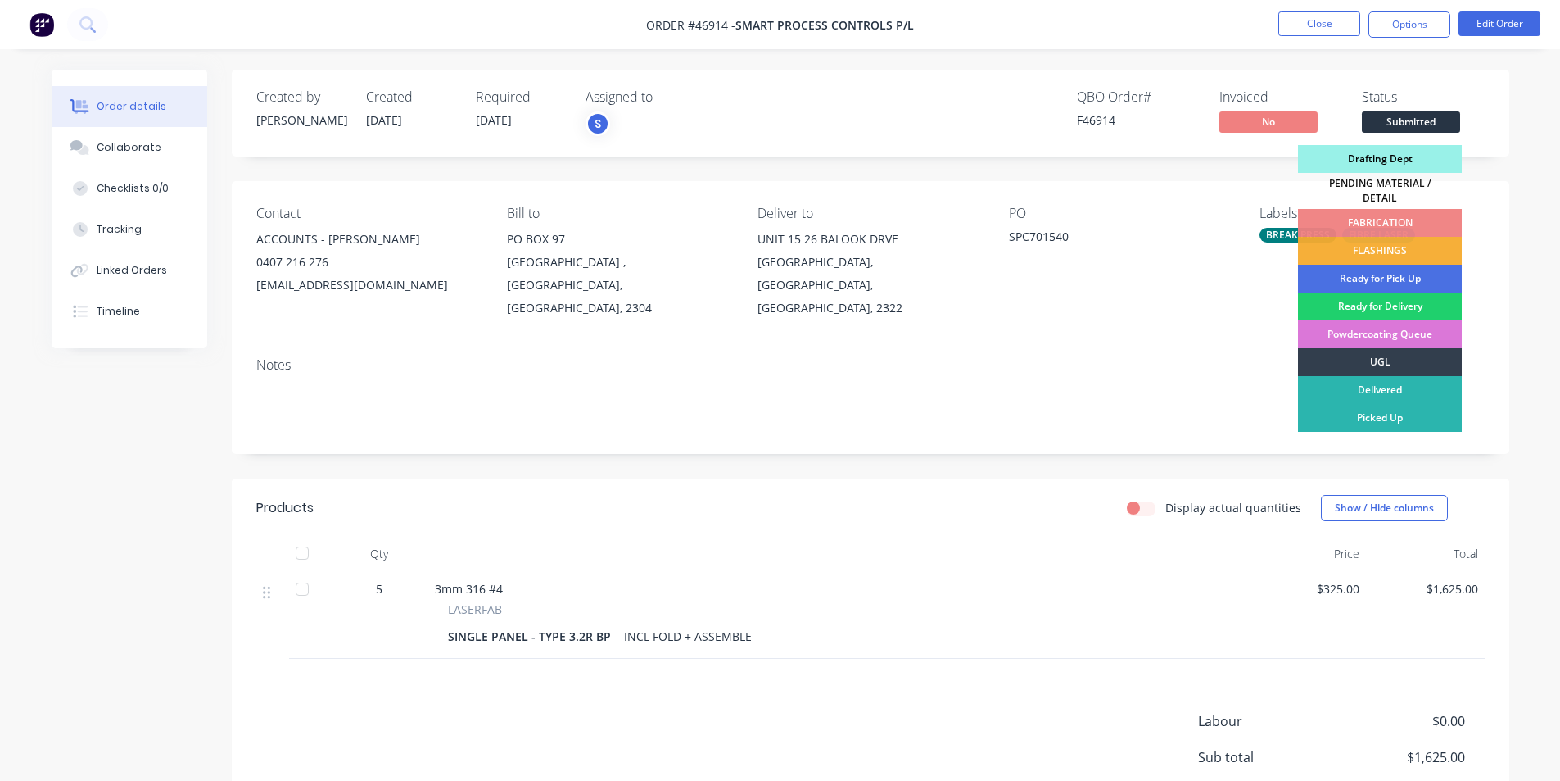
click at [1385, 156] on div "Drafting Dept" at bounding box center [1380, 159] width 164 height 28
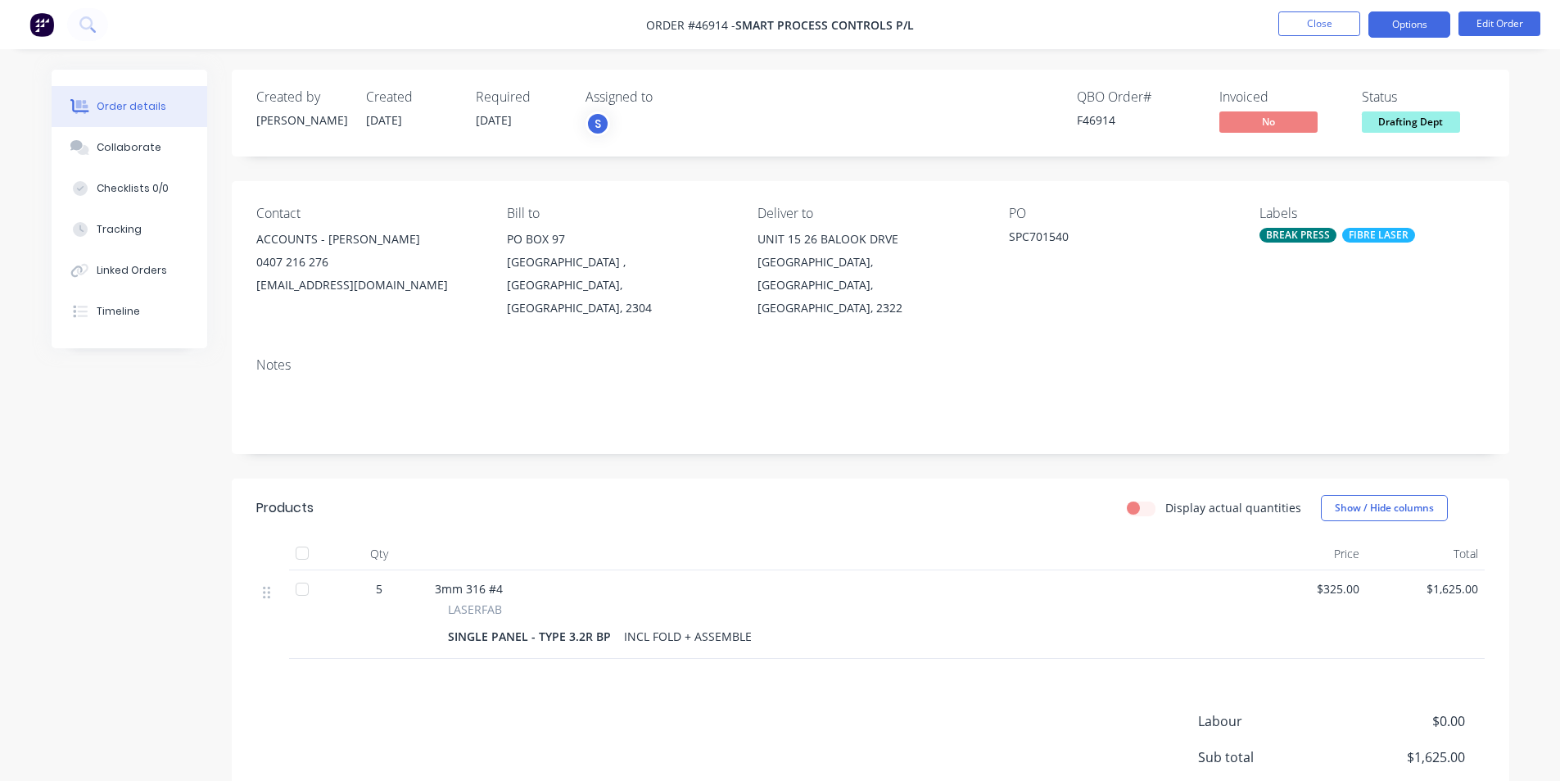
click at [1410, 32] on button "Options" at bounding box center [1410, 24] width 82 height 26
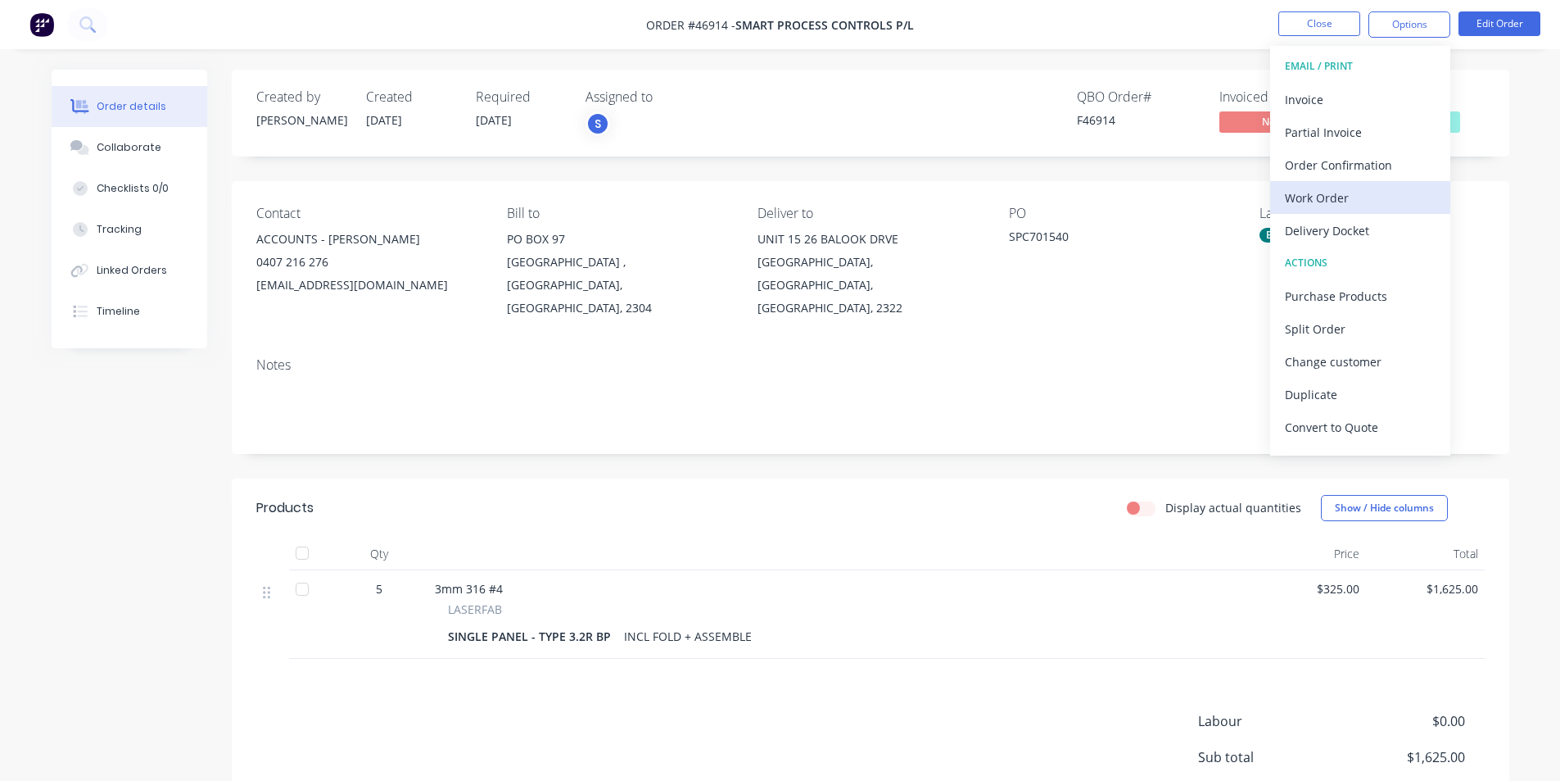
click at [1316, 196] on div "Work Order" at bounding box center [1360, 198] width 151 height 24
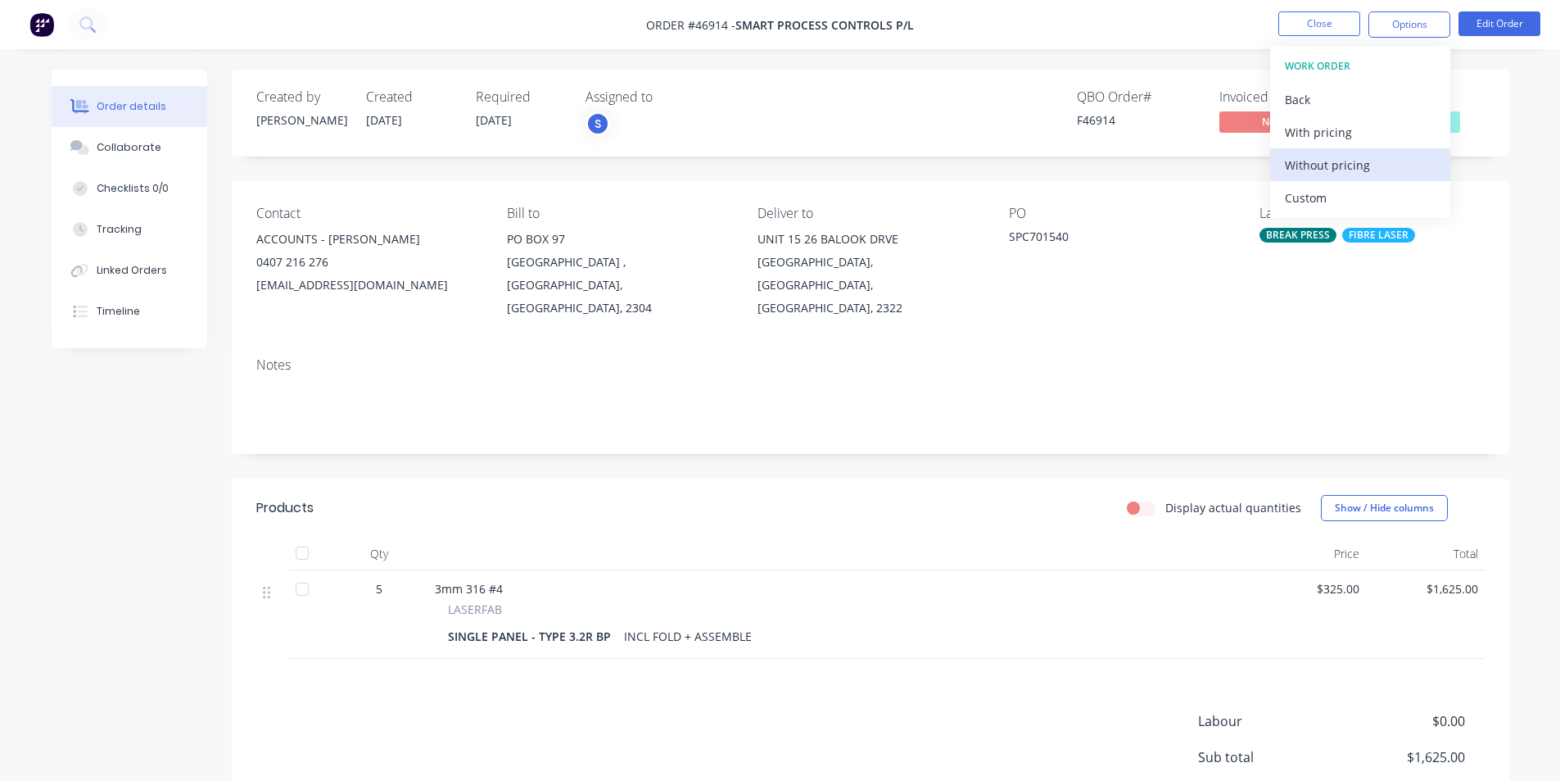
click at [1315, 156] on div "Without pricing" at bounding box center [1360, 165] width 151 height 24
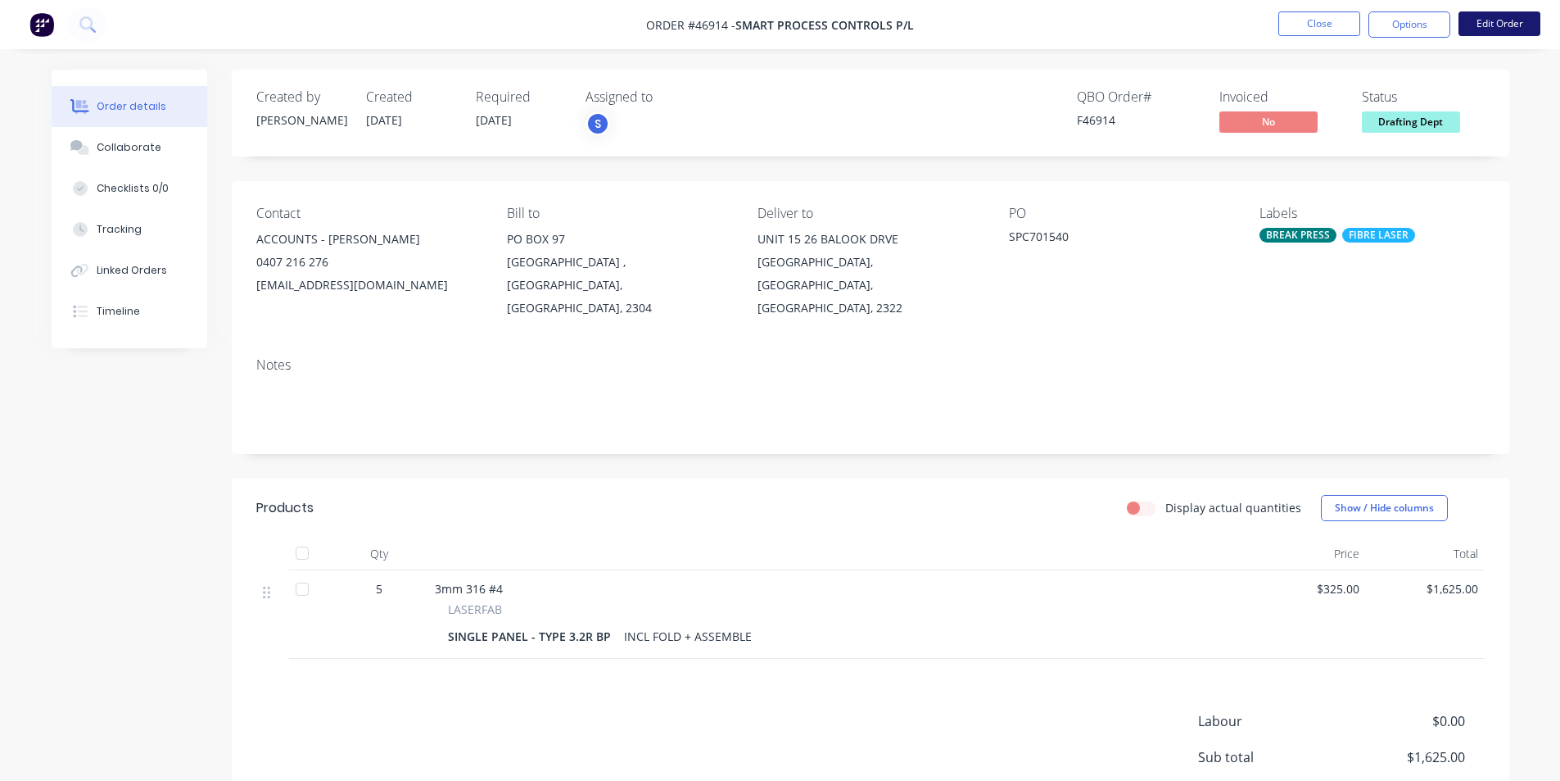
click at [1497, 20] on button "Edit Order" at bounding box center [1500, 23] width 82 height 25
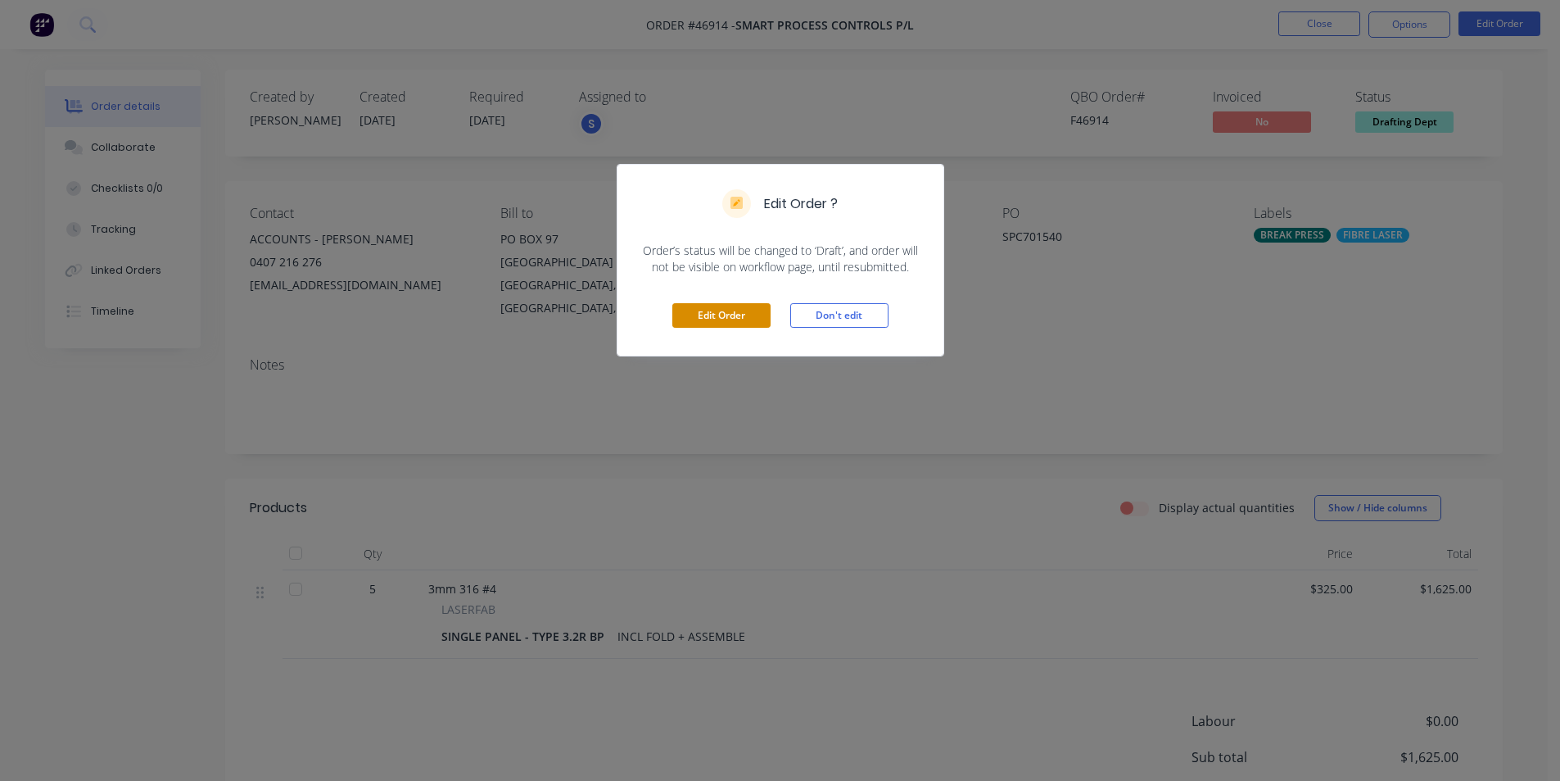
click at [736, 309] on button "Edit Order" at bounding box center [721, 315] width 98 height 25
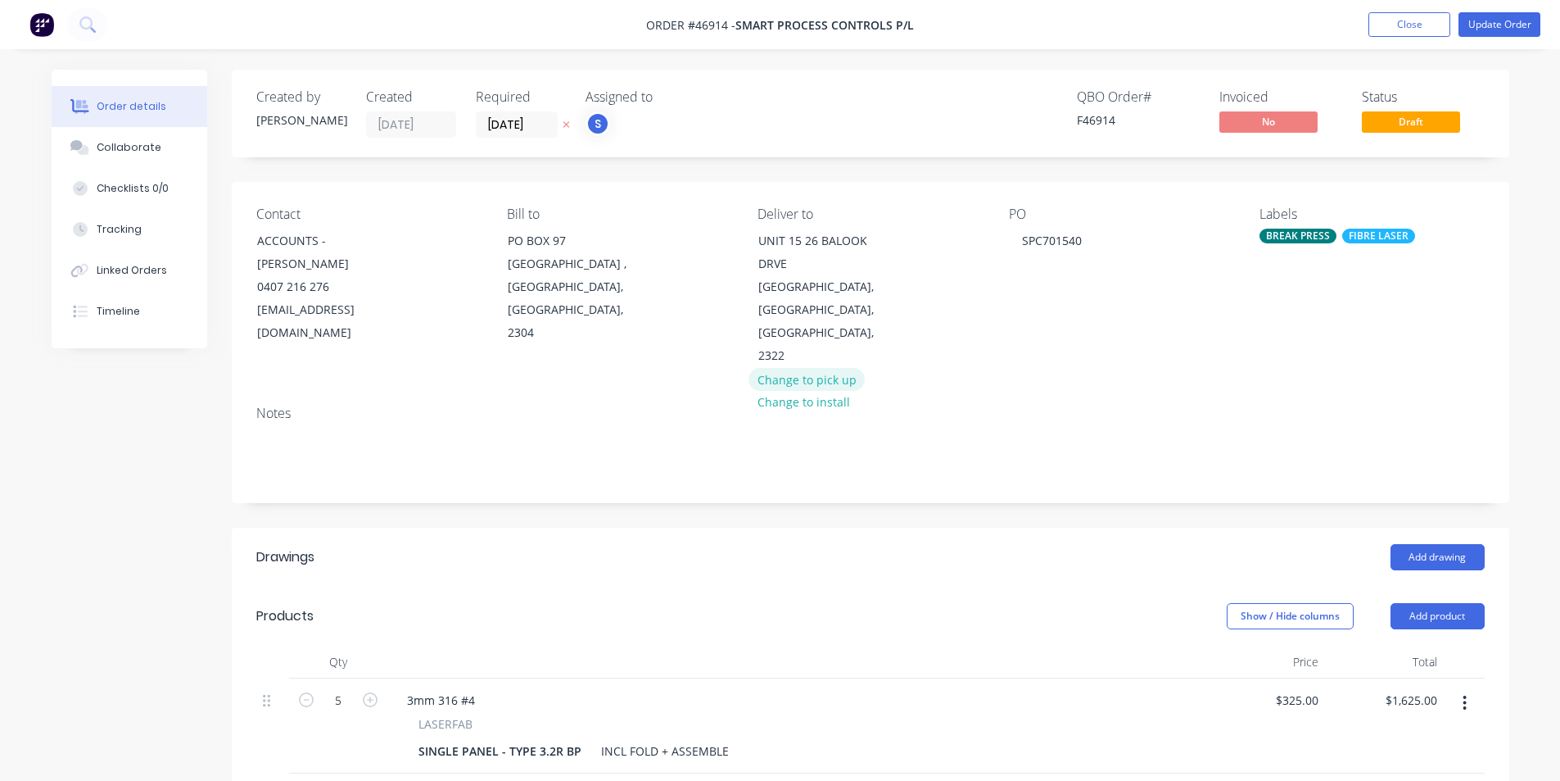
click at [818, 368] on button "Change to pick up" at bounding box center [807, 379] width 116 height 22
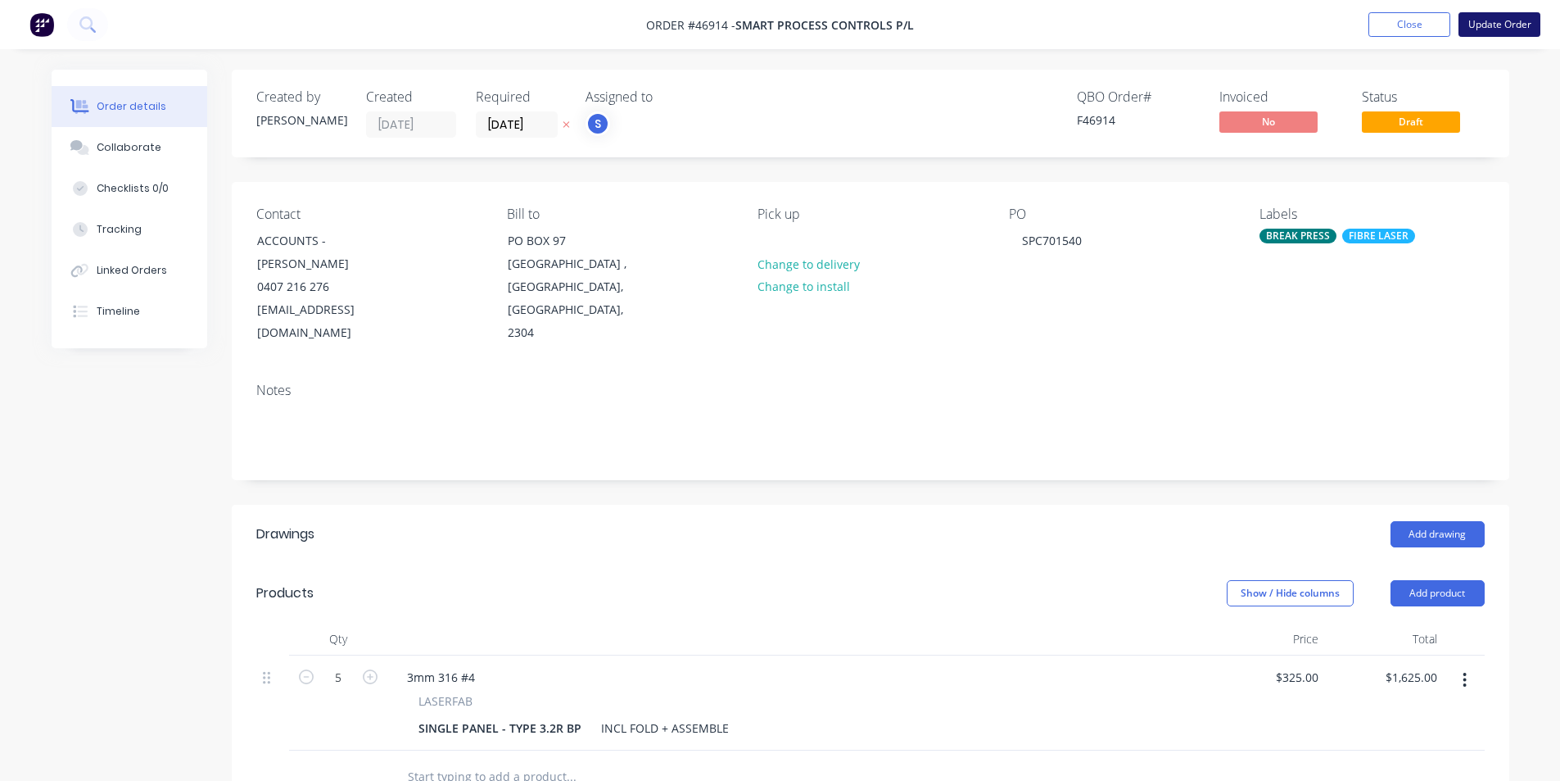
click at [1507, 29] on button "Update Order" at bounding box center [1500, 24] width 82 height 25
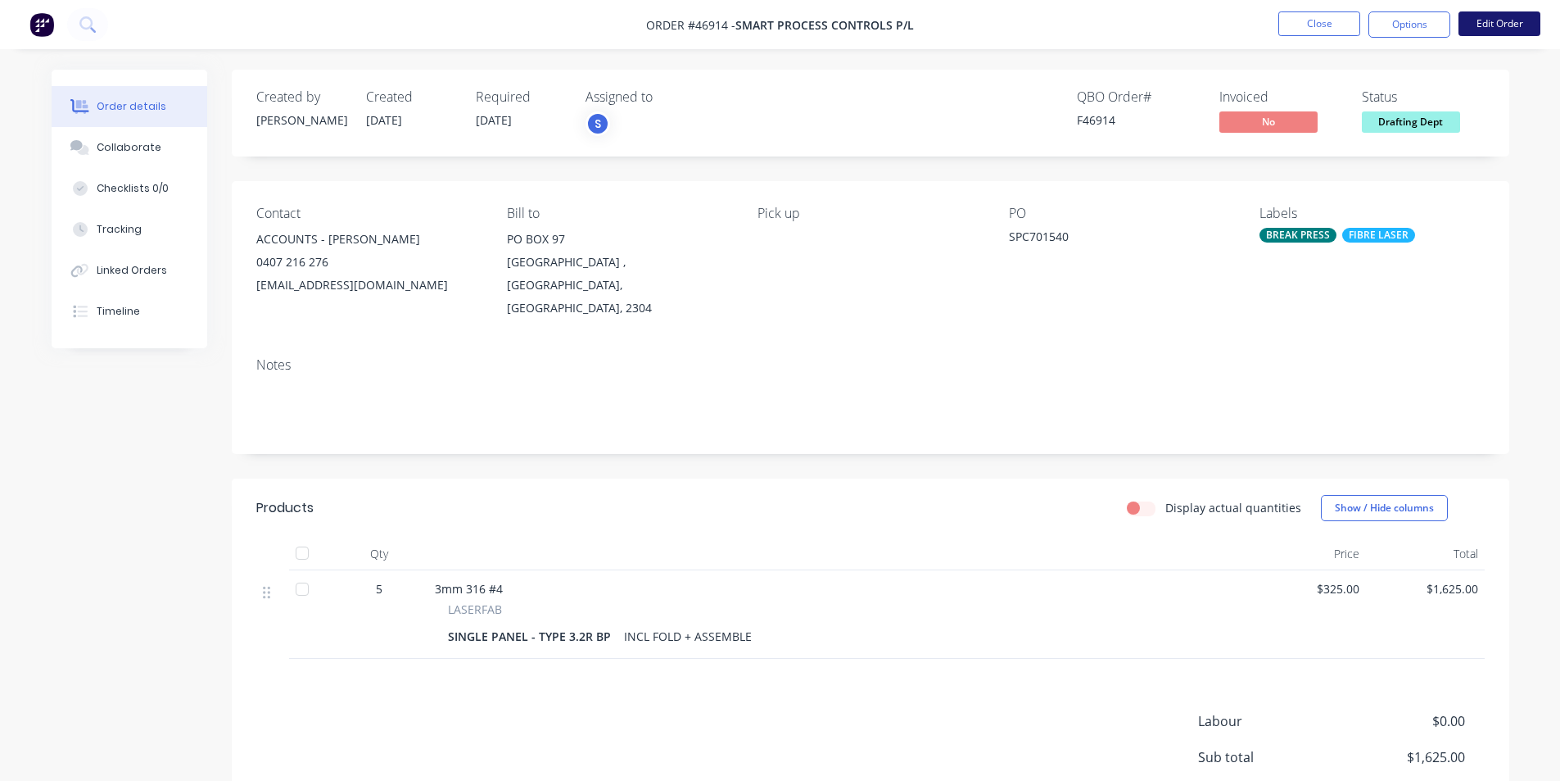
click at [1475, 27] on button "Edit Order" at bounding box center [1500, 23] width 82 height 25
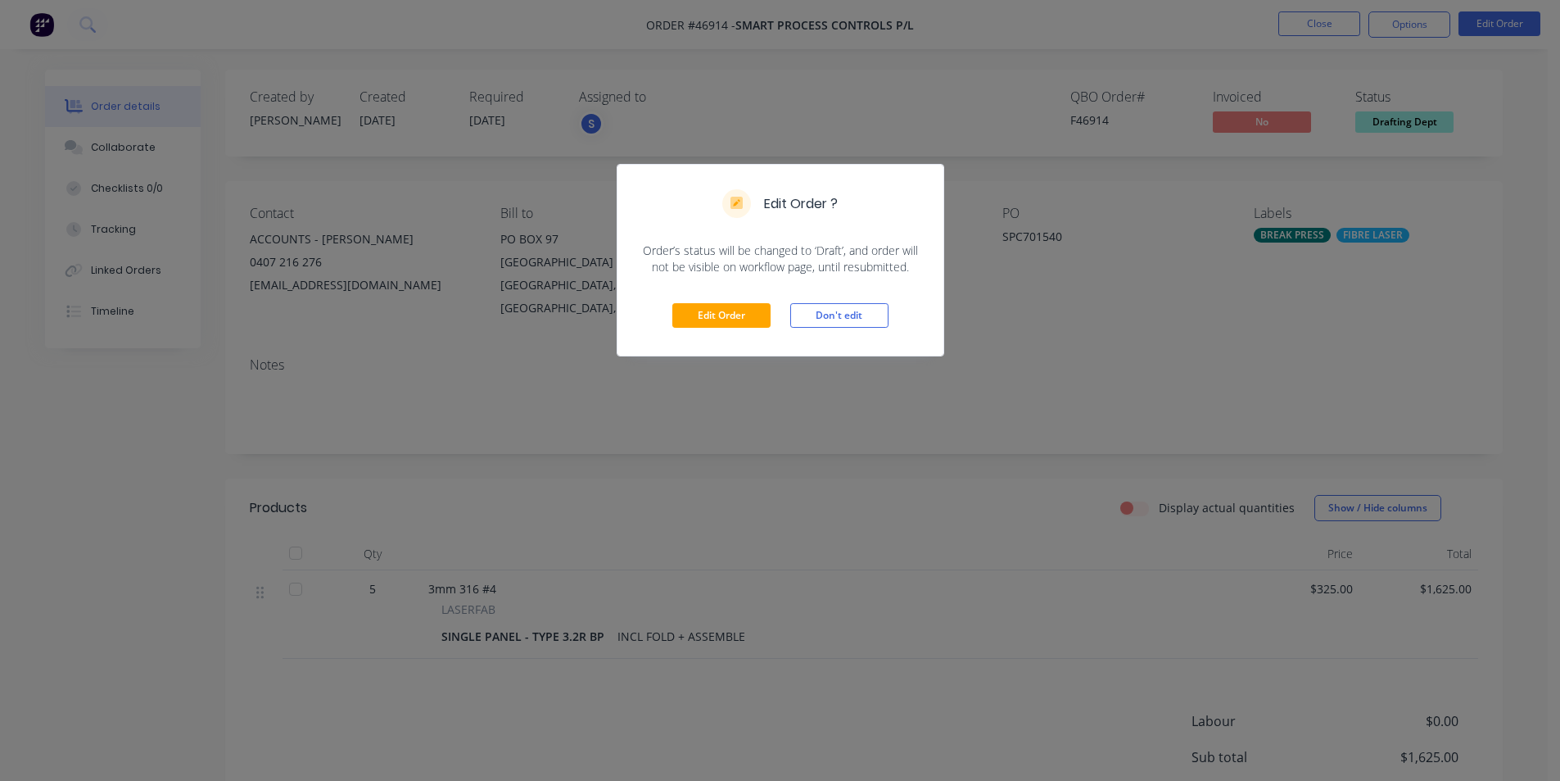
click at [1475, 242] on div "Edit Order ? Order’s status will be changed to ‘Draft’, and order will not be v…" at bounding box center [780, 390] width 1560 height 781
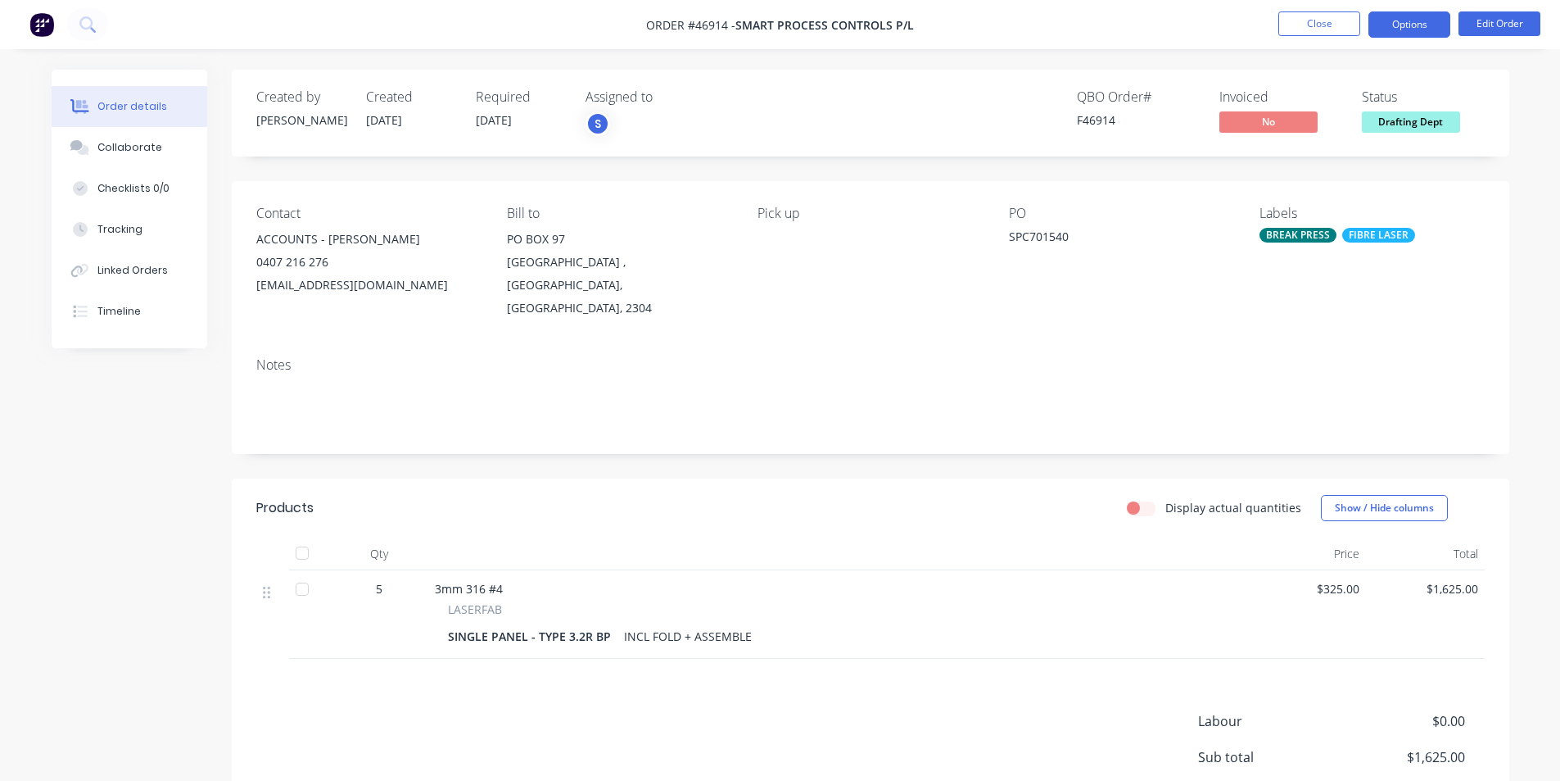
click at [1388, 25] on button "Options" at bounding box center [1410, 24] width 82 height 26
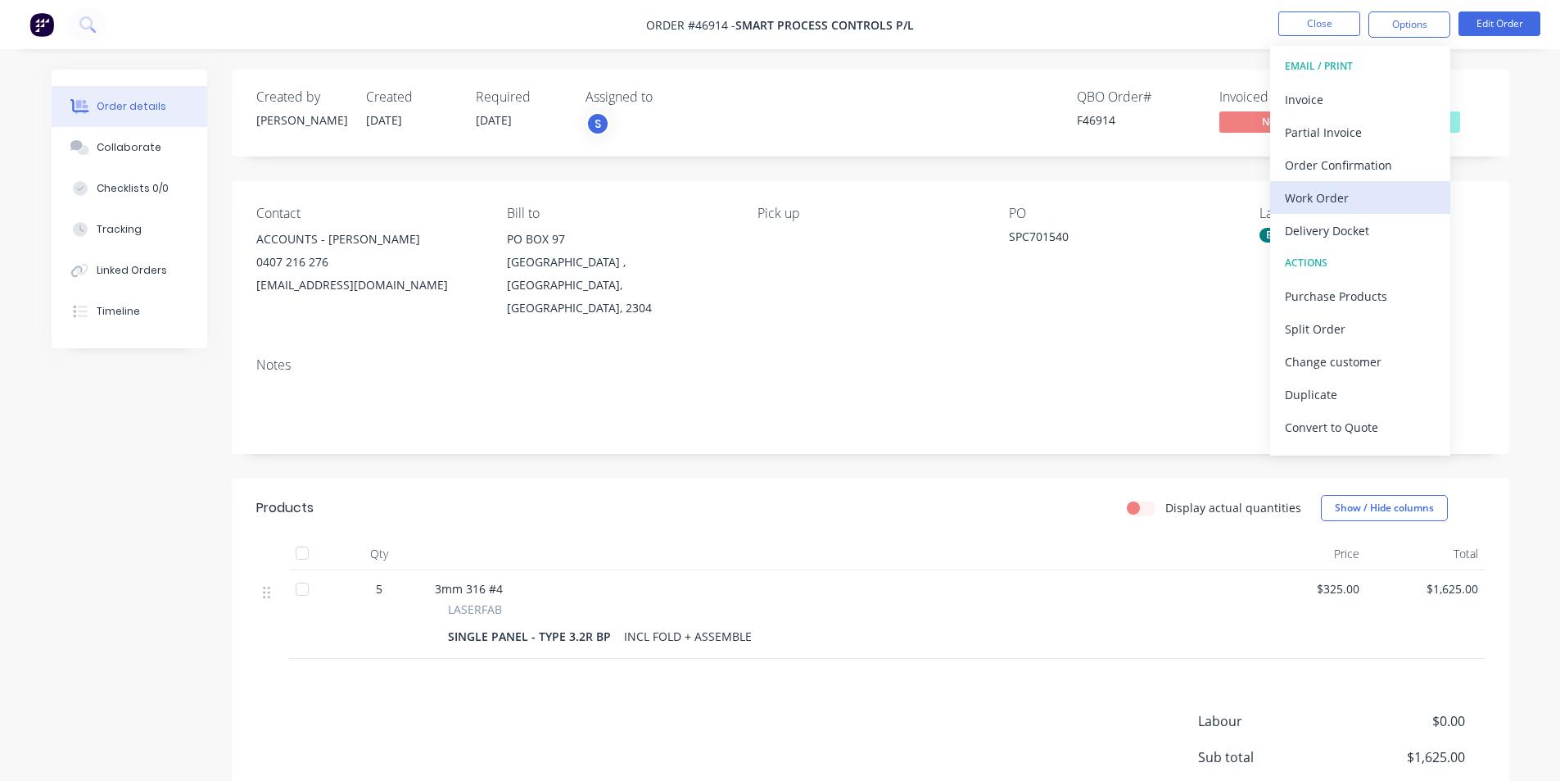
click at [1318, 200] on div "Work Order" at bounding box center [1360, 198] width 151 height 24
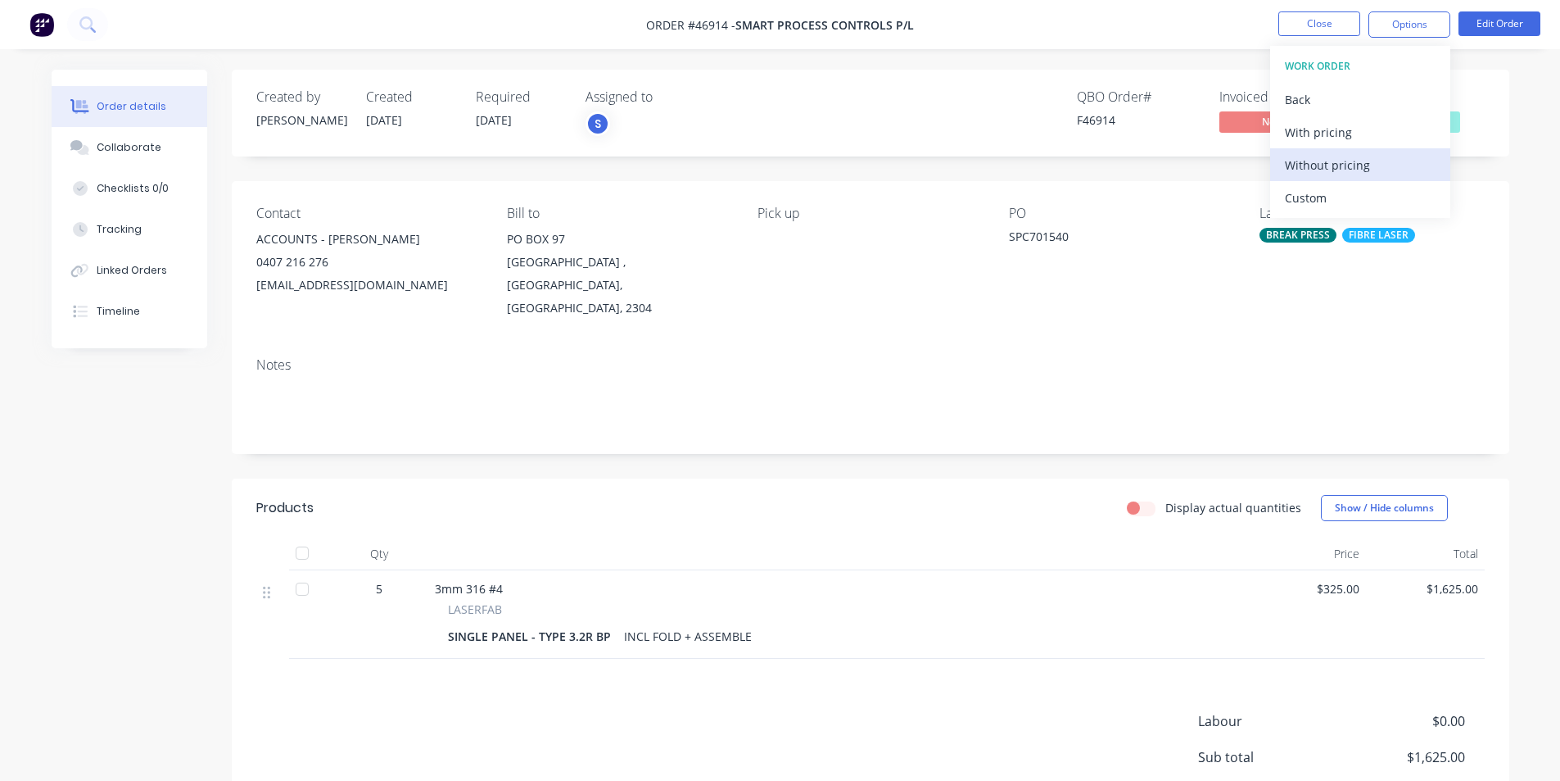
click at [1325, 161] on div "Without pricing" at bounding box center [1360, 165] width 151 height 24
